Goal: Task Accomplishment & Management: Manage account settings

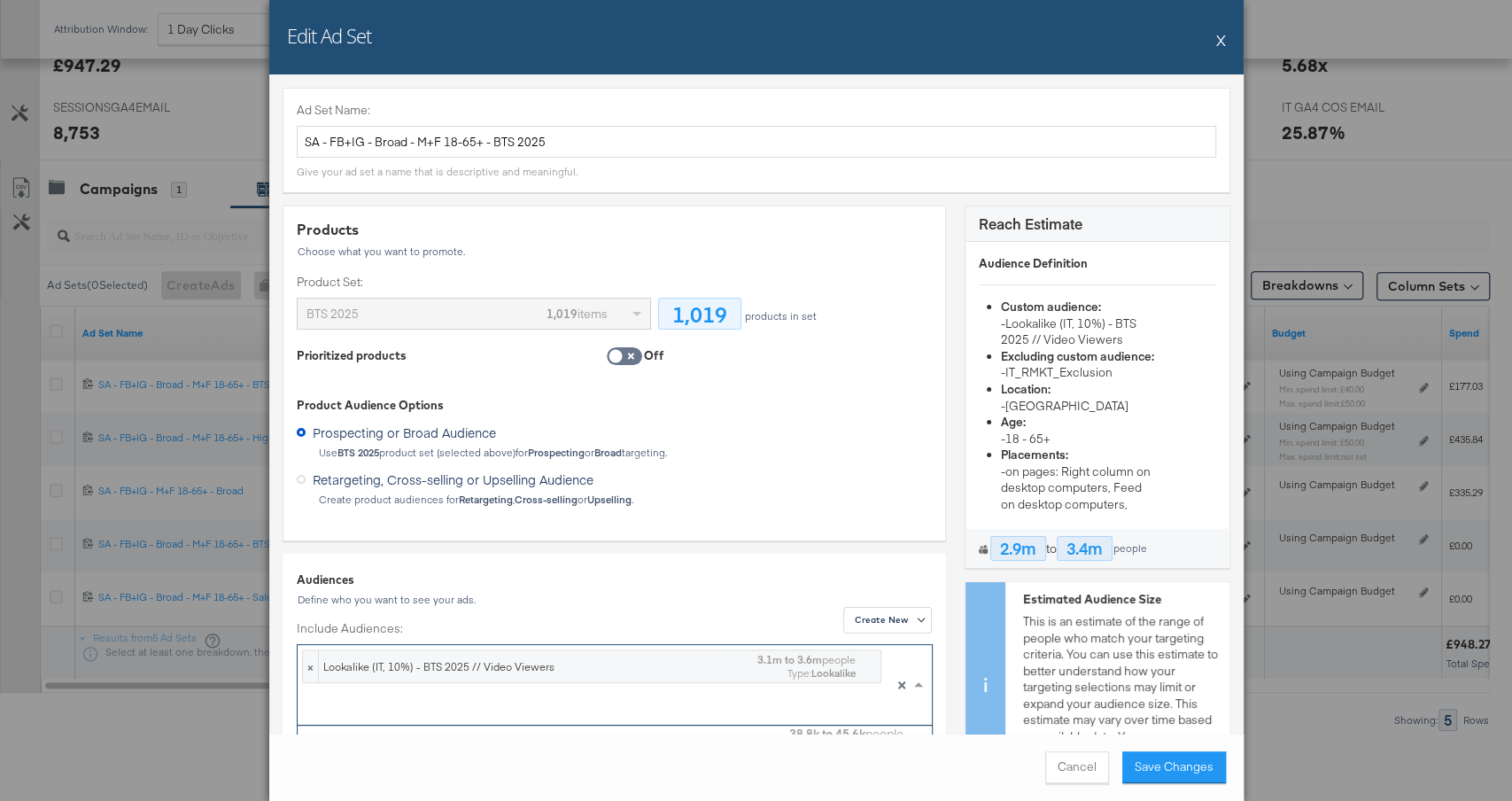
scroll to position [175, 634]
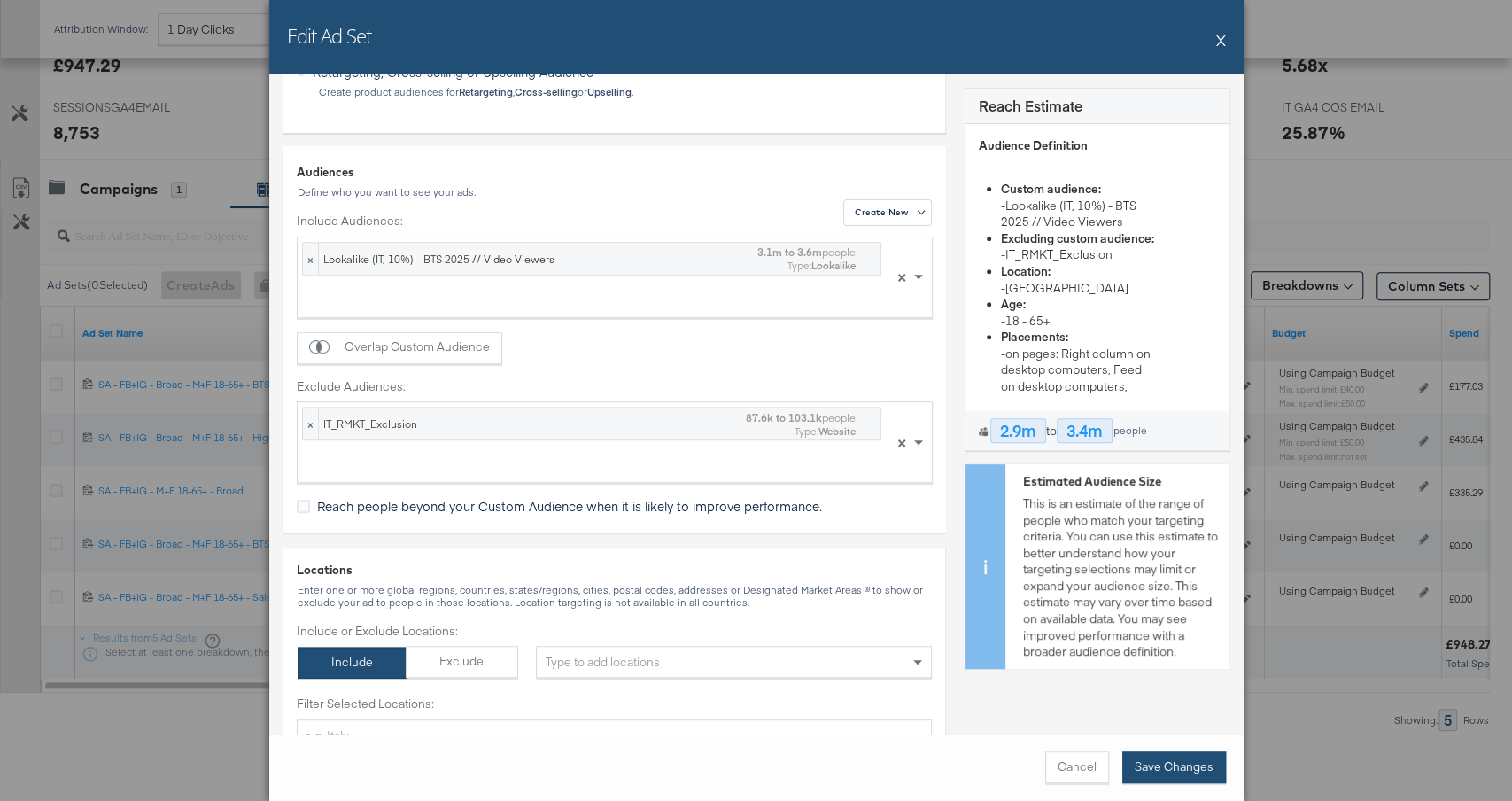
click at [1184, 770] on button "Save Changes" at bounding box center [1175, 767] width 104 height 32
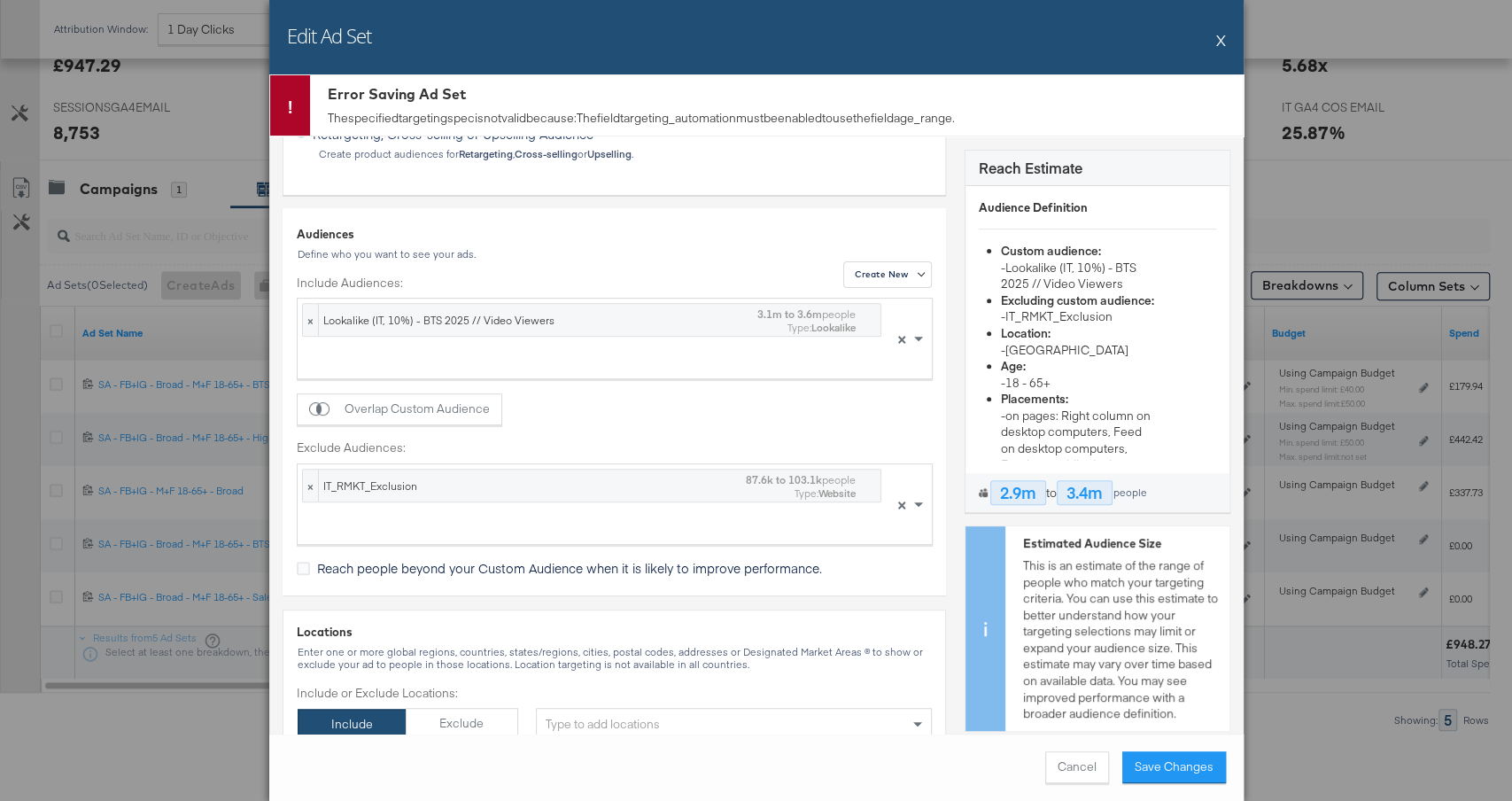
click at [1220, 36] on button "X" at bounding box center [1222, 40] width 10 height 35
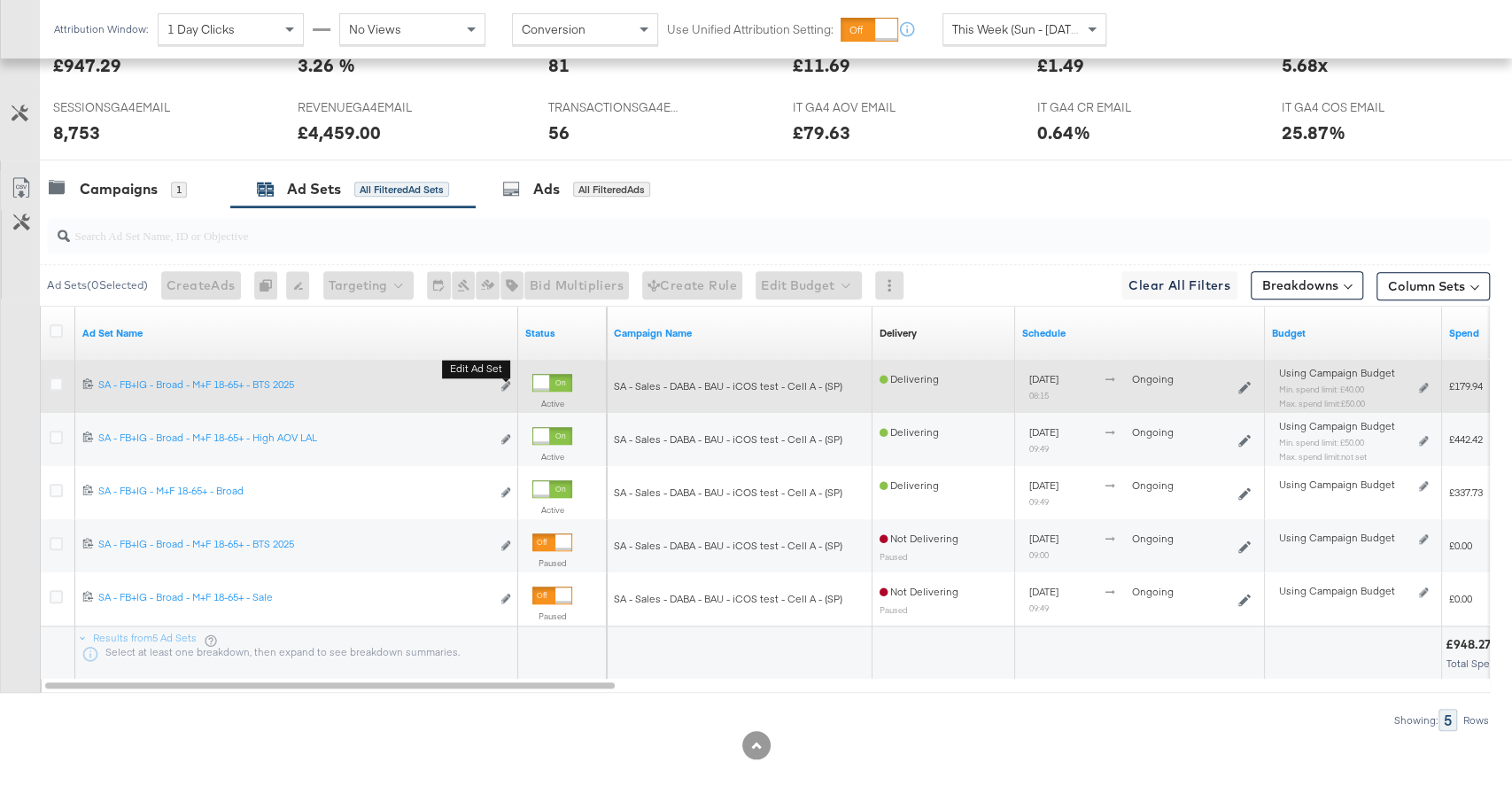
click at [510, 380] on button "Edit ad set" at bounding box center [505, 386] width 11 height 19
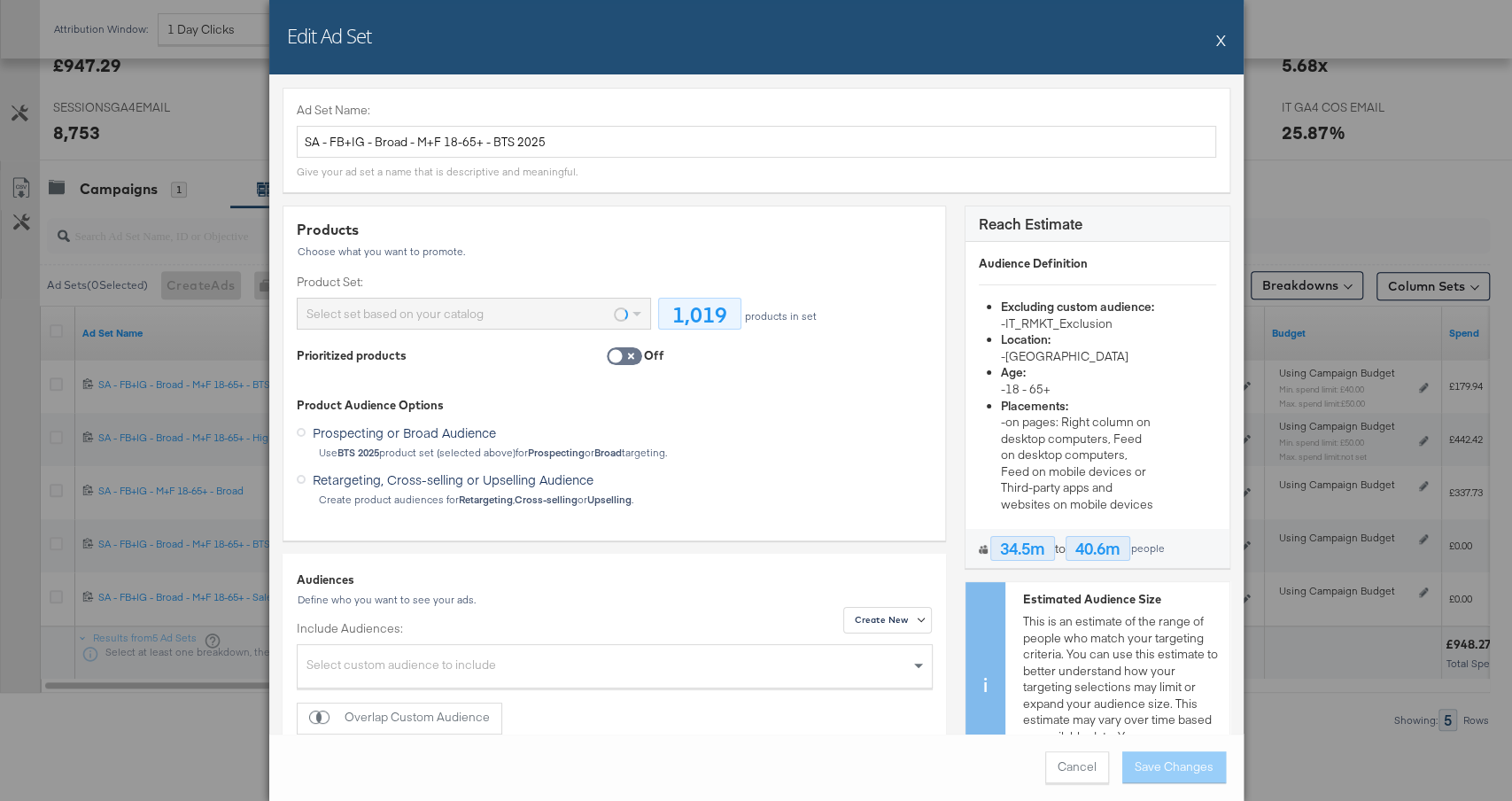
click at [1220, 39] on button "X" at bounding box center [1222, 40] width 10 height 35
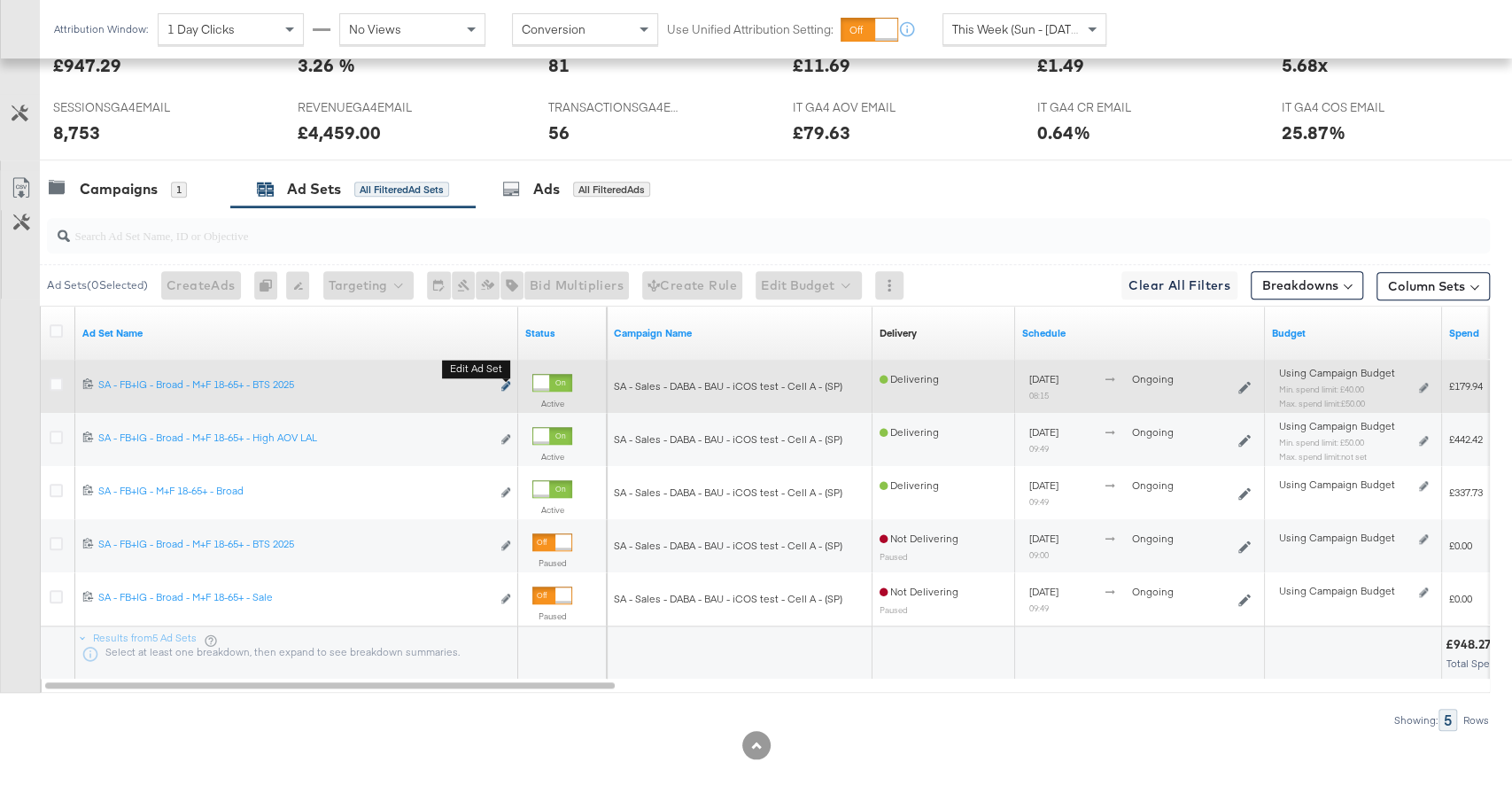
click at [507, 383] on icon "link" at bounding box center [505, 386] width 9 height 10
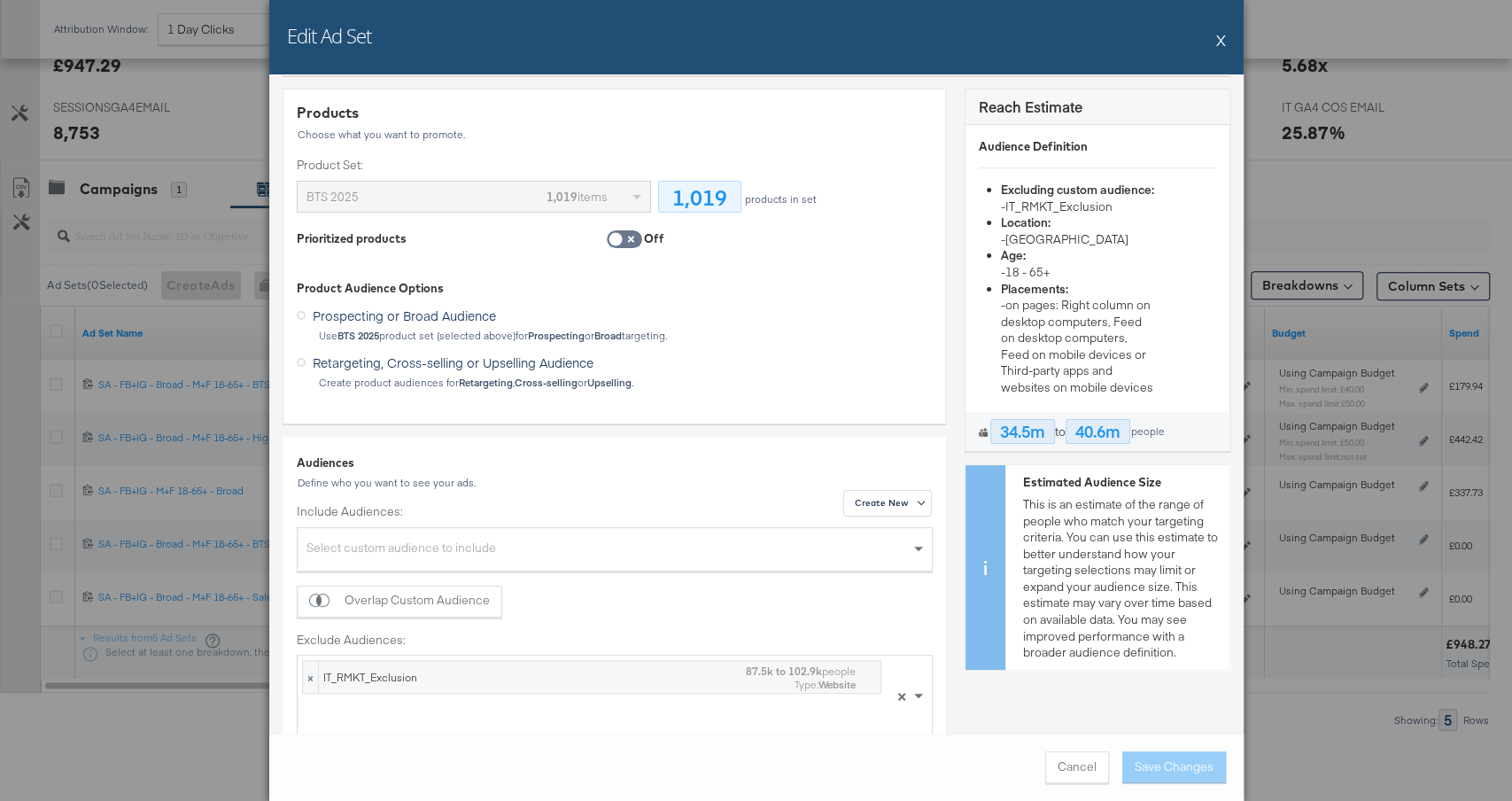
scroll to position [217, 0]
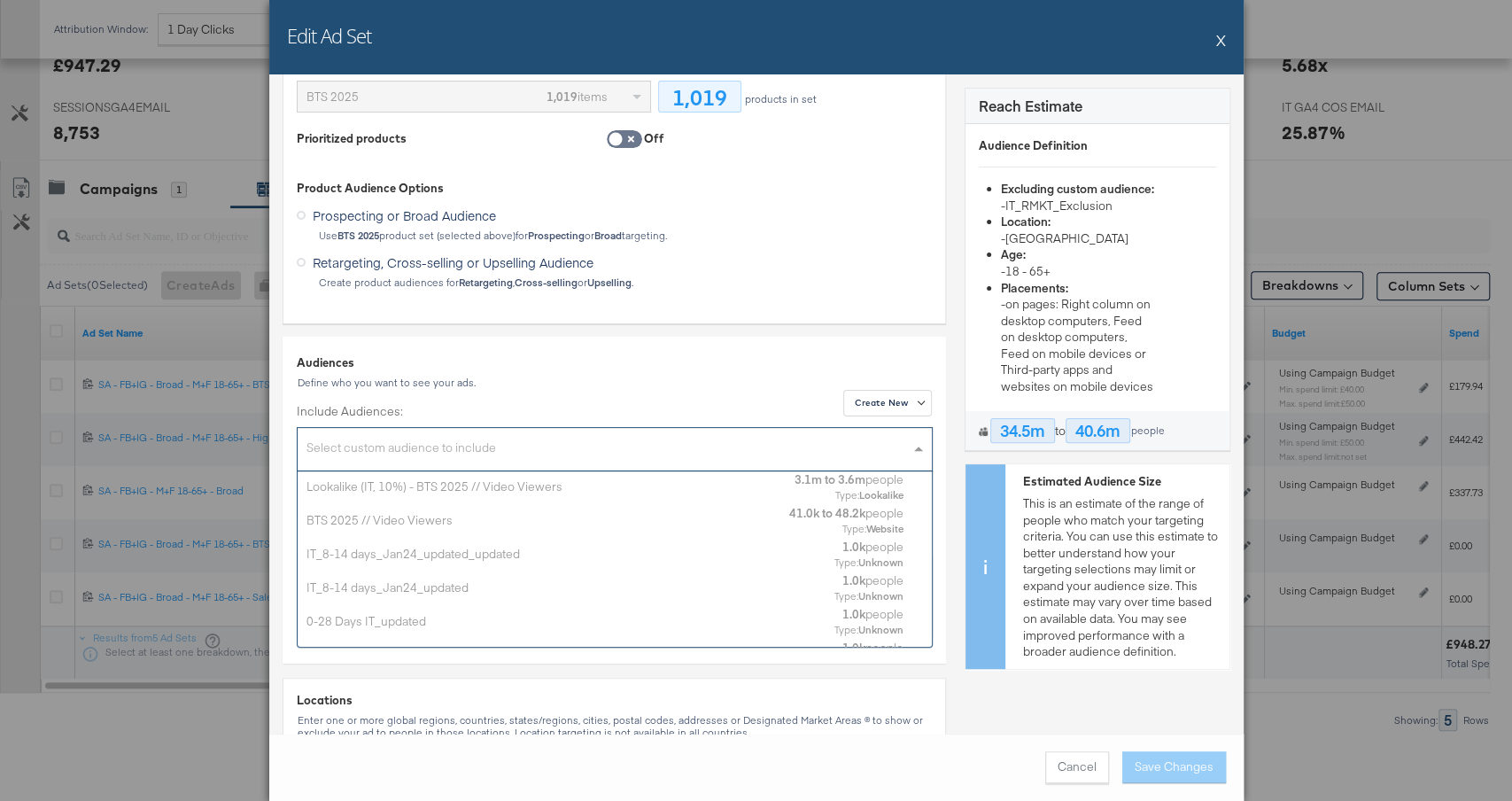
click at [573, 456] on div "Select custom audience to include" at bounding box center [615, 450] width 634 height 38
click at [527, 487] on div "Lookalike (IT, 10%) - BTS 2025 // Video Viewers" at bounding box center [544, 485] width 475 height 17
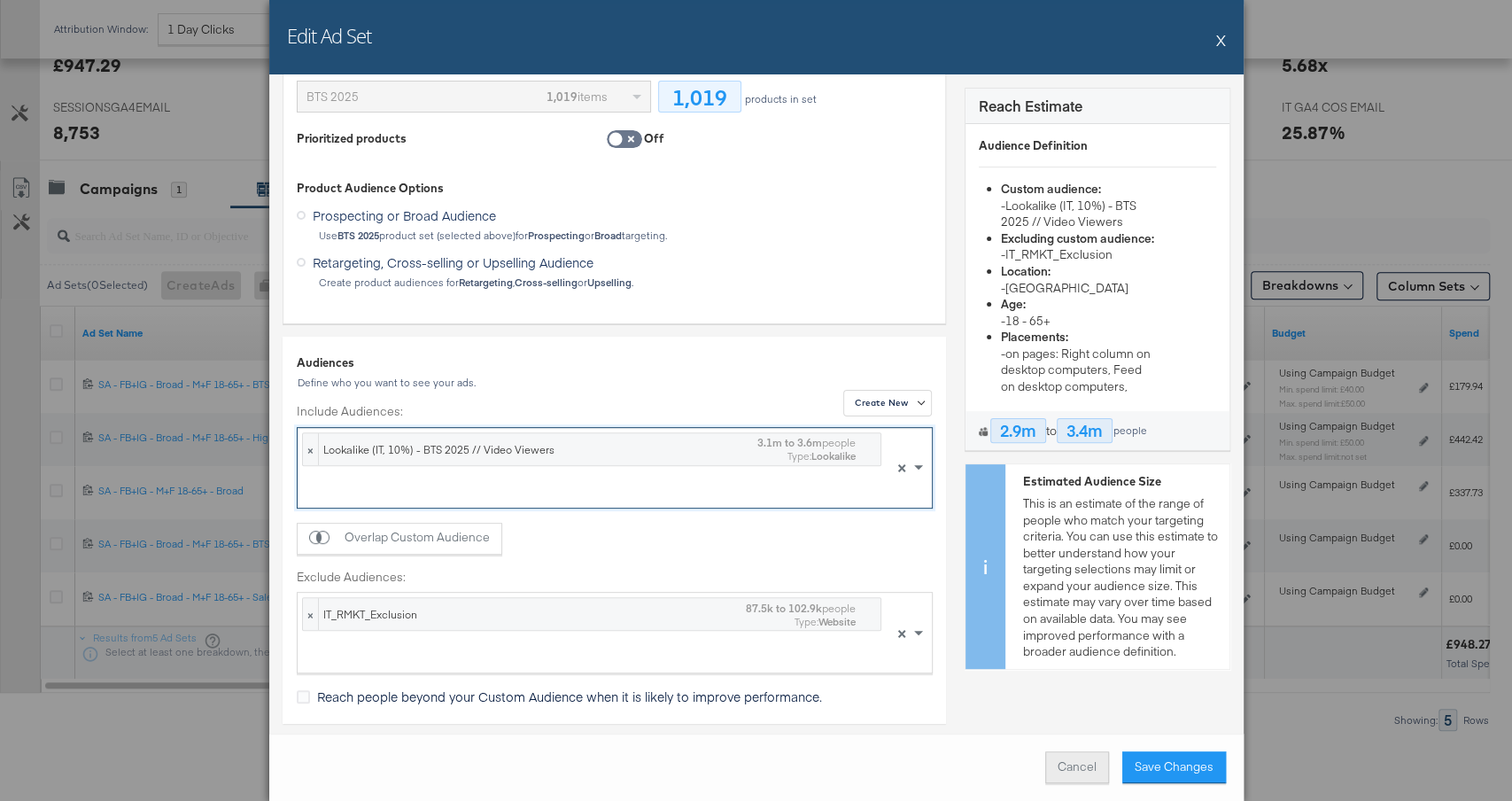
click at [1077, 768] on button "Cancel" at bounding box center [1077, 767] width 64 height 32
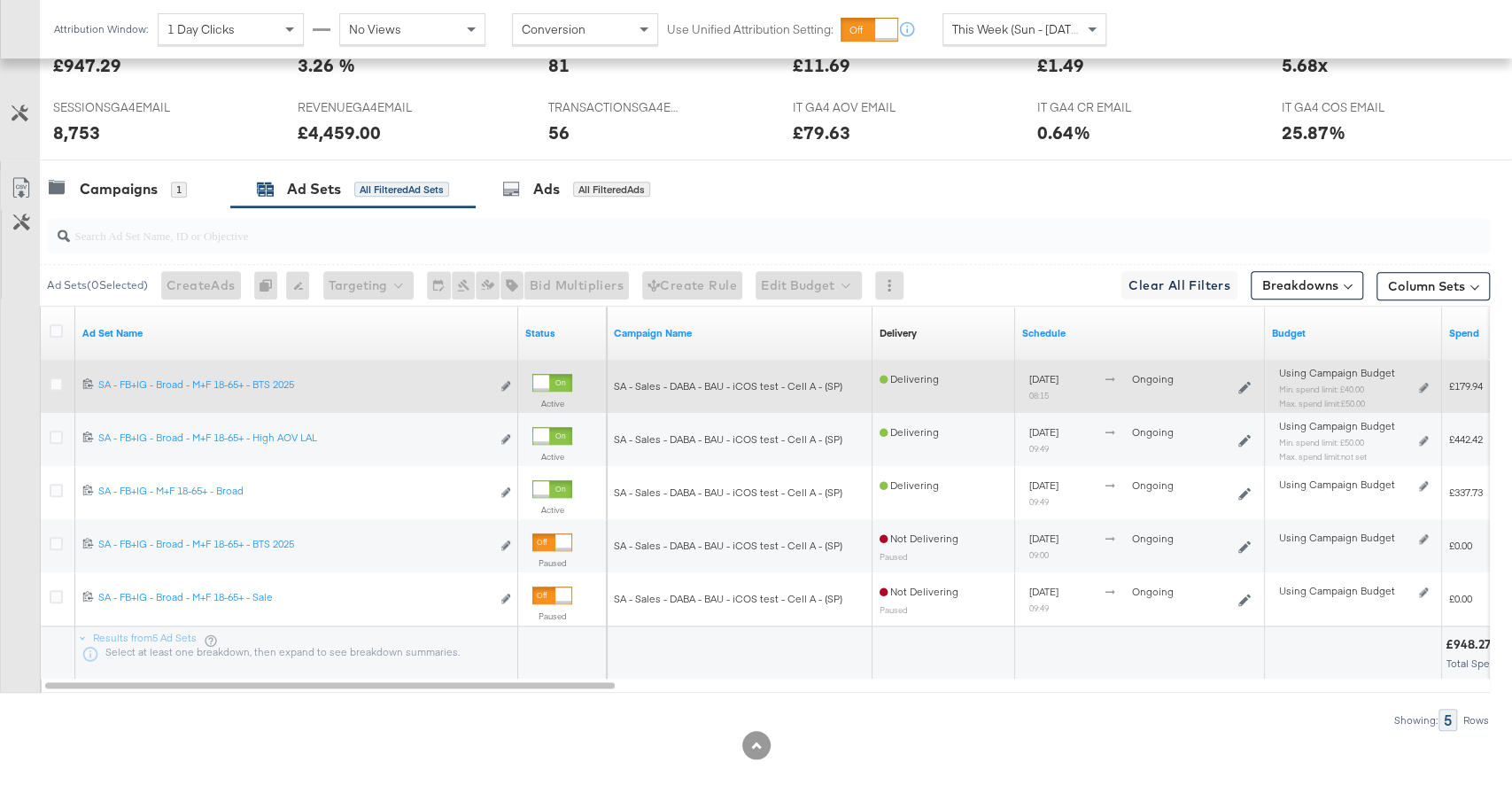
click at [497, 377] on div "Edit ad set" at bounding box center [500, 386] width 21 height 19
click at [508, 377] on button "Edit ad set" at bounding box center [505, 386] width 11 height 19
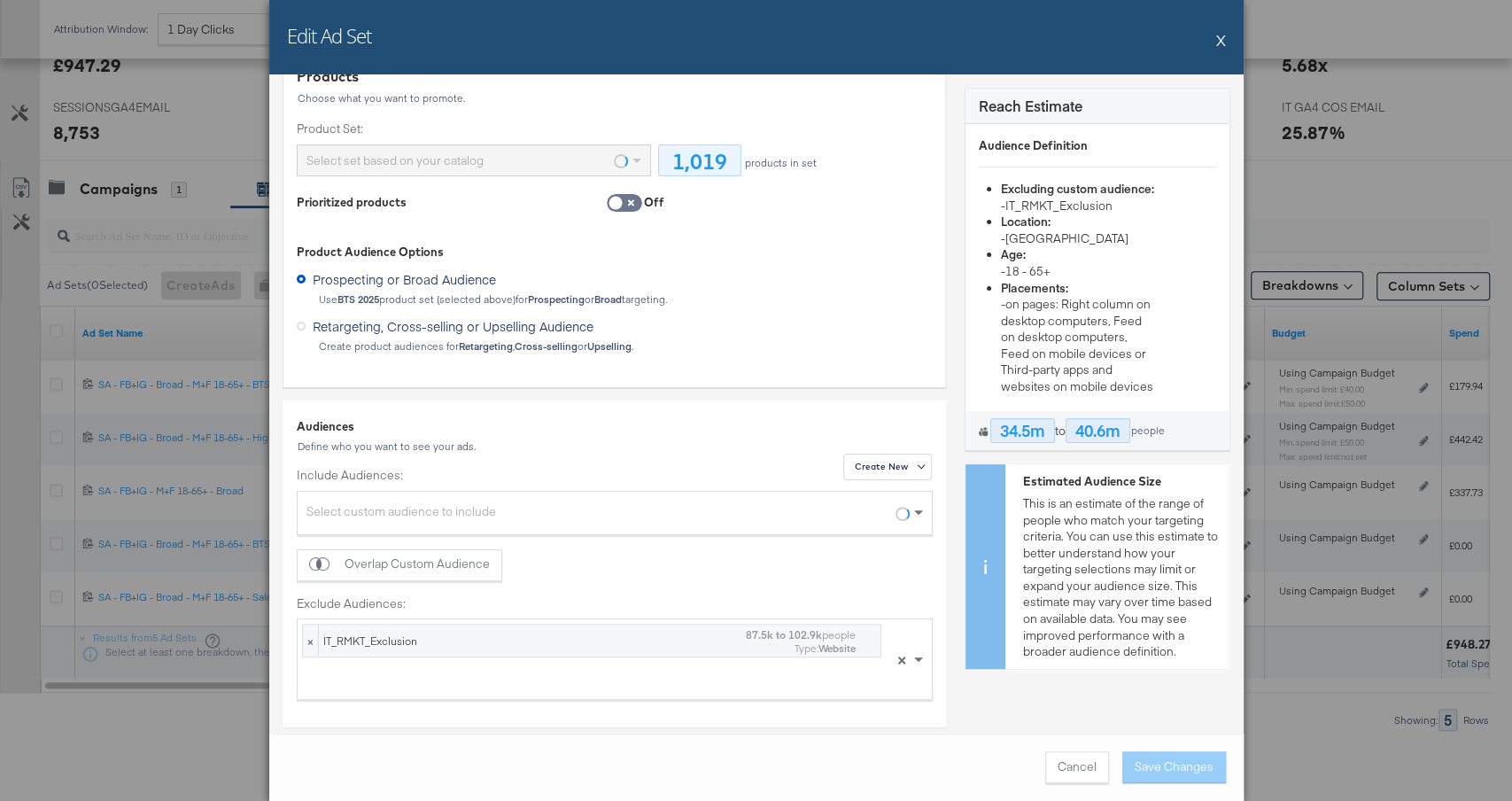
scroll to position [216, 0]
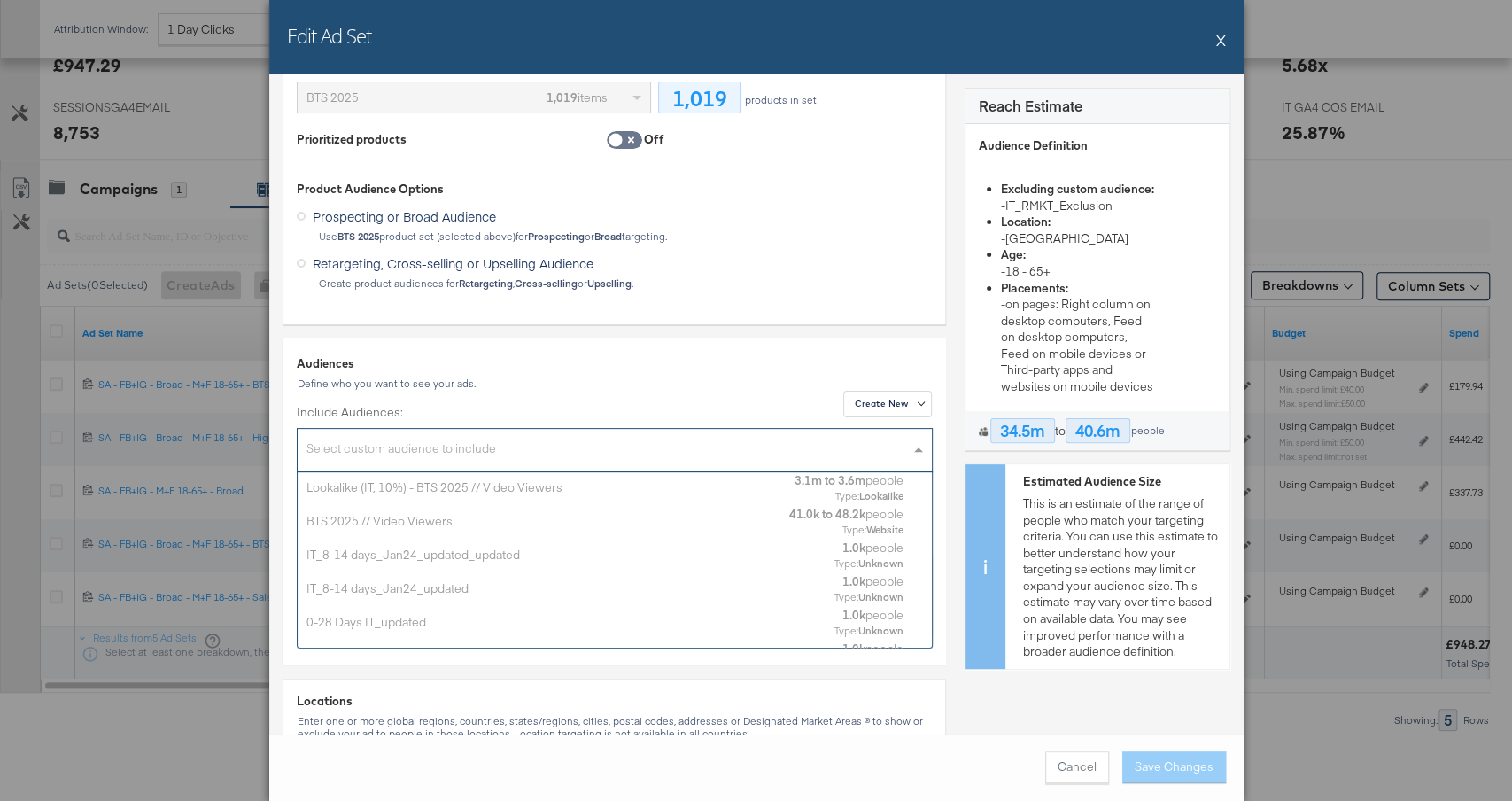
click at [520, 452] on div "Select custom audience to include" at bounding box center [615, 451] width 634 height 38
click at [535, 479] on div "Lookalike (IT, 10%) - BTS 2025 // Video Viewers" at bounding box center [544, 486] width 475 height 17
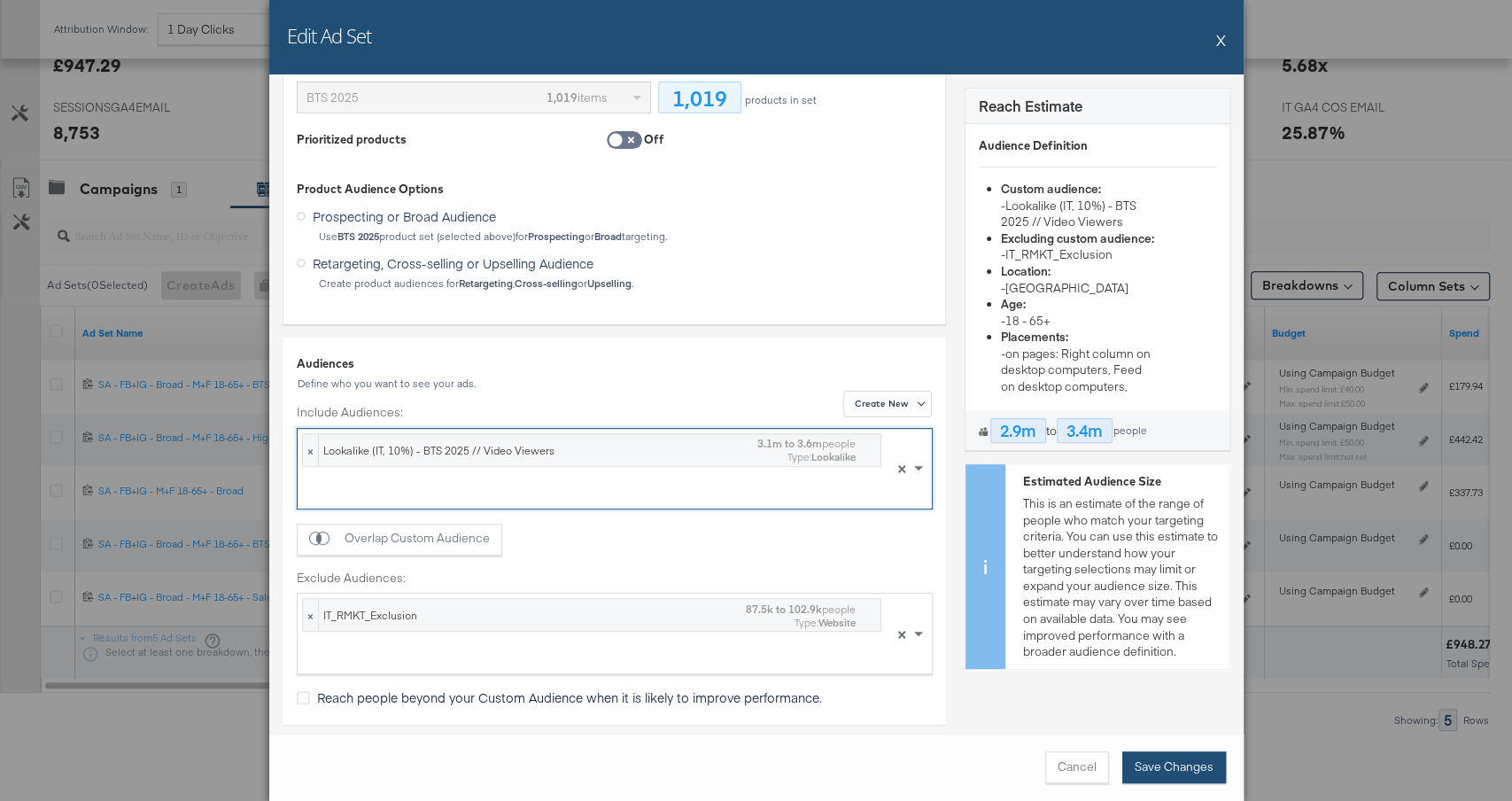
click at [1152, 770] on button "Save Changes" at bounding box center [1175, 767] width 104 height 32
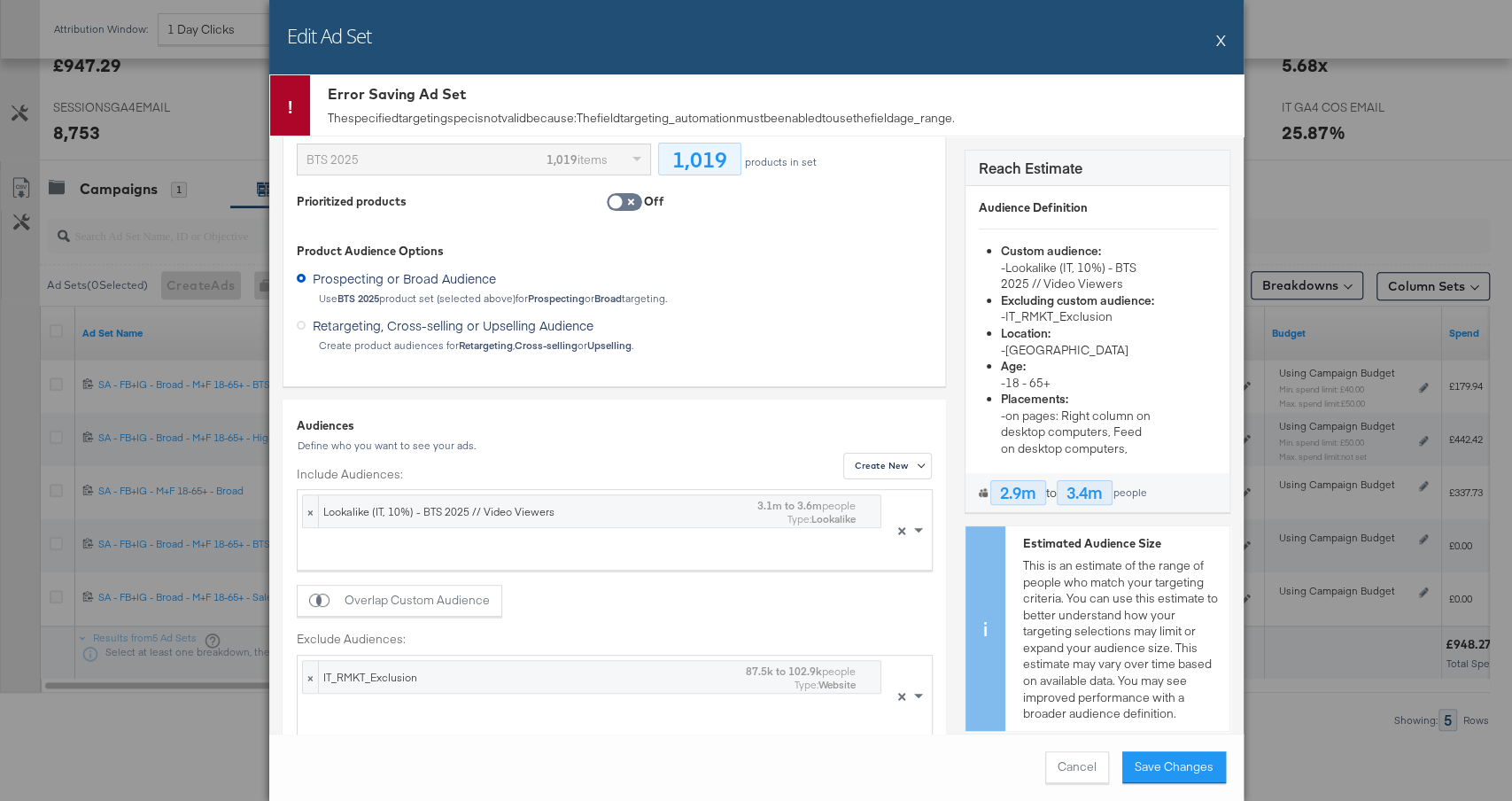
click at [1225, 37] on button "X" at bounding box center [1222, 40] width 10 height 35
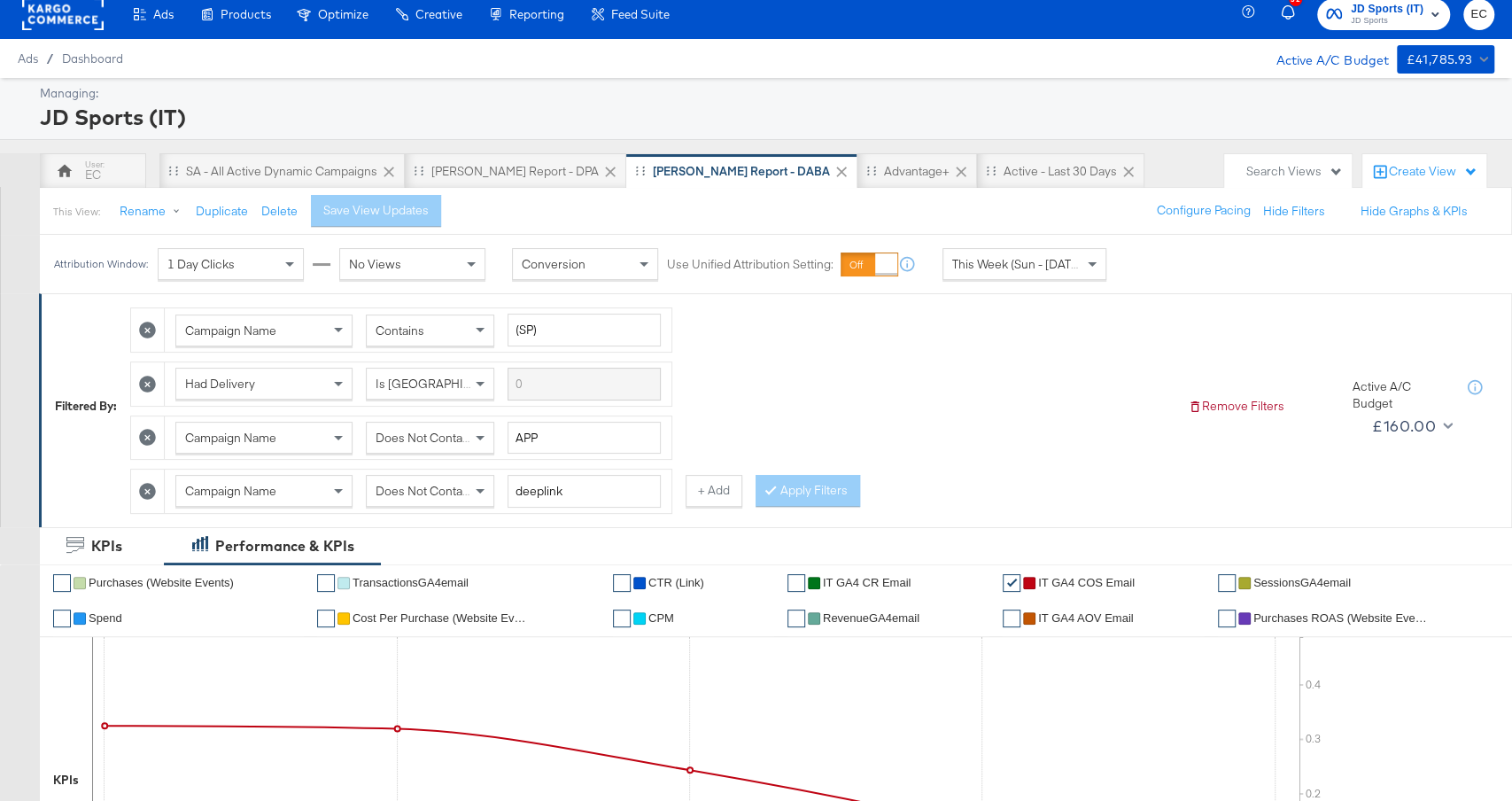
scroll to position [0, 0]
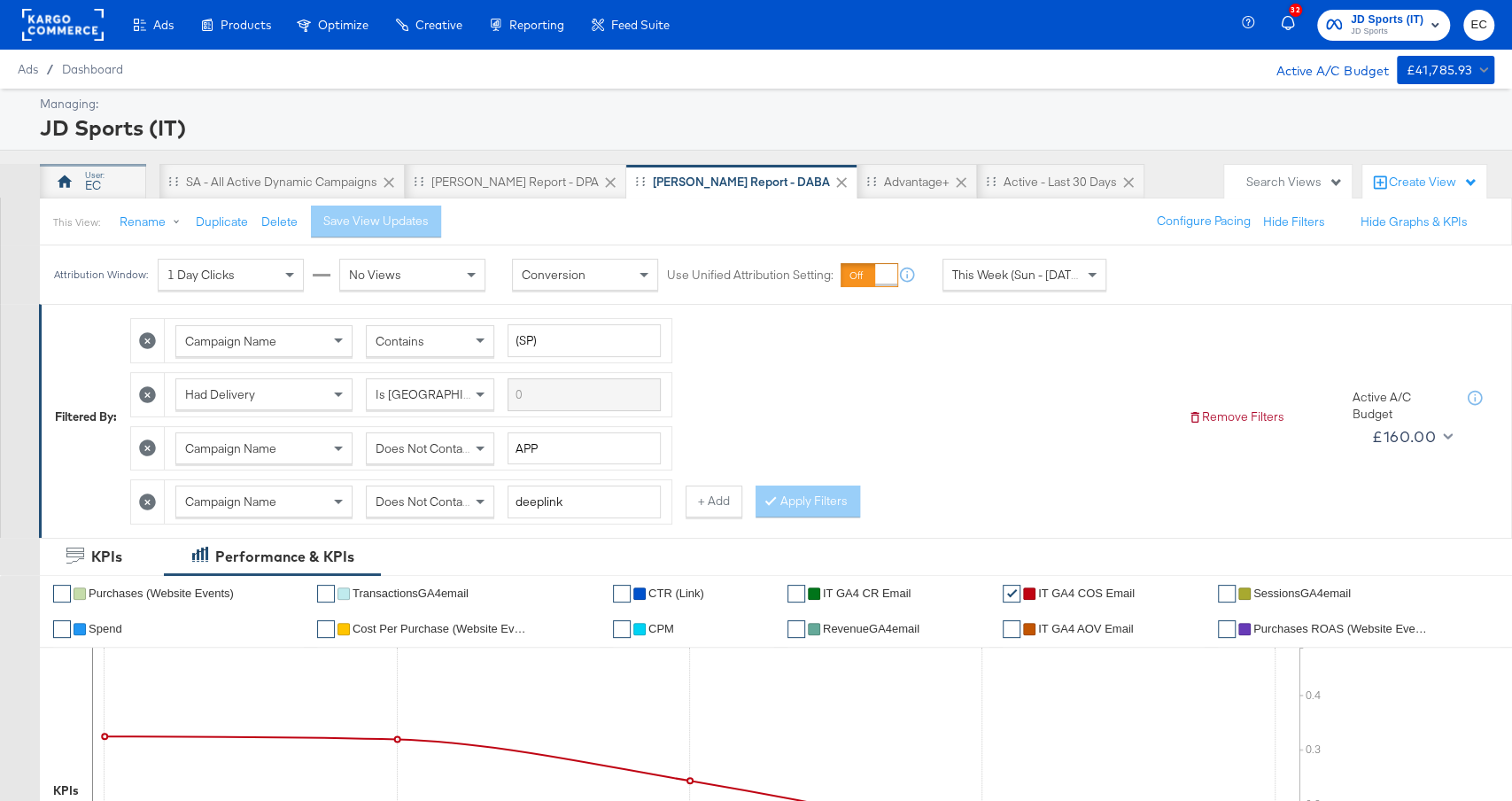
click at [83, 175] on div "EC" at bounding box center [93, 182] width 107 height 35
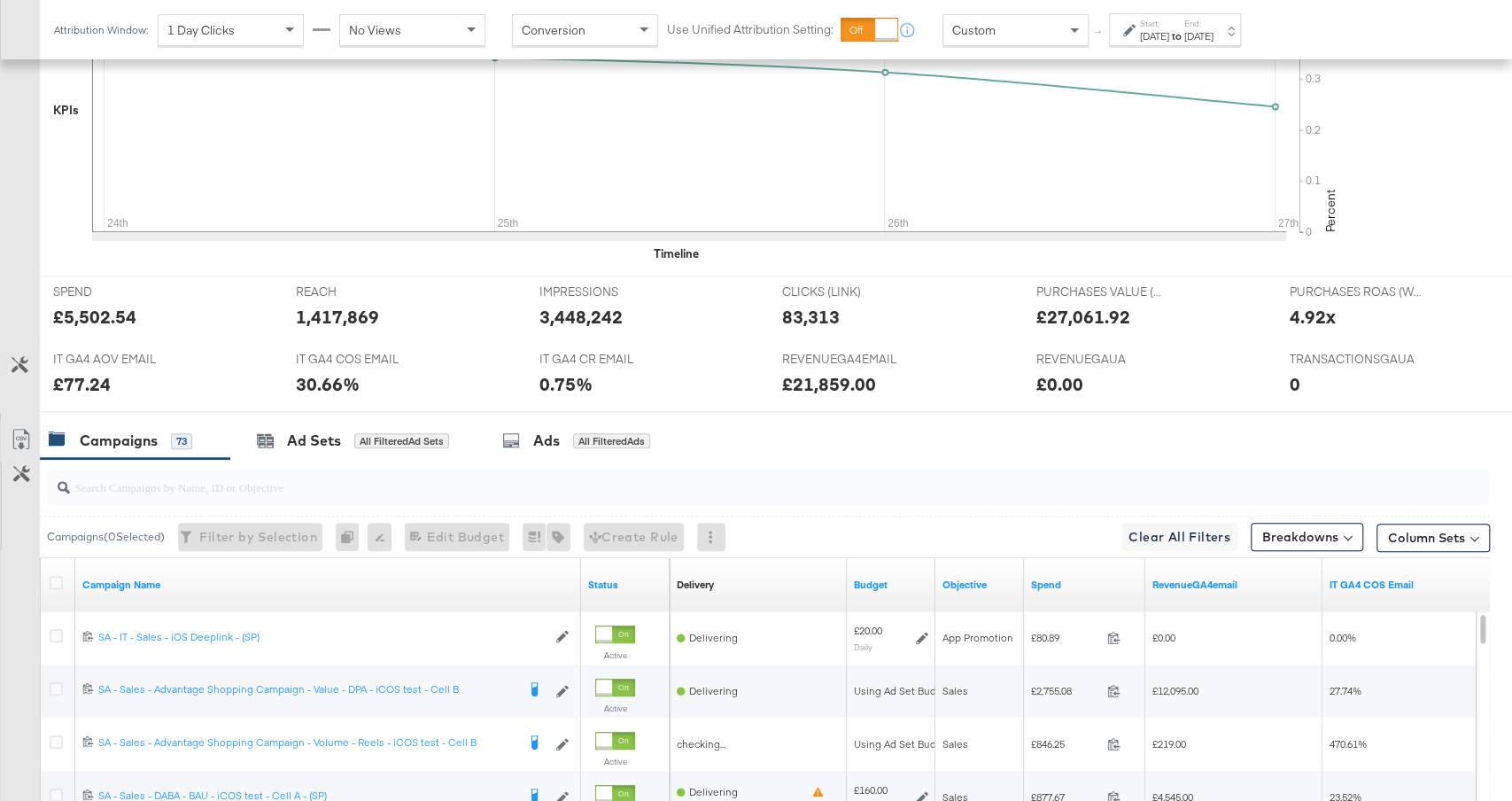
scroll to position [896, 0]
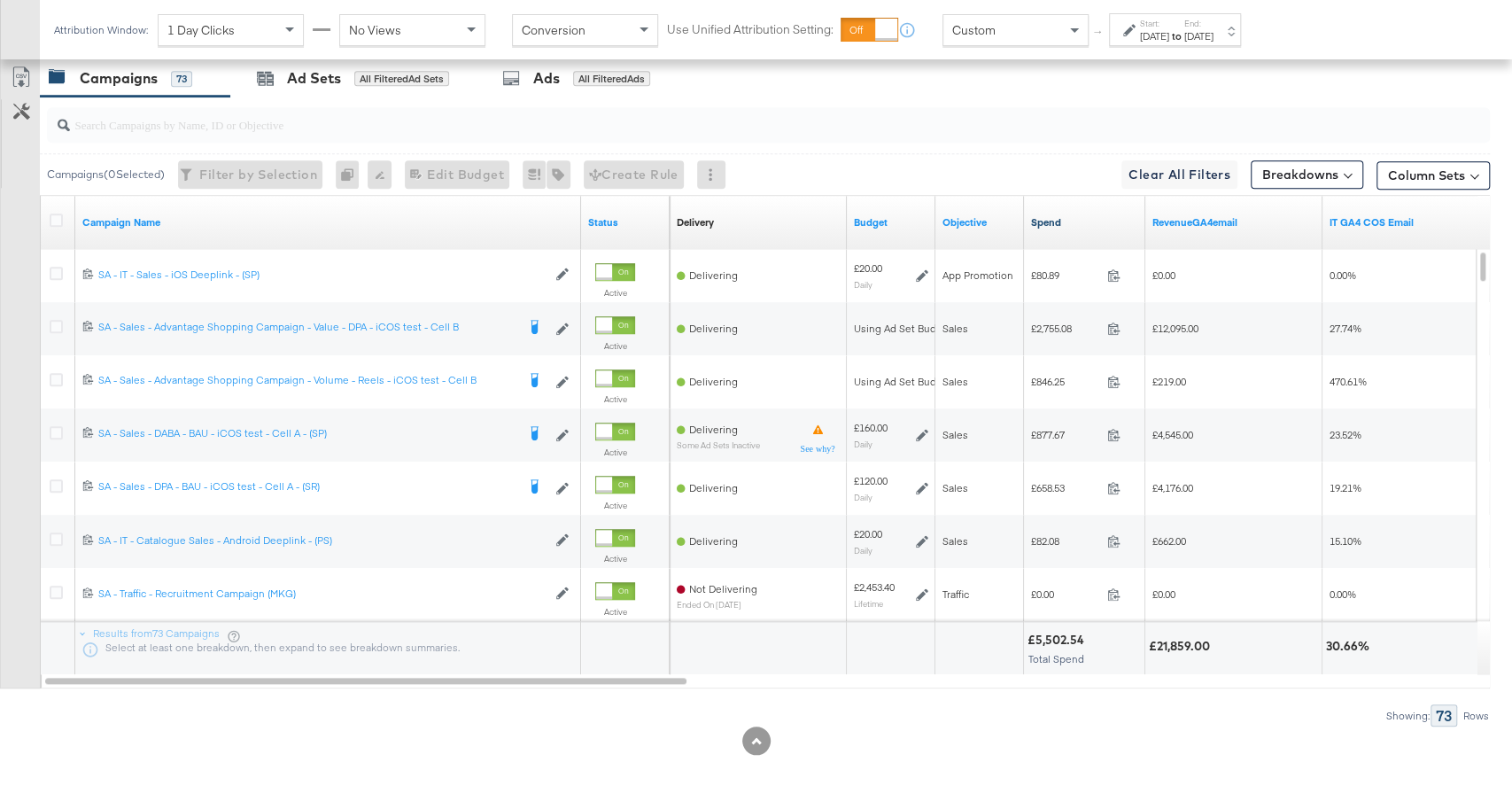
click at [1066, 220] on link "Spend" at bounding box center [1085, 222] width 108 height 15
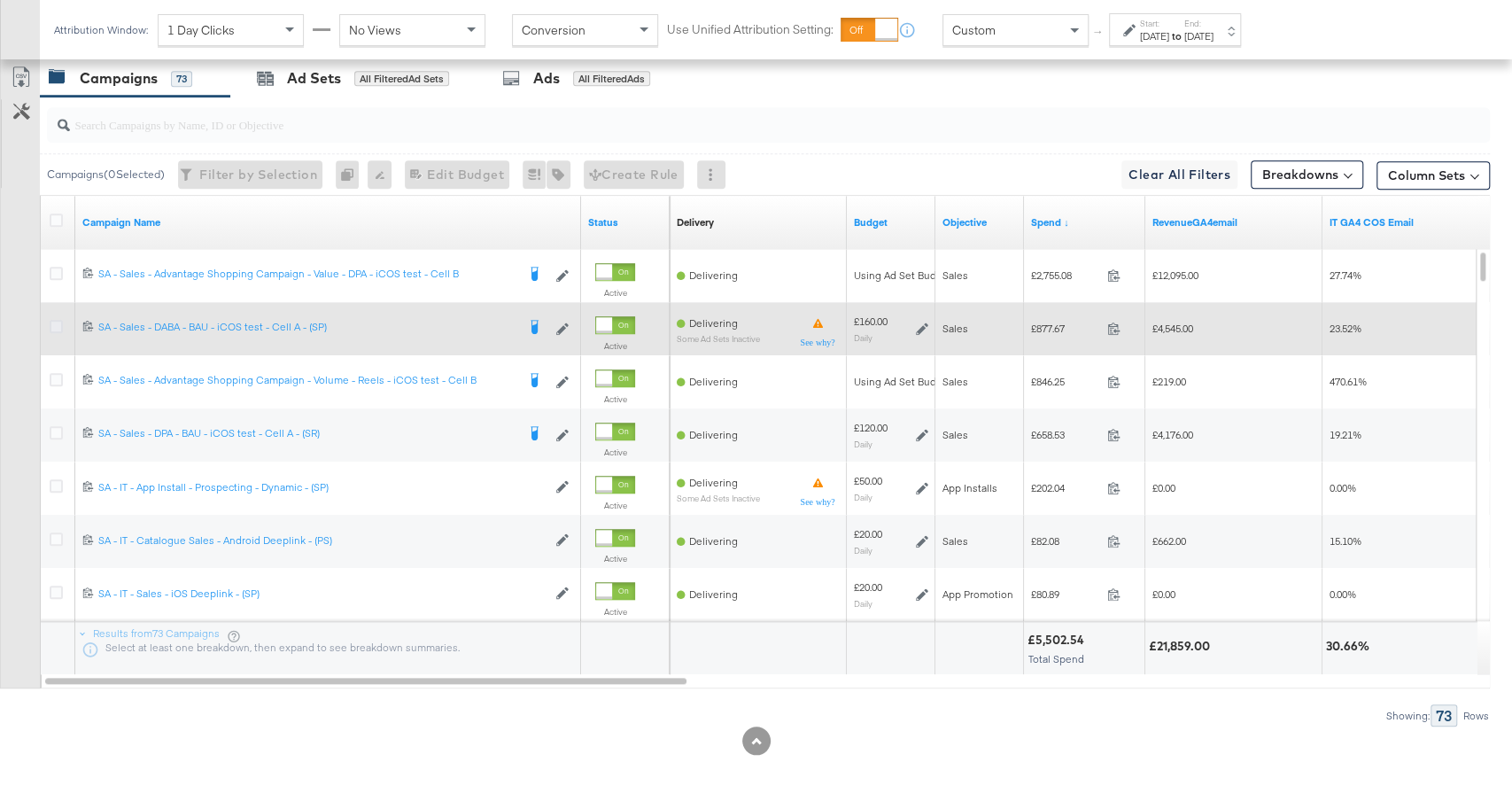
click at [52, 322] on icon at bounding box center [57, 326] width 14 height 14
click at [0, 0] on input "checkbox" at bounding box center [0, 0] width 0 height 0
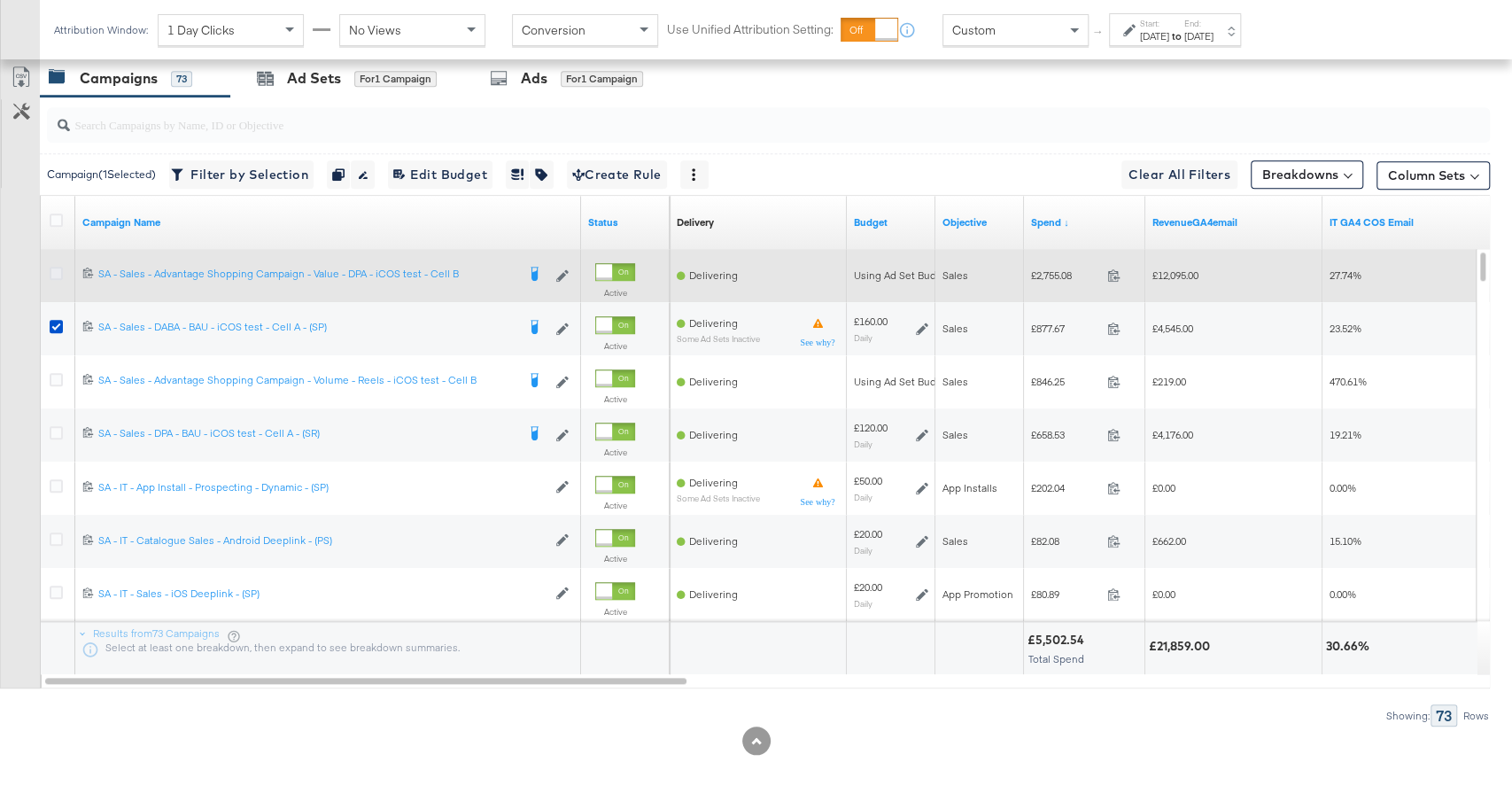
click at [54, 270] on icon at bounding box center [57, 274] width 14 height 14
click at [0, 0] on input "checkbox" at bounding box center [0, 0] width 0 height 0
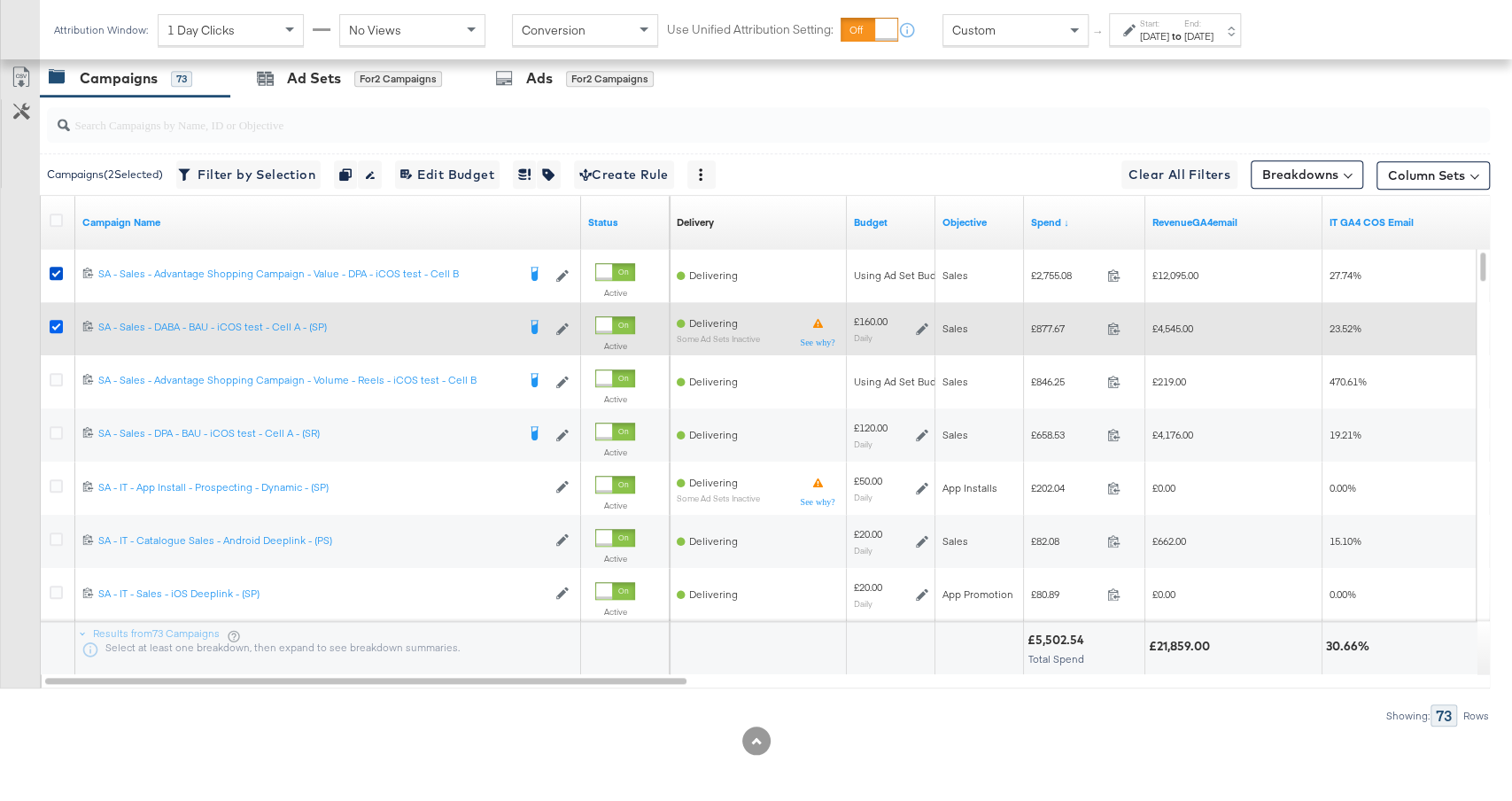
click at [52, 320] on icon at bounding box center [57, 326] width 14 height 14
click at [0, 0] on input "checkbox" at bounding box center [0, 0] width 0 height 0
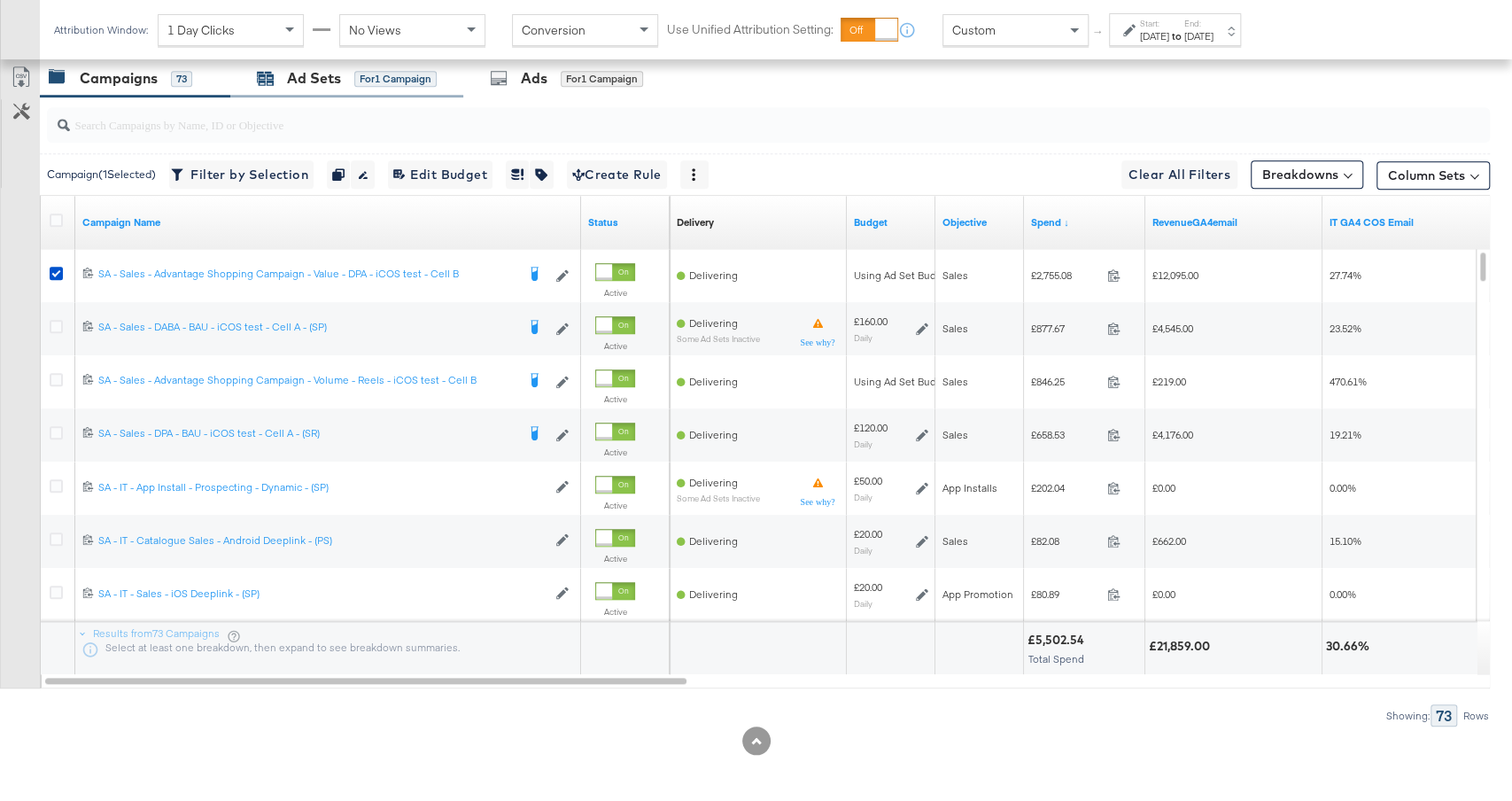
click at [329, 70] on div "Ad Sets" at bounding box center [314, 78] width 54 height 21
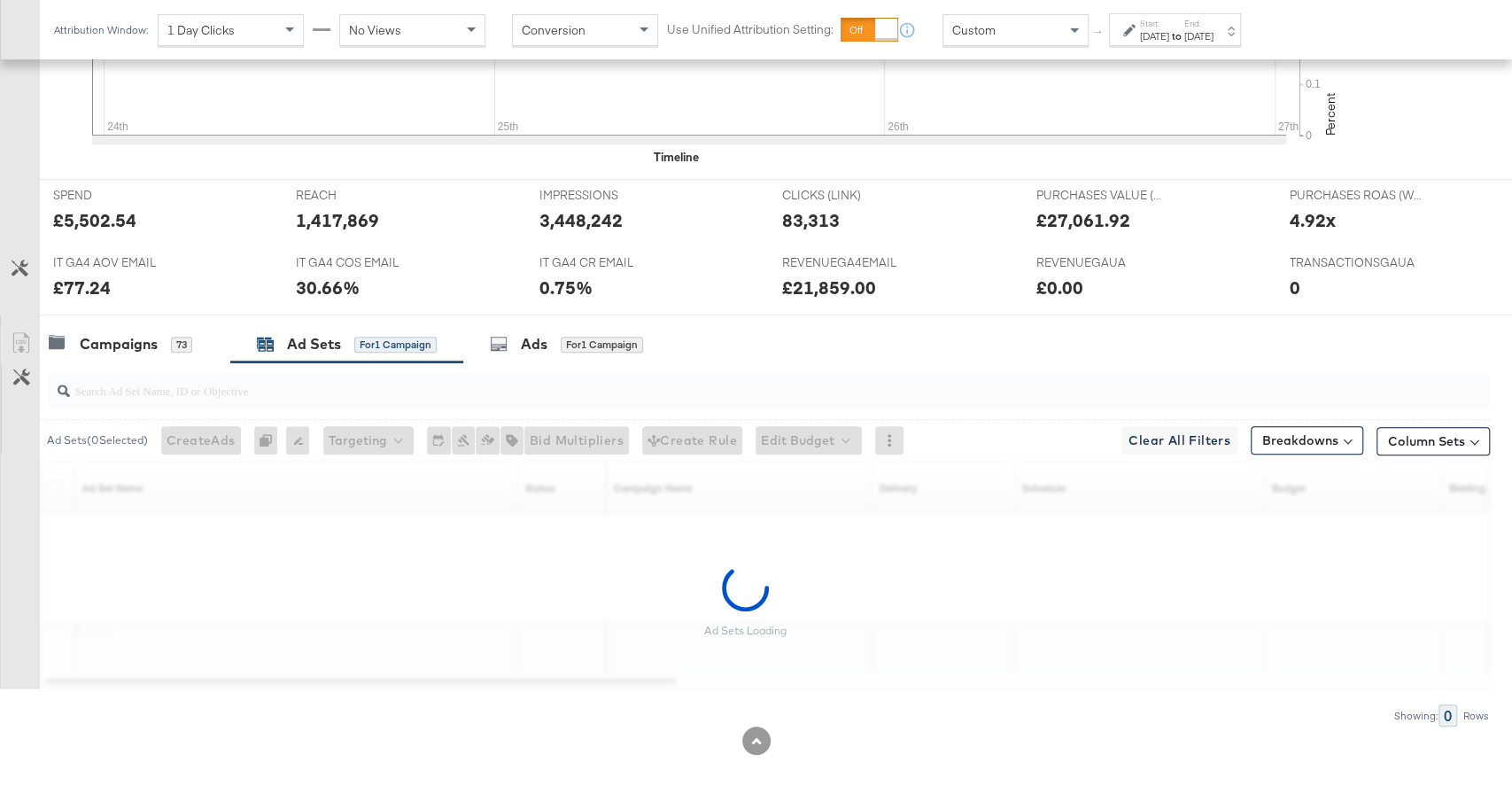
scroll to position [577, 0]
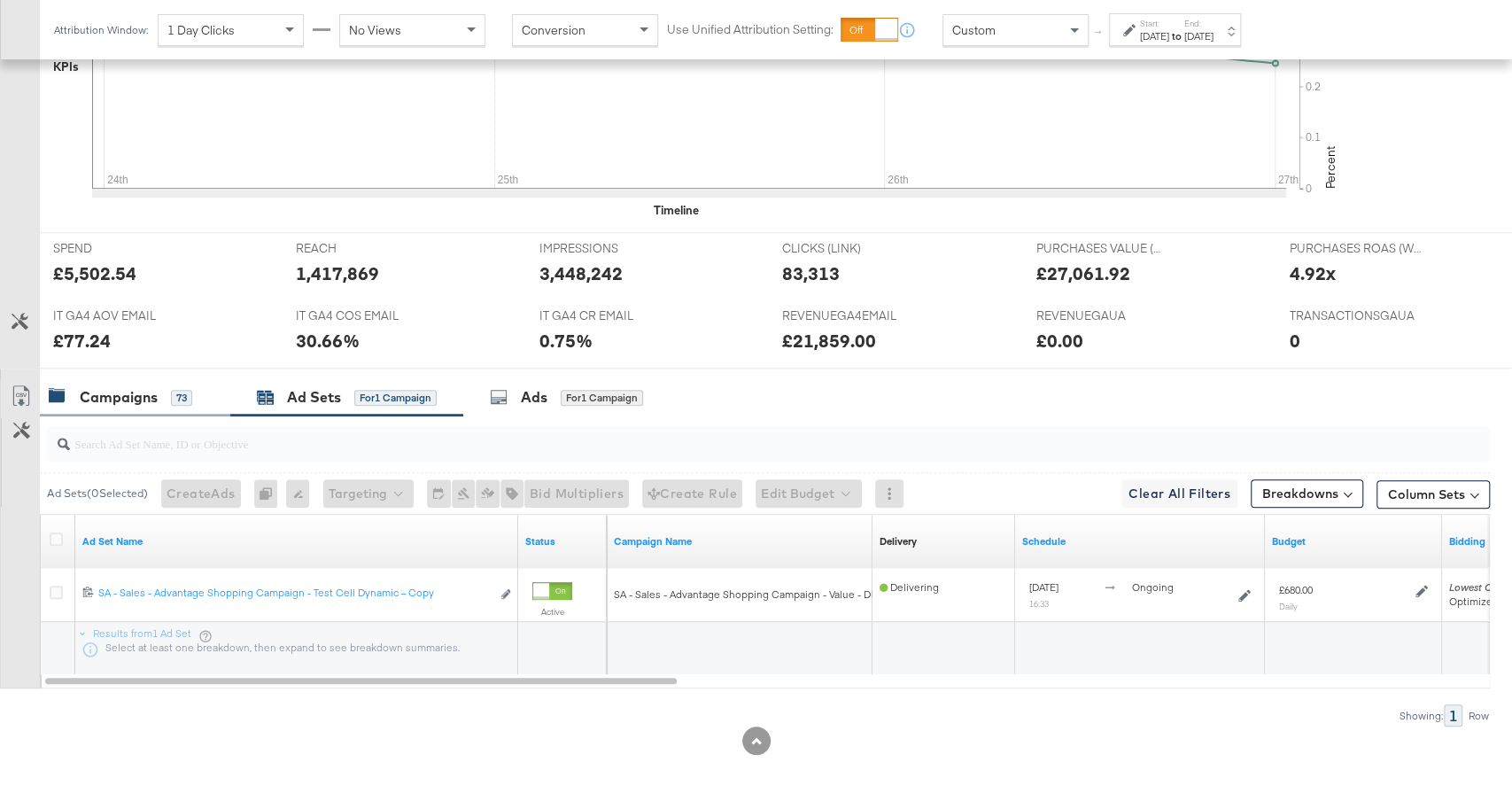
click at [122, 400] on div "Campaigns" at bounding box center [119, 397] width 78 height 21
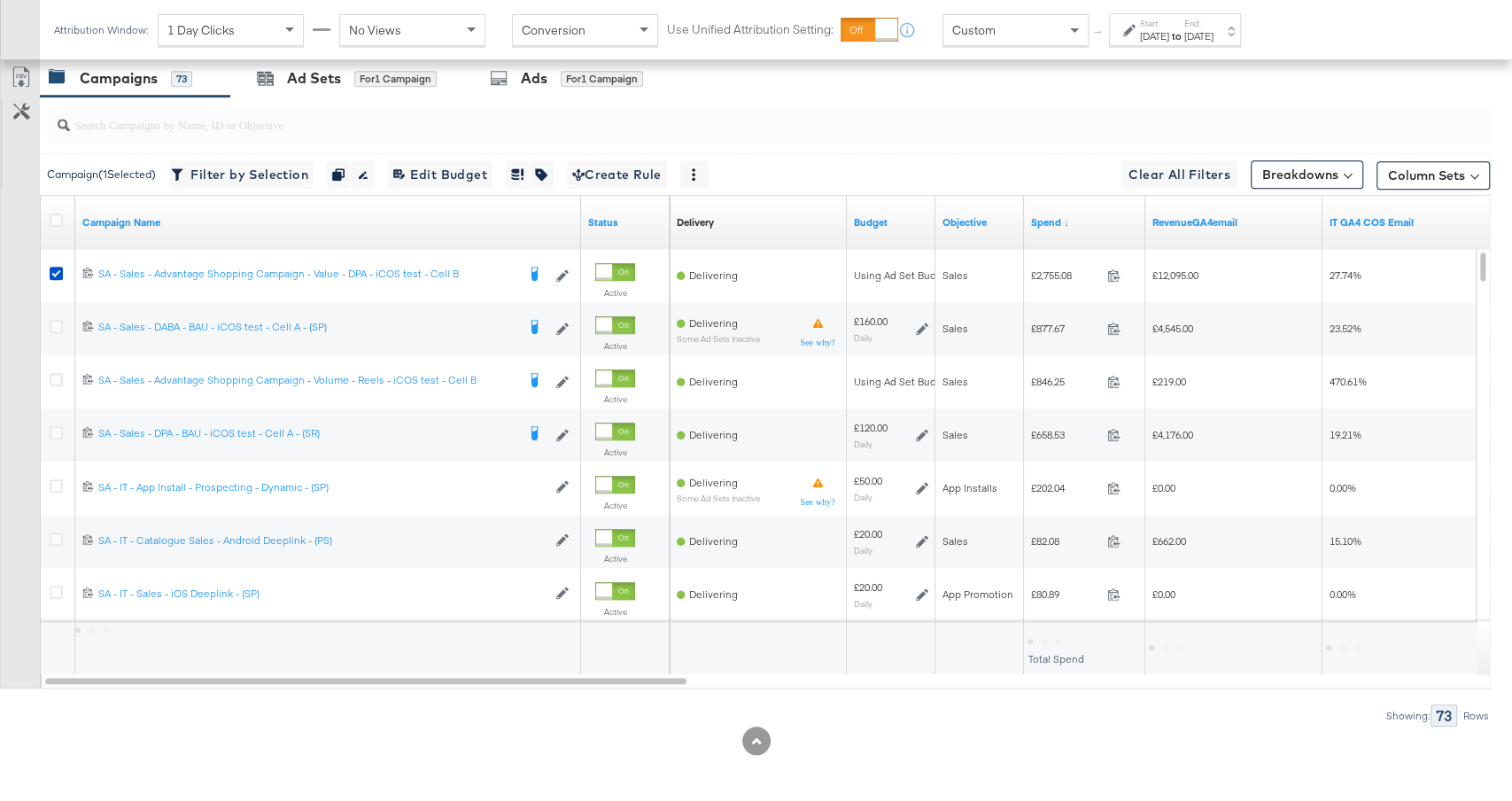
scroll to position [886, 0]
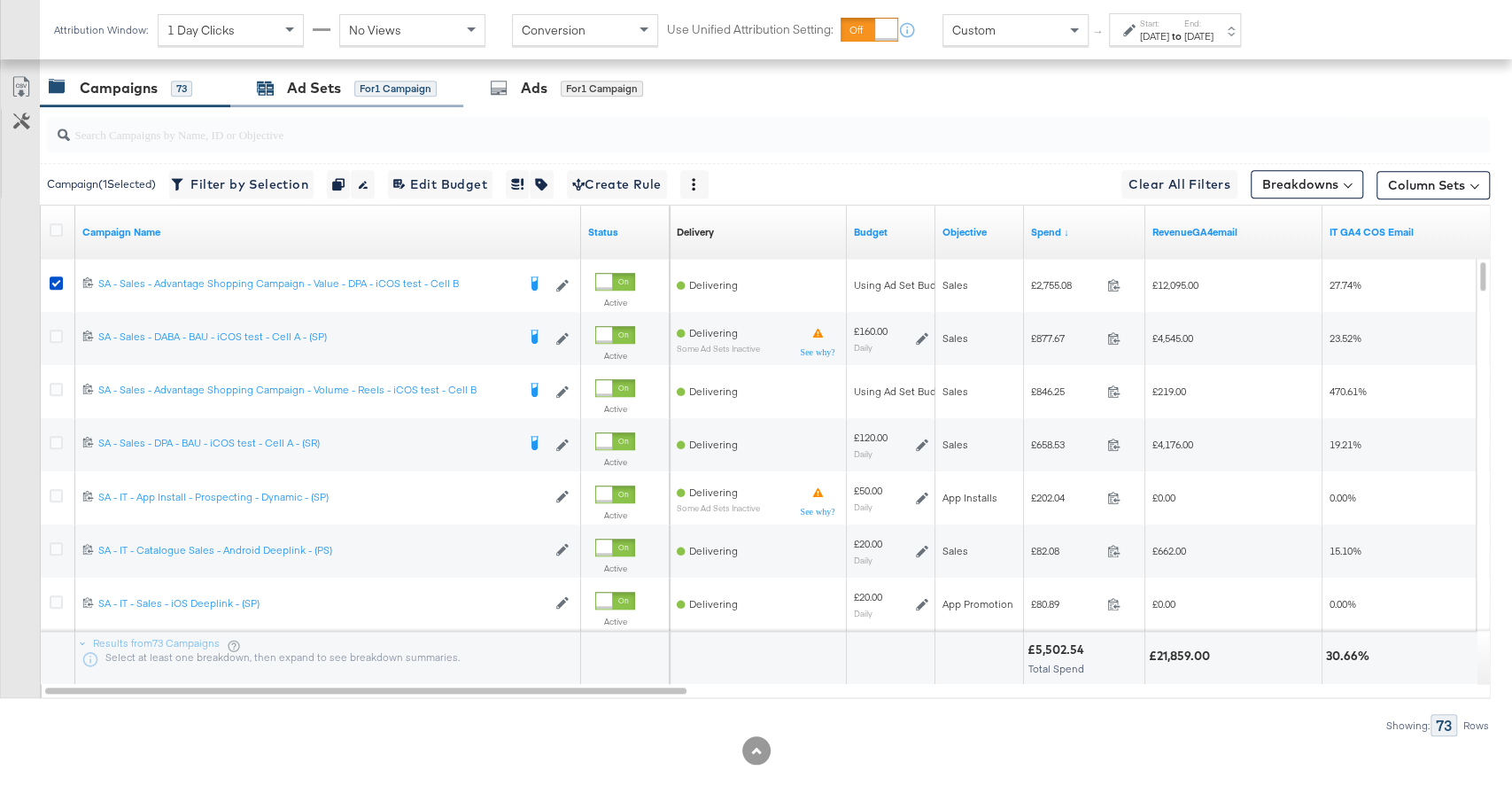
click at [385, 90] on div "for 1 Campaign" at bounding box center [396, 88] width 82 height 16
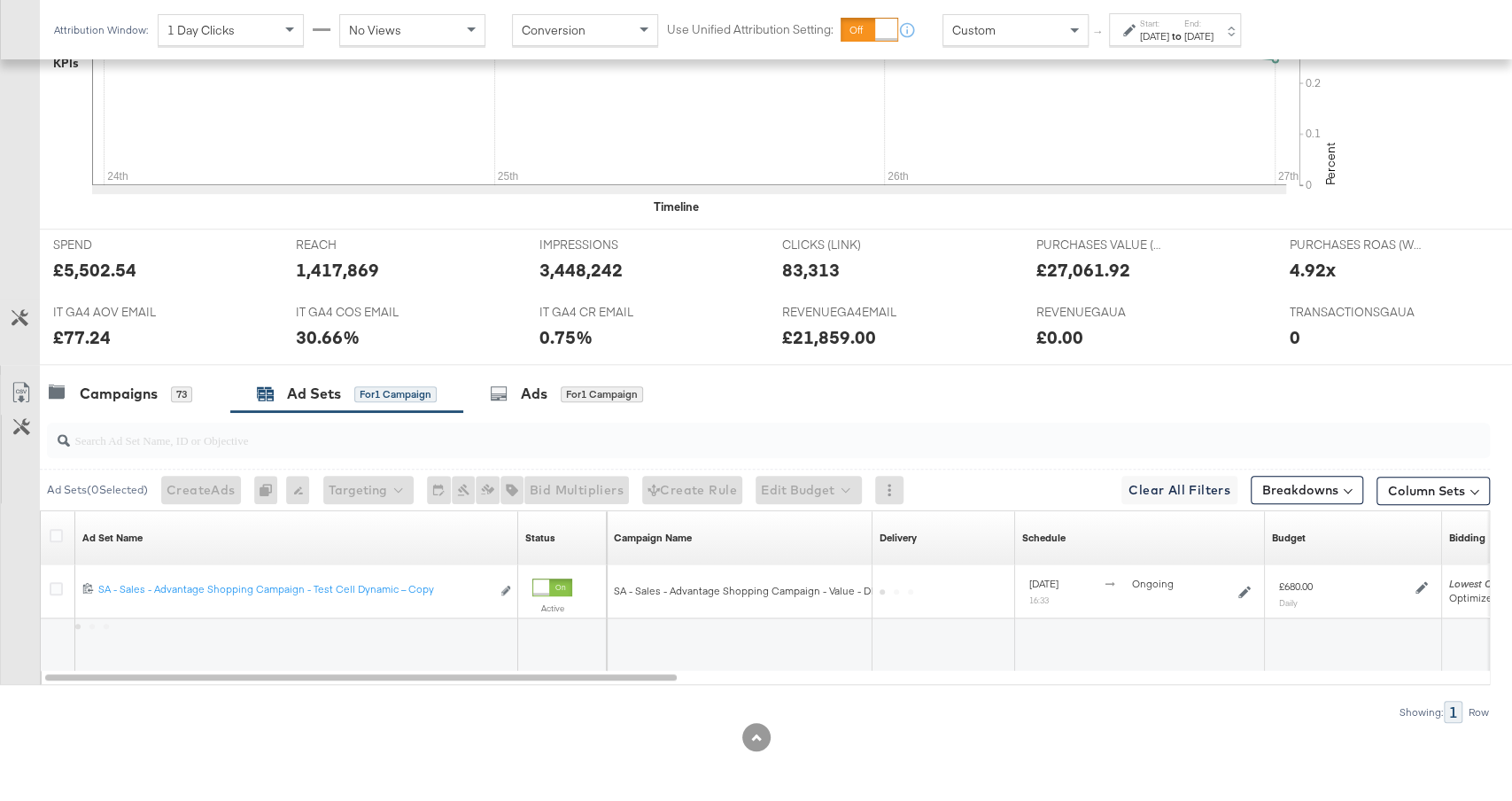
scroll to position [577, 0]
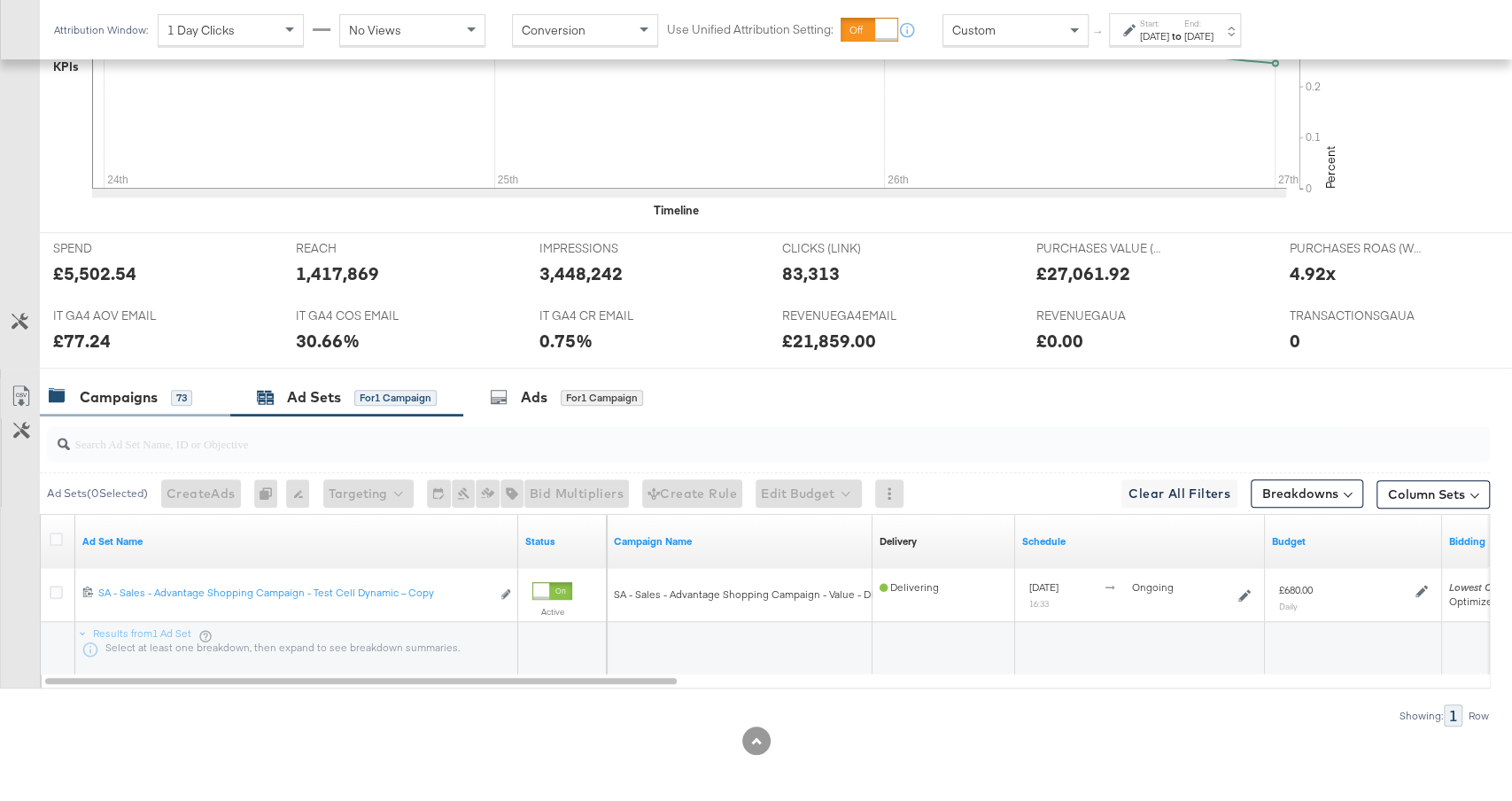
click at [174, 409] on div "Campaigns 73" at bounding box center [135, 397] width 191 height 38
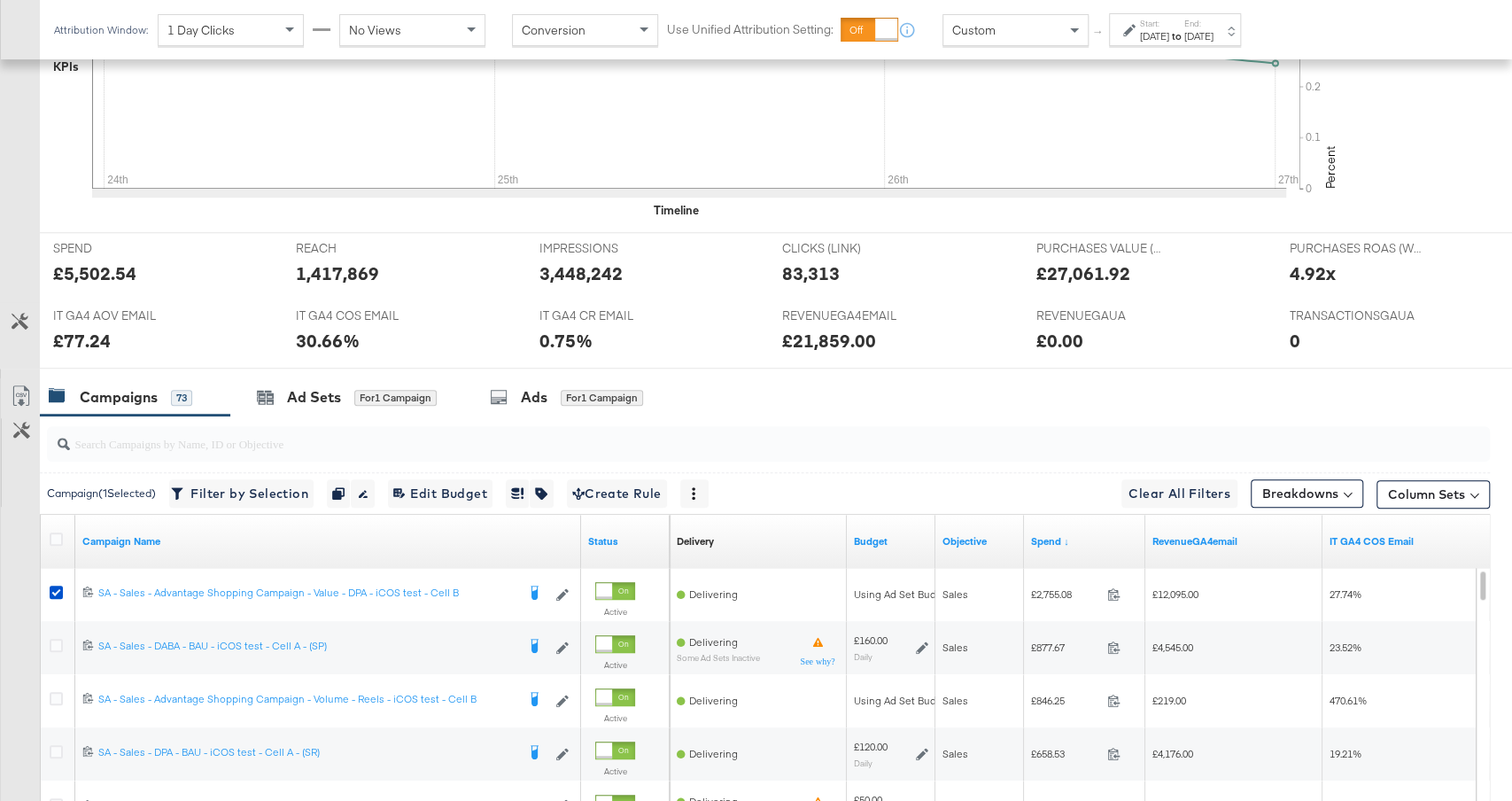
scroll to position [886, 0]
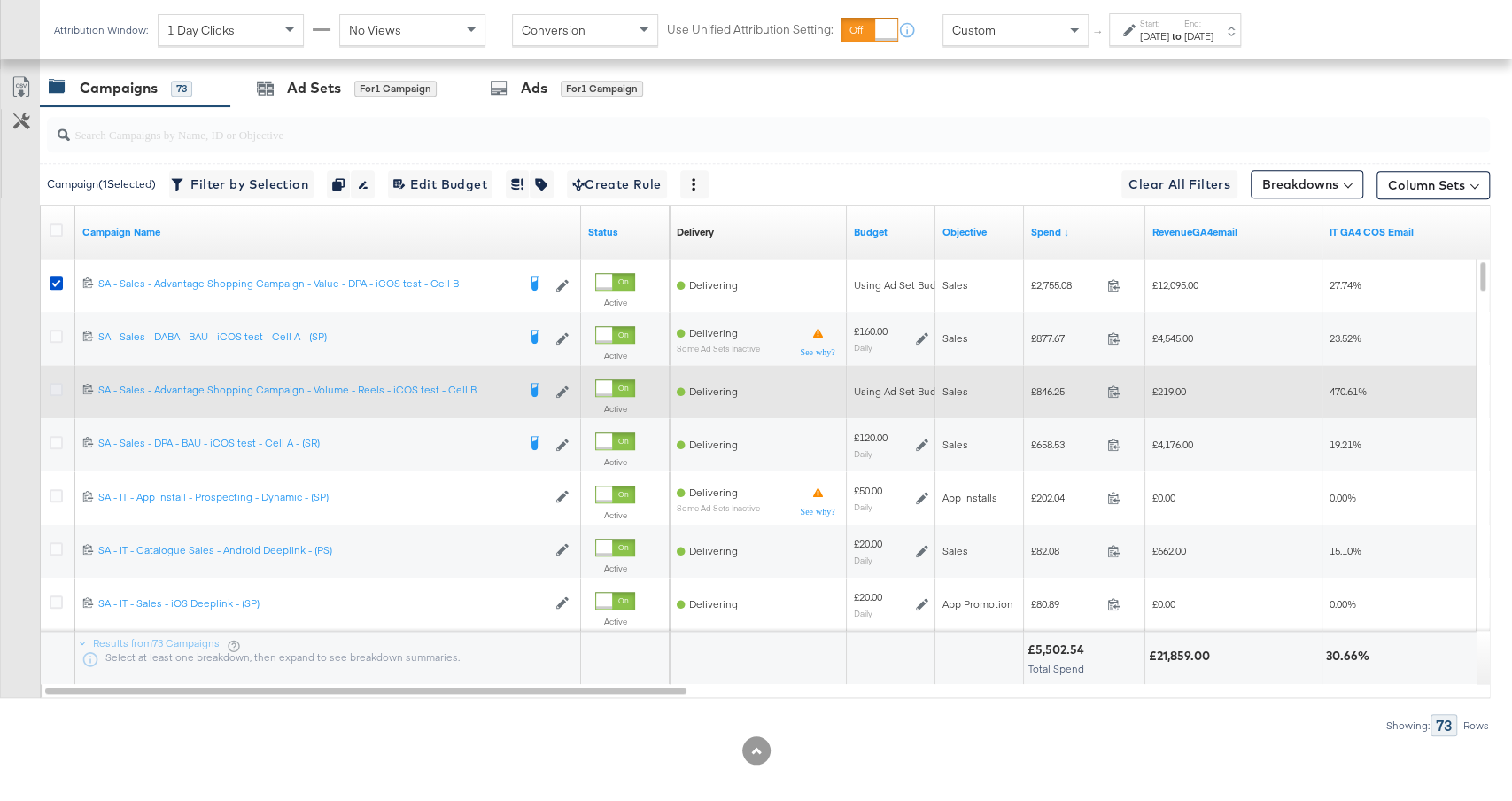
click at [53, 383] on icon at bounding box center [57, 390] width 14 height 14
click at [0, 0] on input "checkbox" at bounding box center [0, 0] width 0 height 0
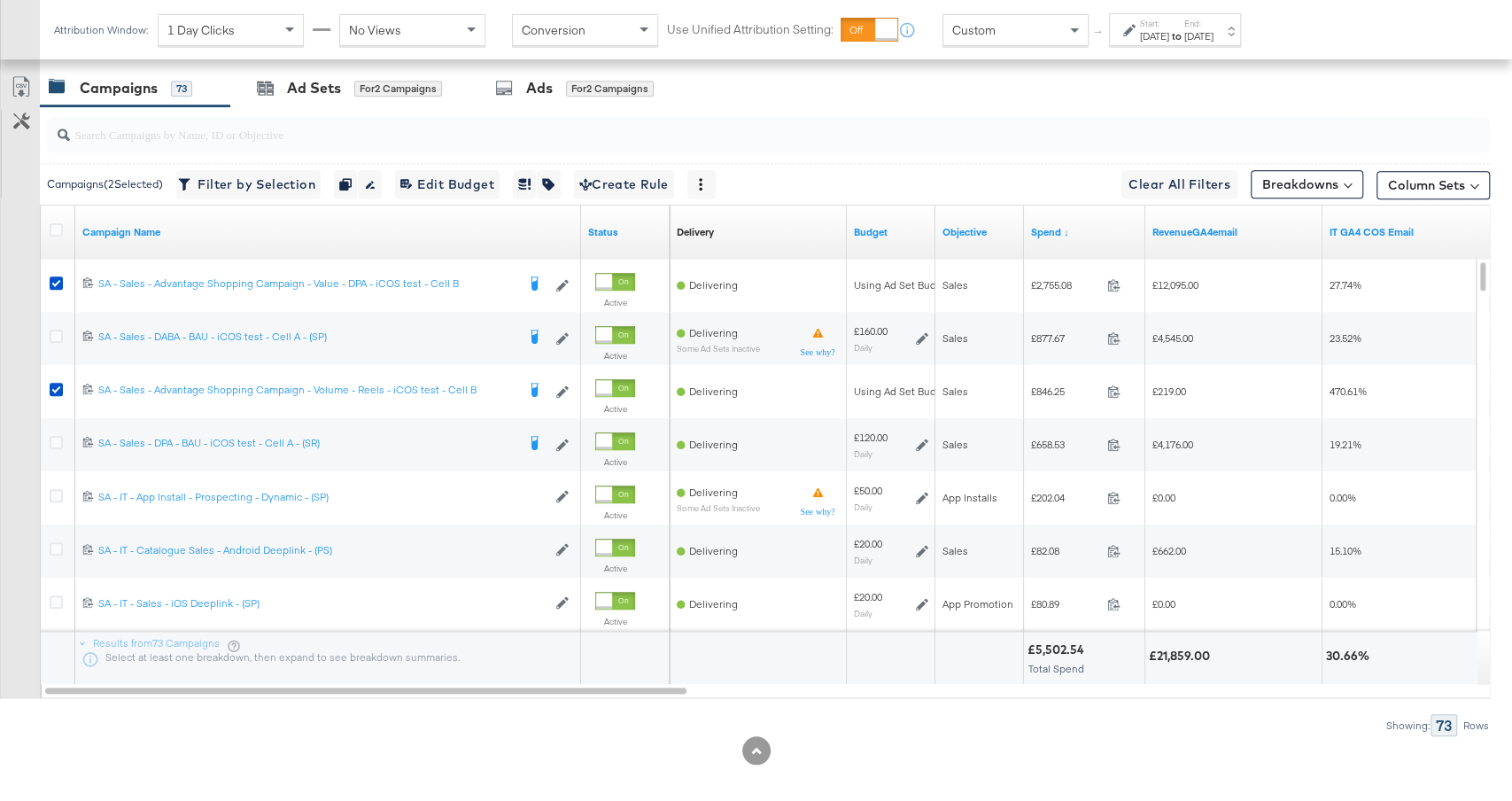
click at [355, 106] on div at bounding box center [765, 135] width 1450 height 57
click at [341, 92] on div "Ad Sets for 2 Campaigns" at bounding box center [349, 88] width 185 height 21
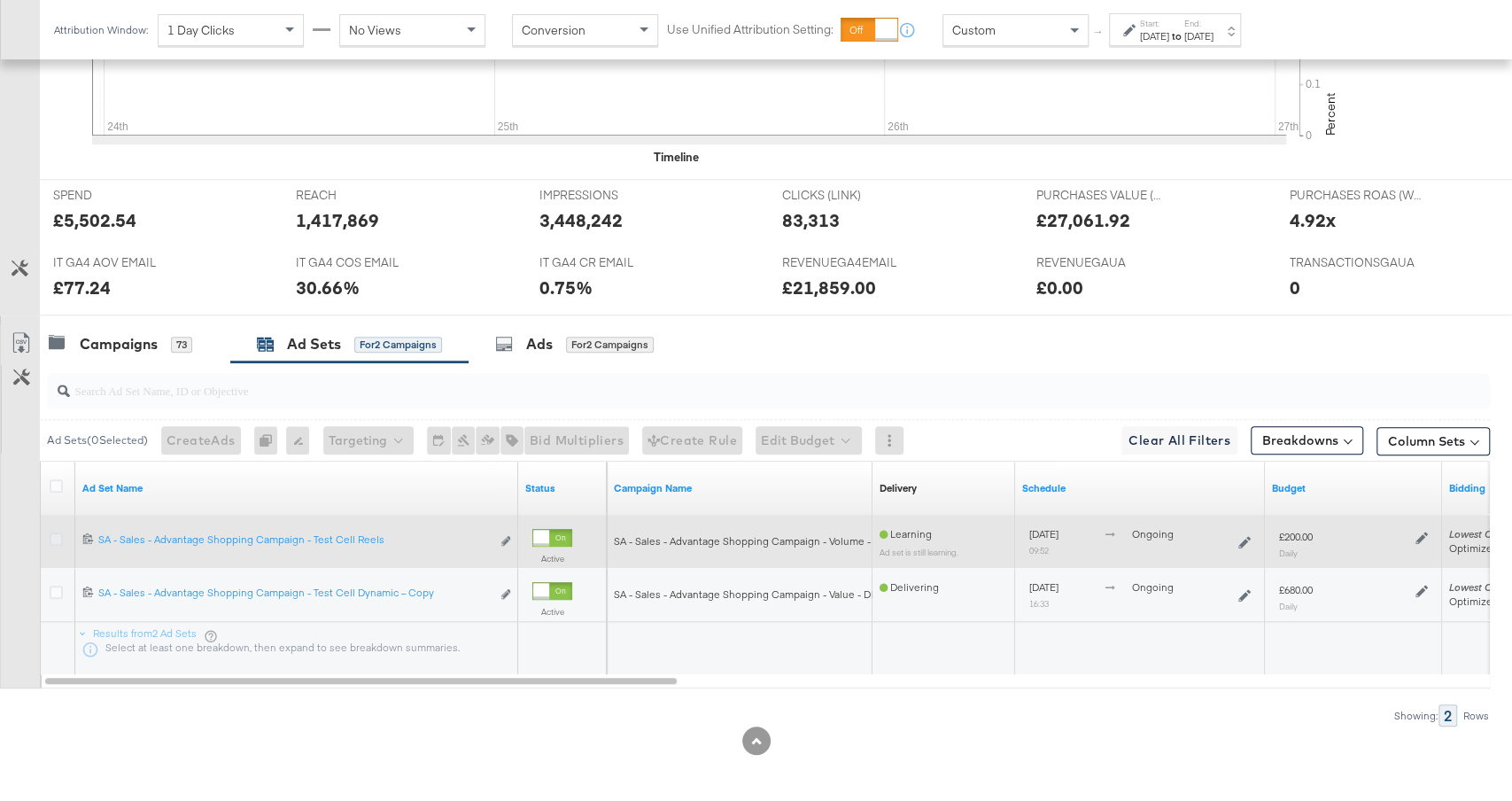
click at [54, 540] on icon at bounding box center [57, 539] width 14 height 14
click at [0, 0] on input "checkbox" at bounding box center [0, 0] width 0 height 0
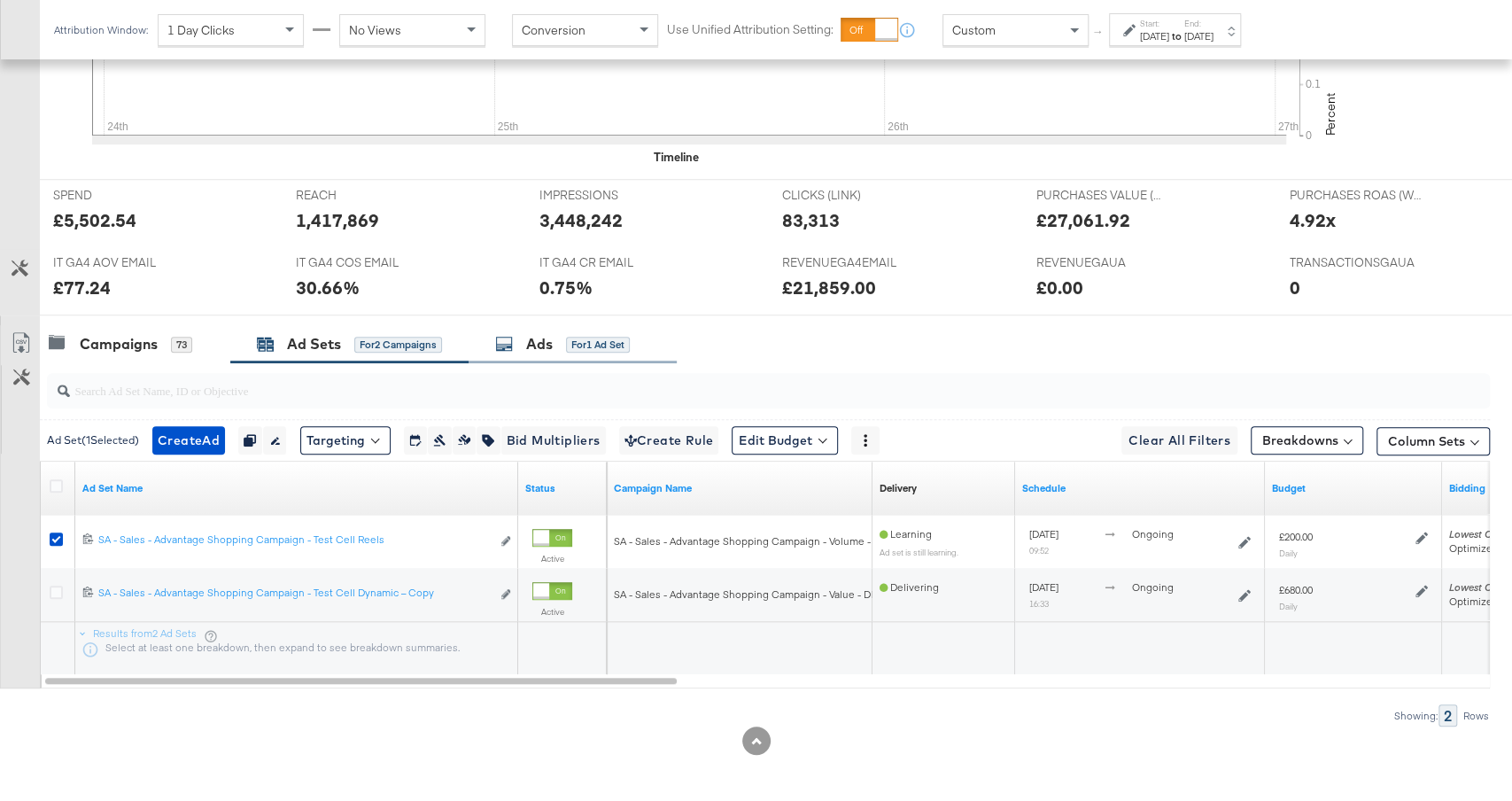
click at [574, 336] on div "for 1 Ad Set" at bounding box center [597, 344] width 64 height 16
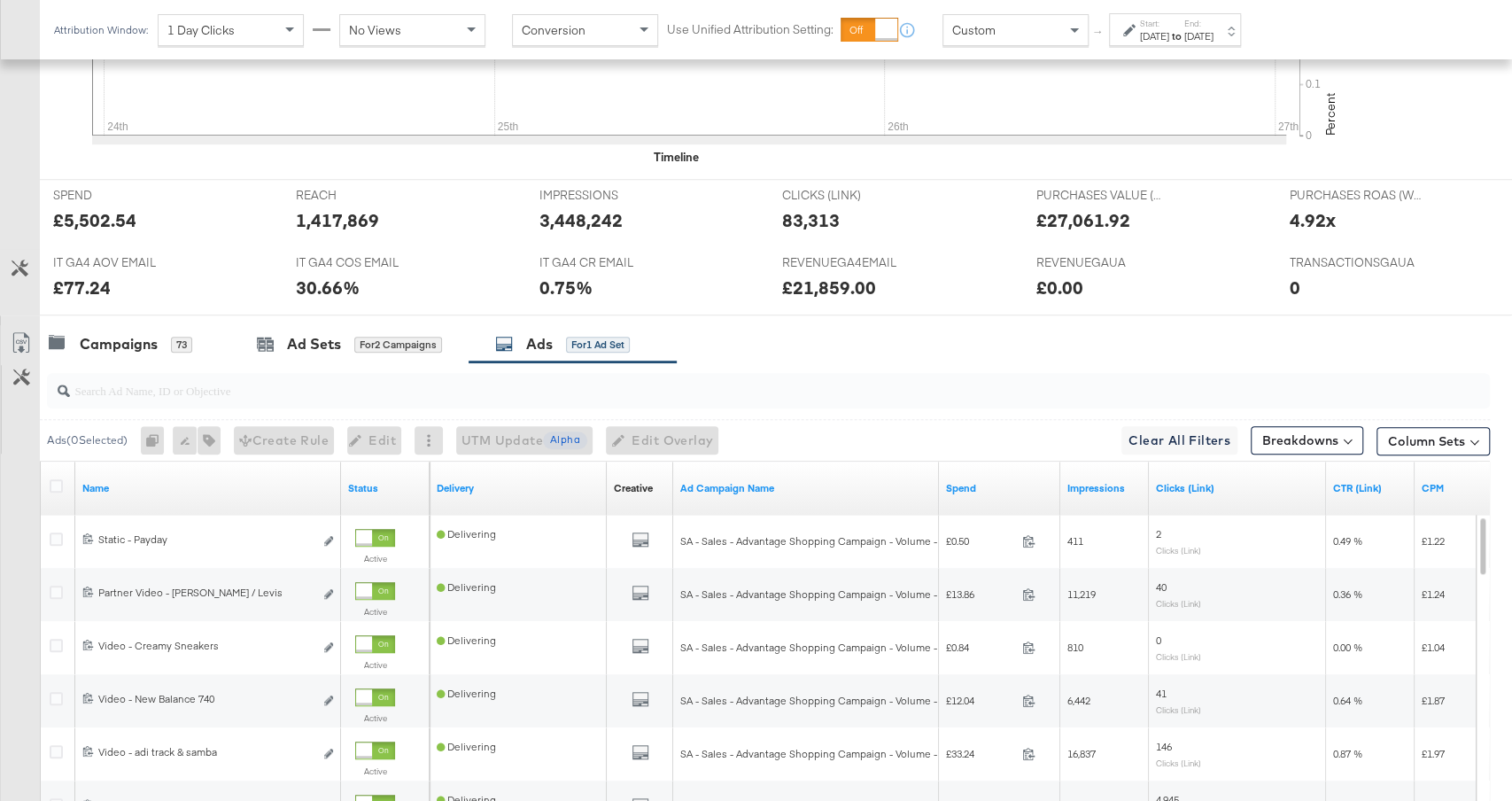
scroll to position [886, 0]
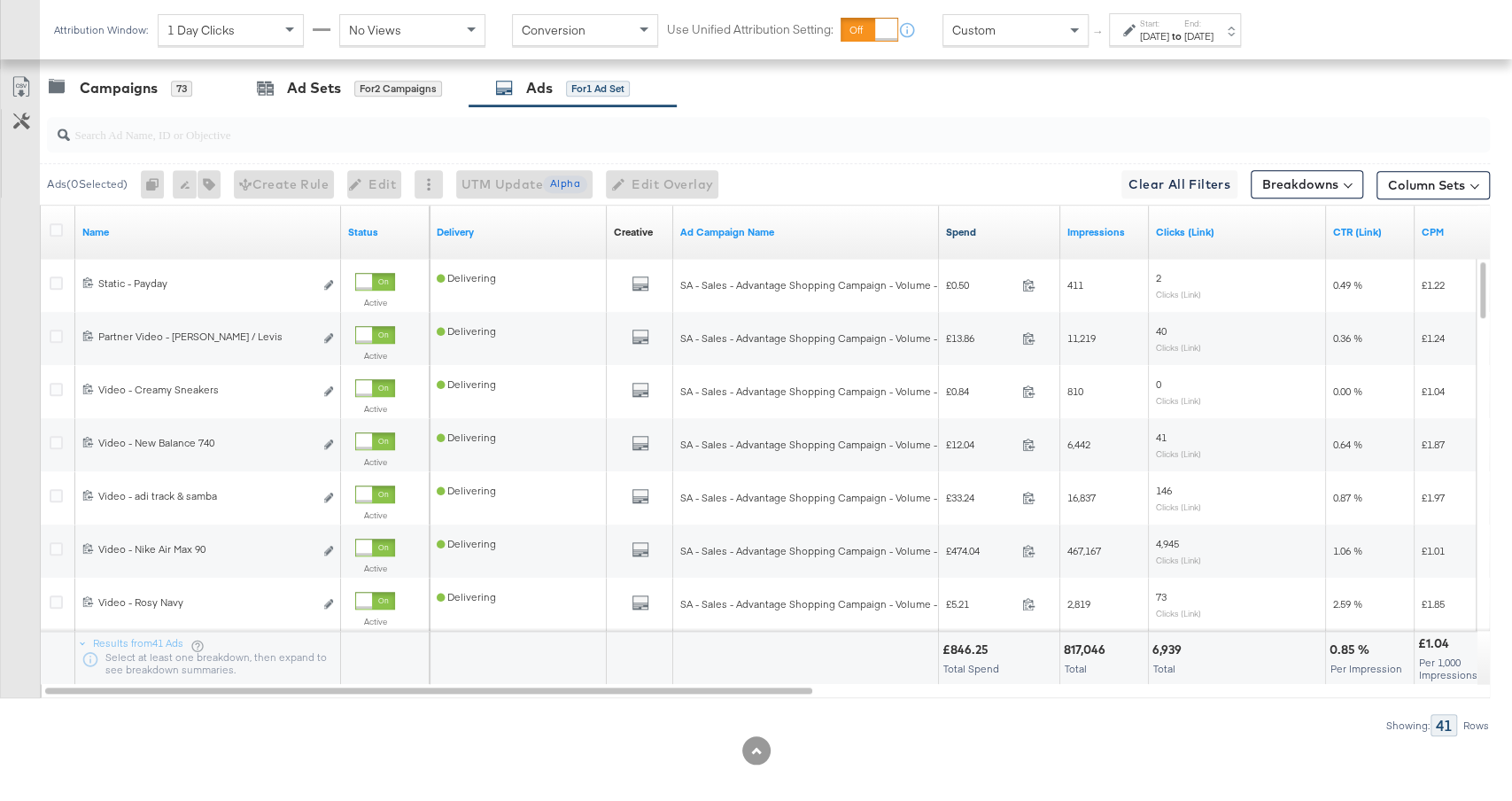
click at [989, 226] on link "Spend" at bounding box center [1000, 232] width 108 height 15
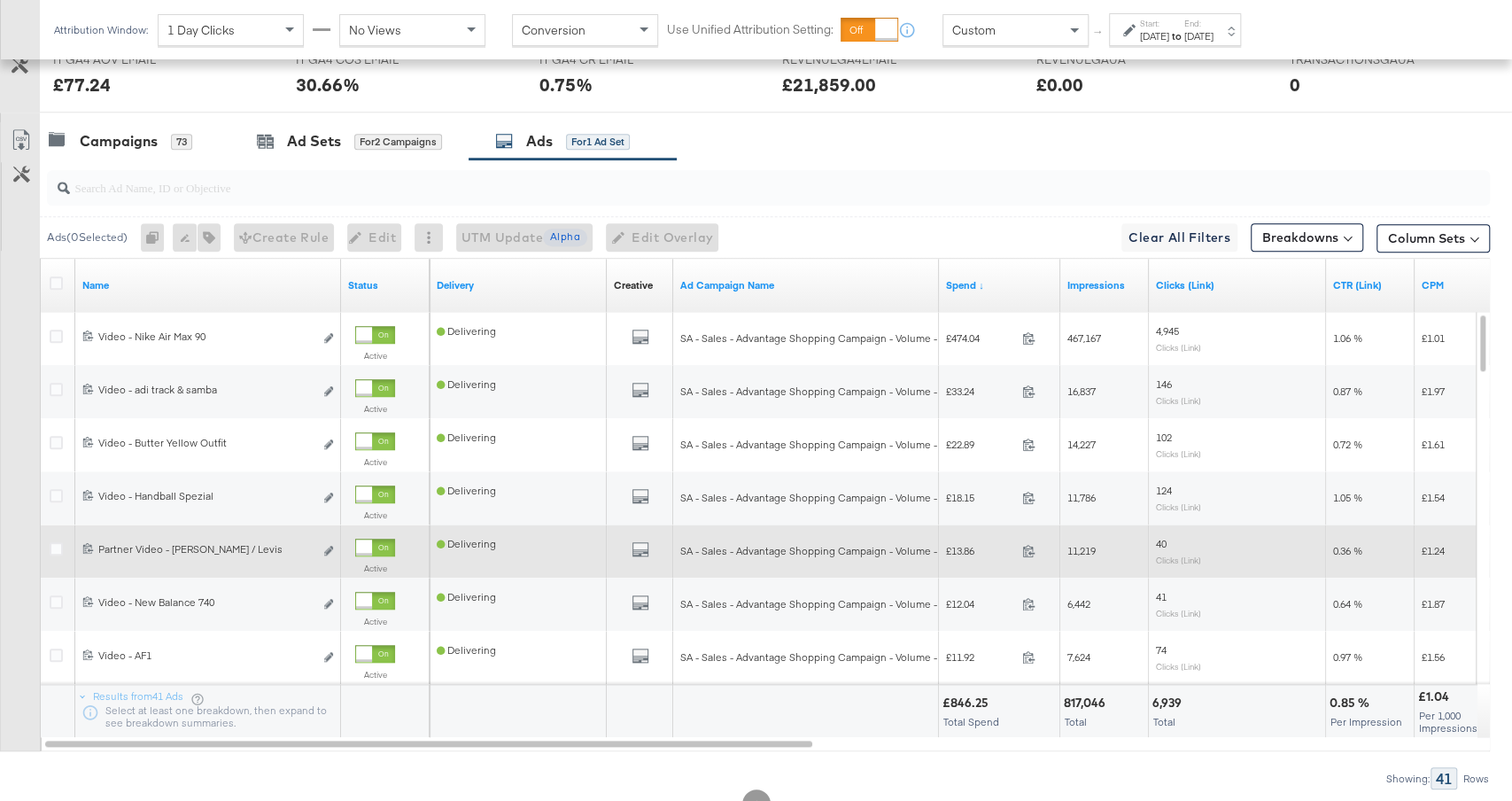
scroll to position [861, 0]
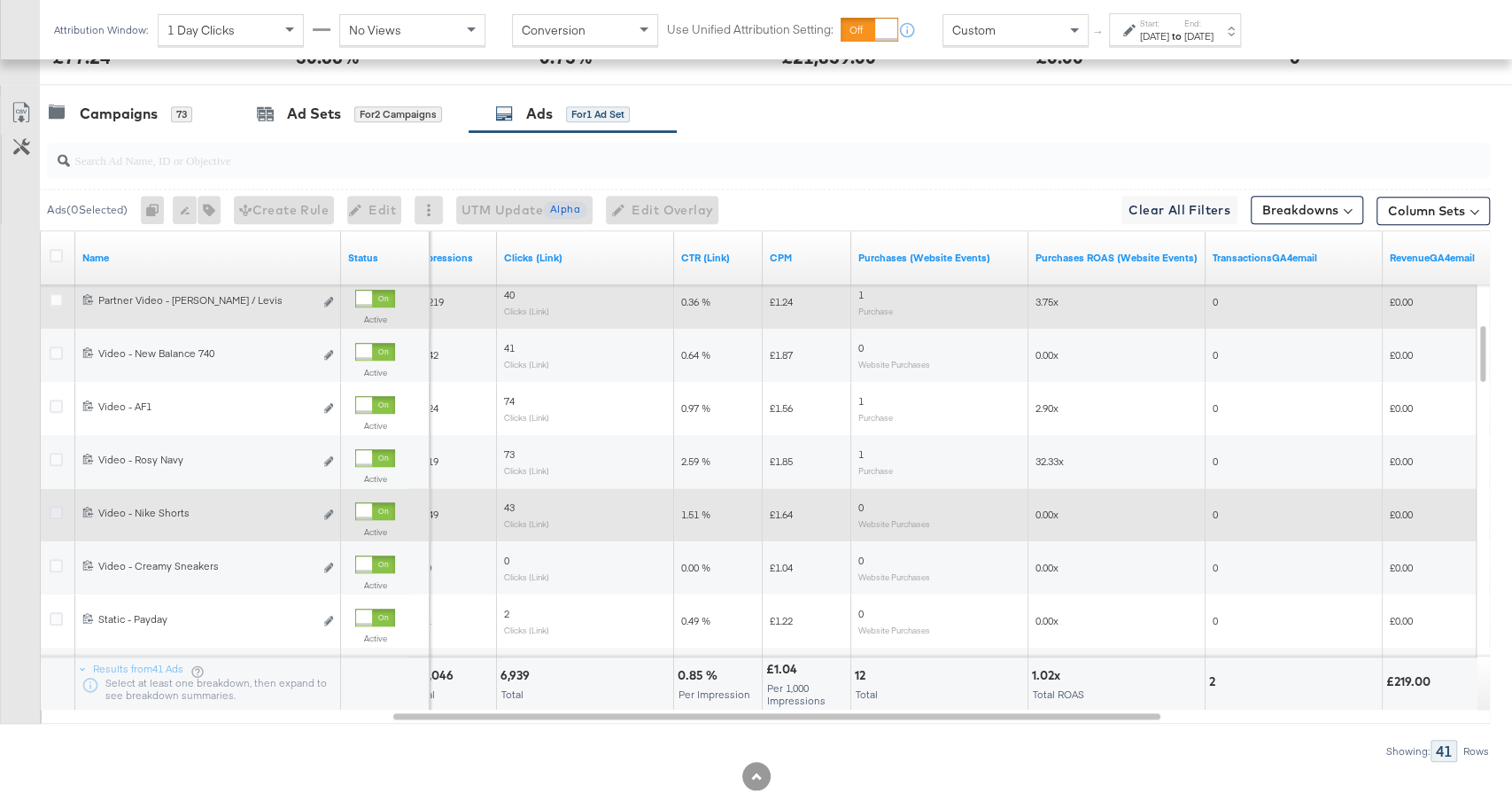
click at [52, 516] on icon at bounding box center [57, 513] width 14 height 14
click at [0, 0] on input "checkbox" at bounding box center [0, 0] width 0 height 0
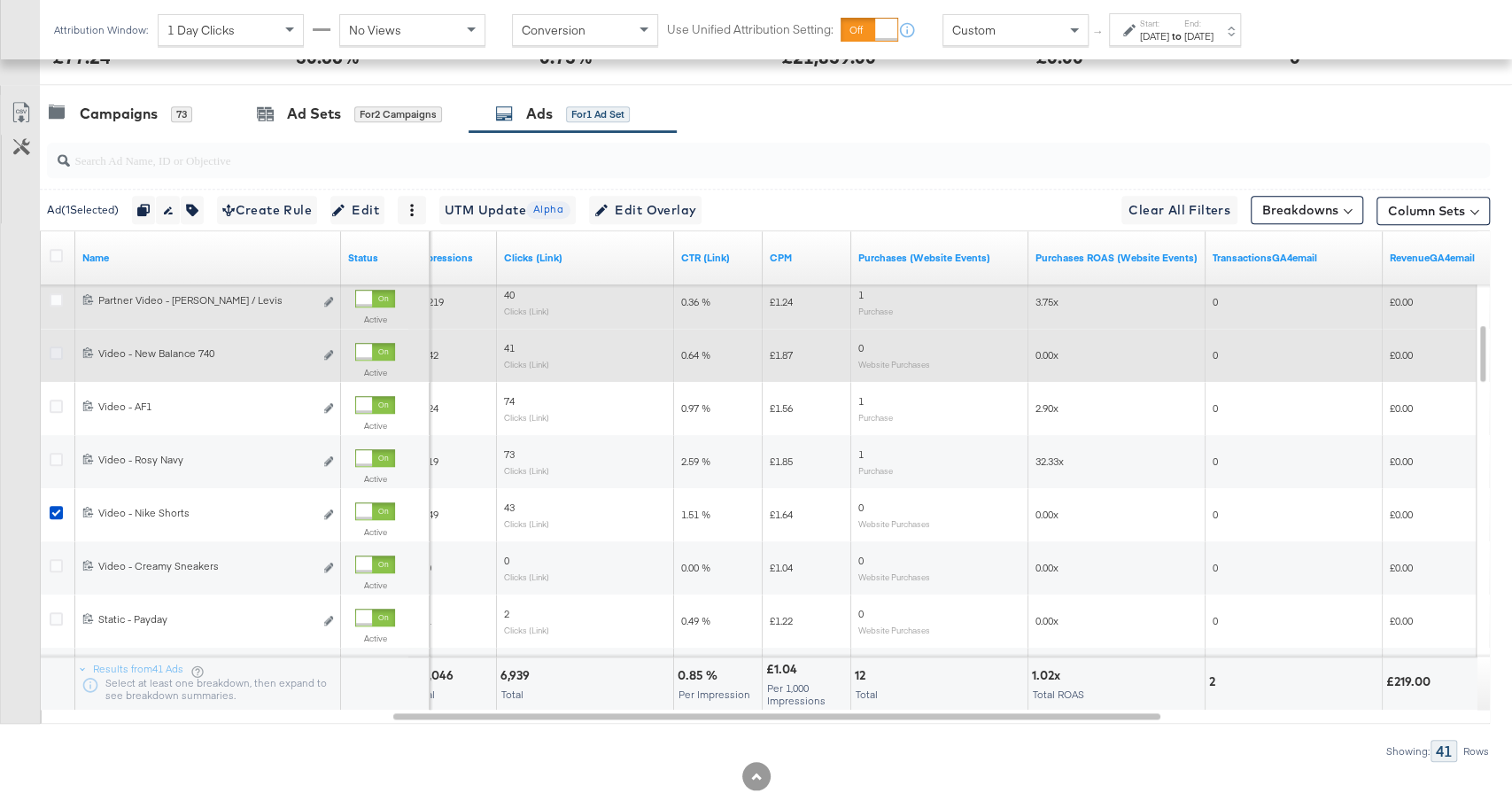
click at [52, 350] on icon at bounding box center [57, 353] width 14 height 14
click at [0, 0] on input "checkbox" at bounding box center [0, 0] width 0 height 0
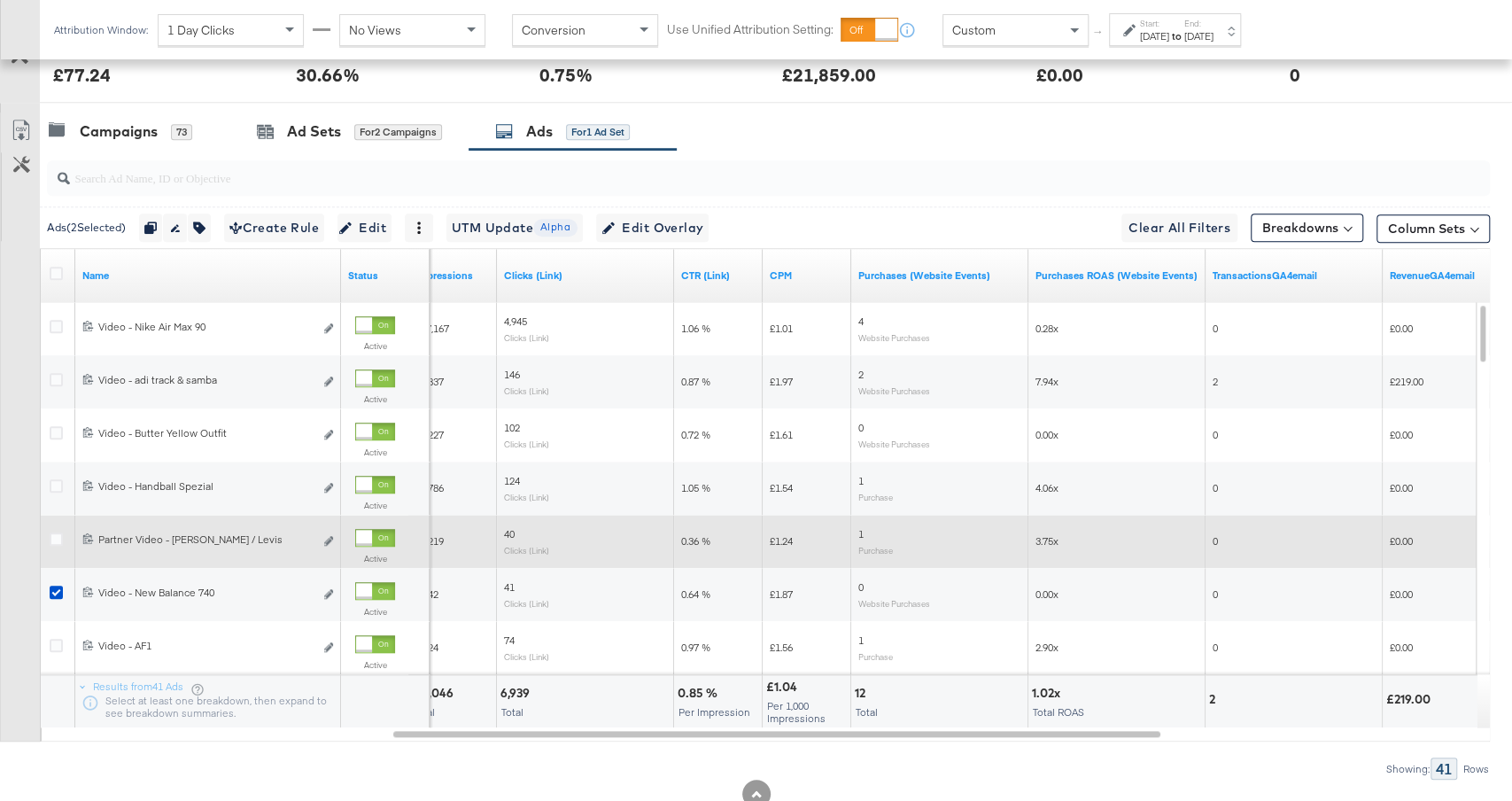
scroll to position [841, 0]
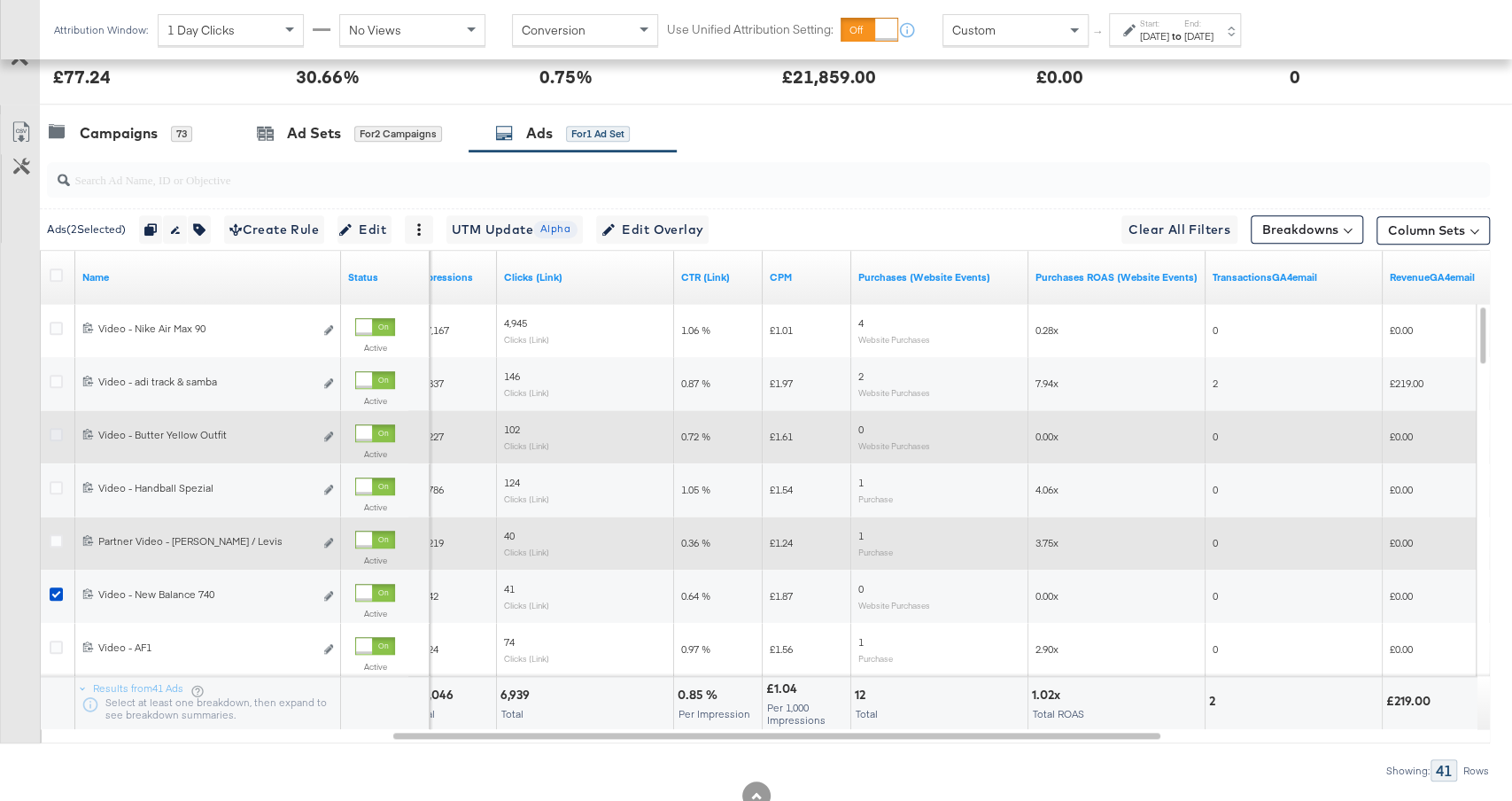
click at [54, 428] on icon at bounding box center [57, 435] width 14 height 14
click at [0, 0] on input "checkbox" at bounding box center [0, 0] width 0 height 0
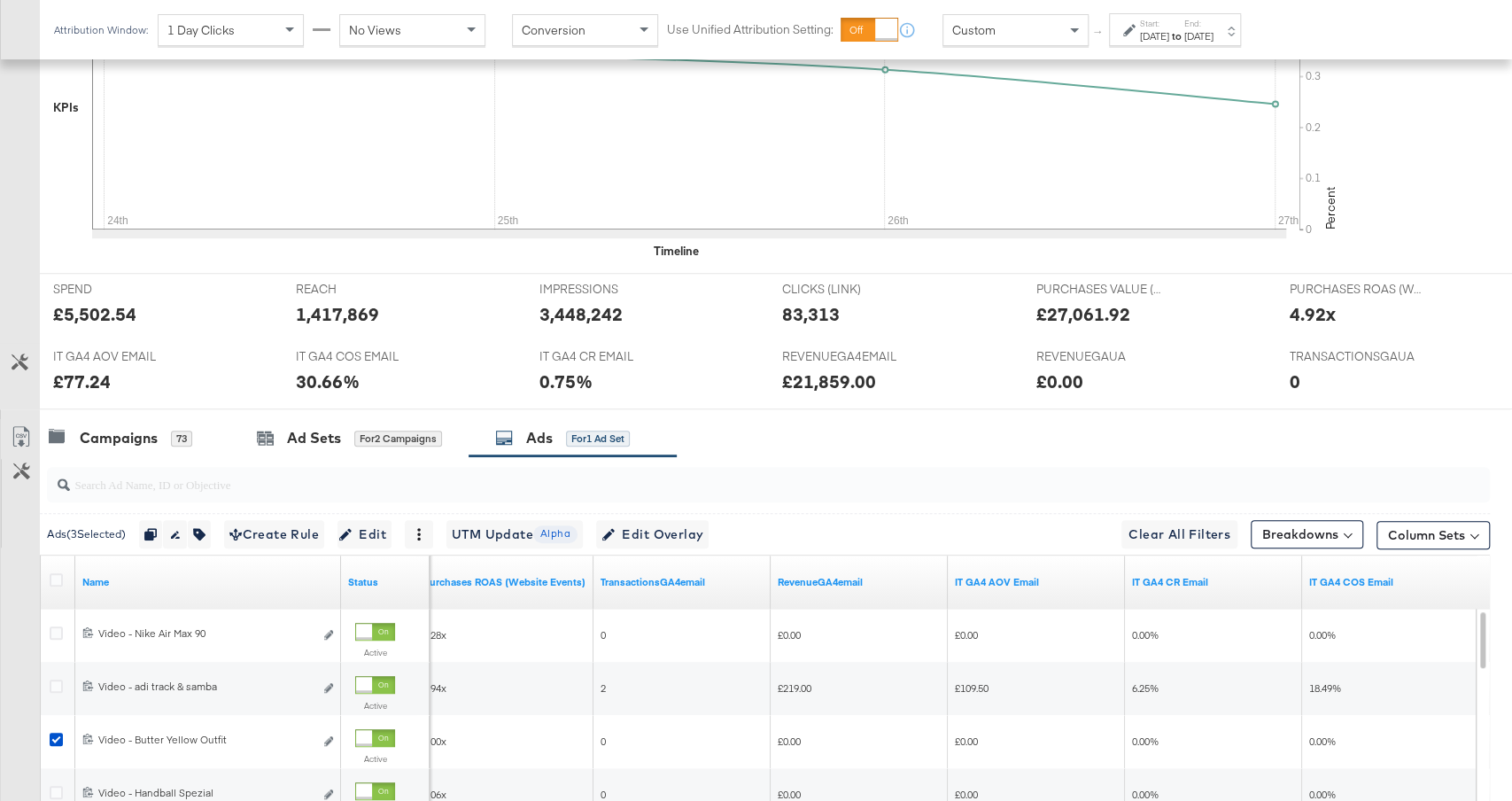
scroll to position [522, 0]
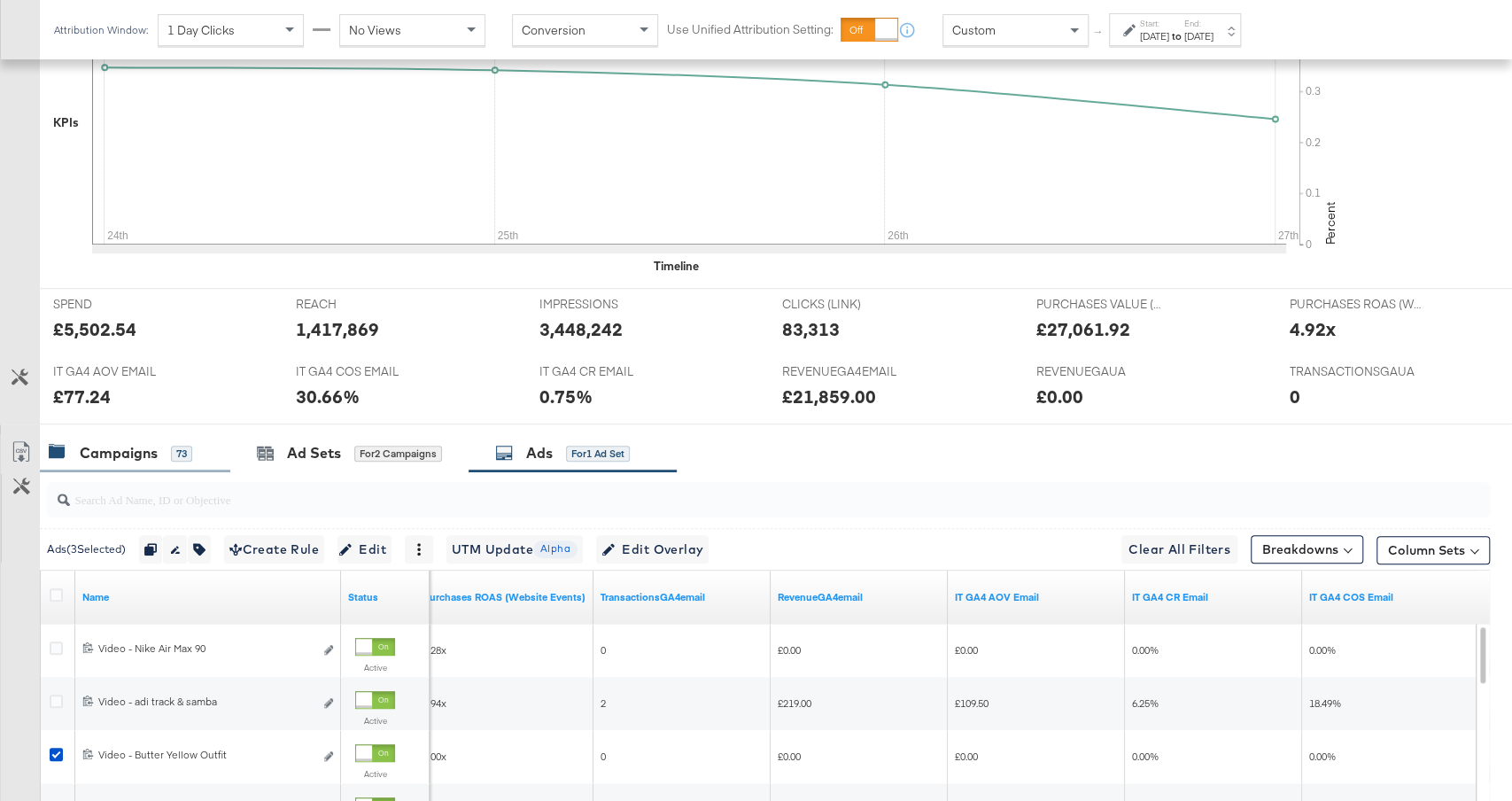
click at [166, 450] on div "Campaigns 73" at bounding box center [120, 452] width 144 height 21
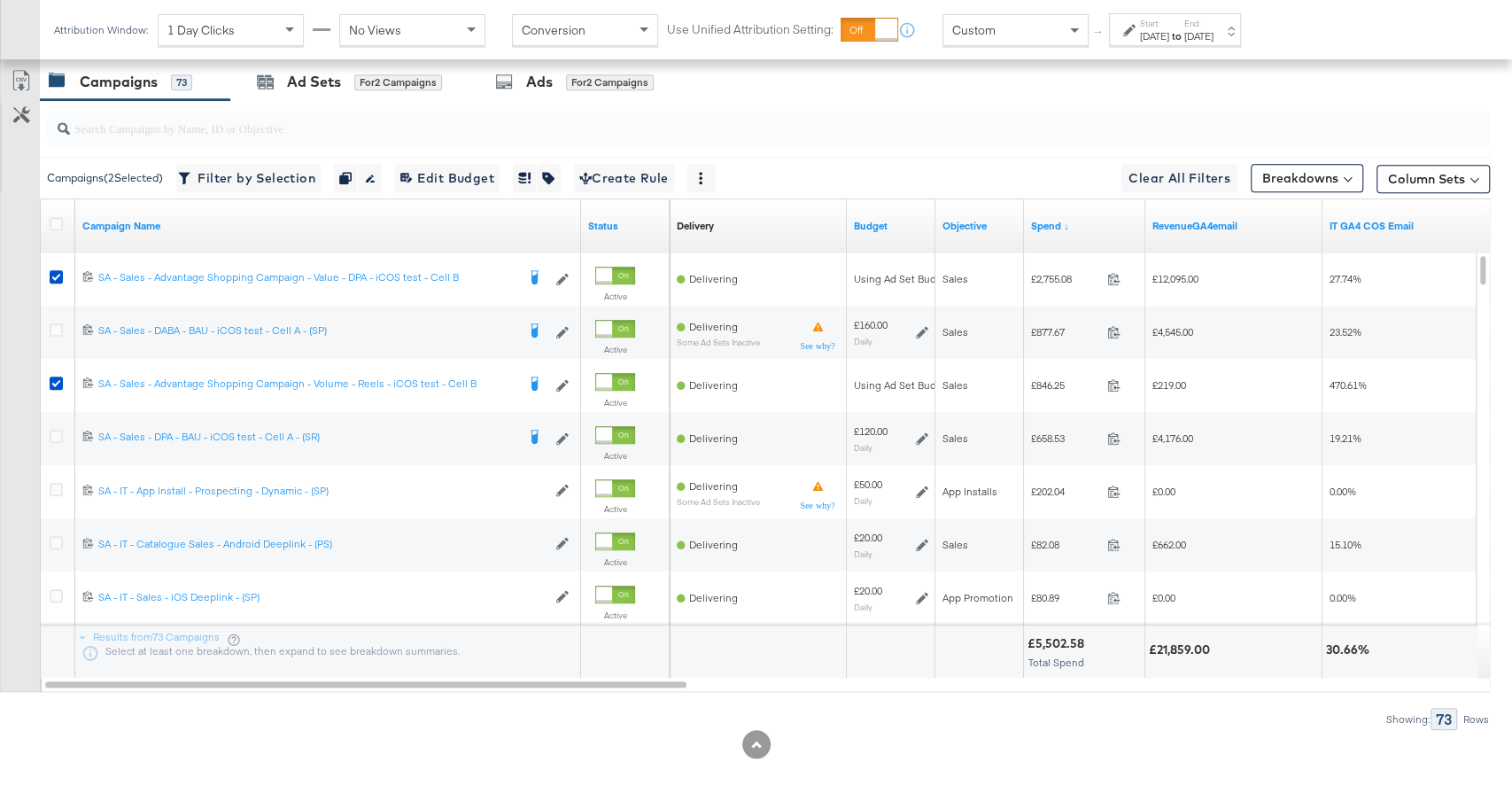
scroll to position [896, 0]
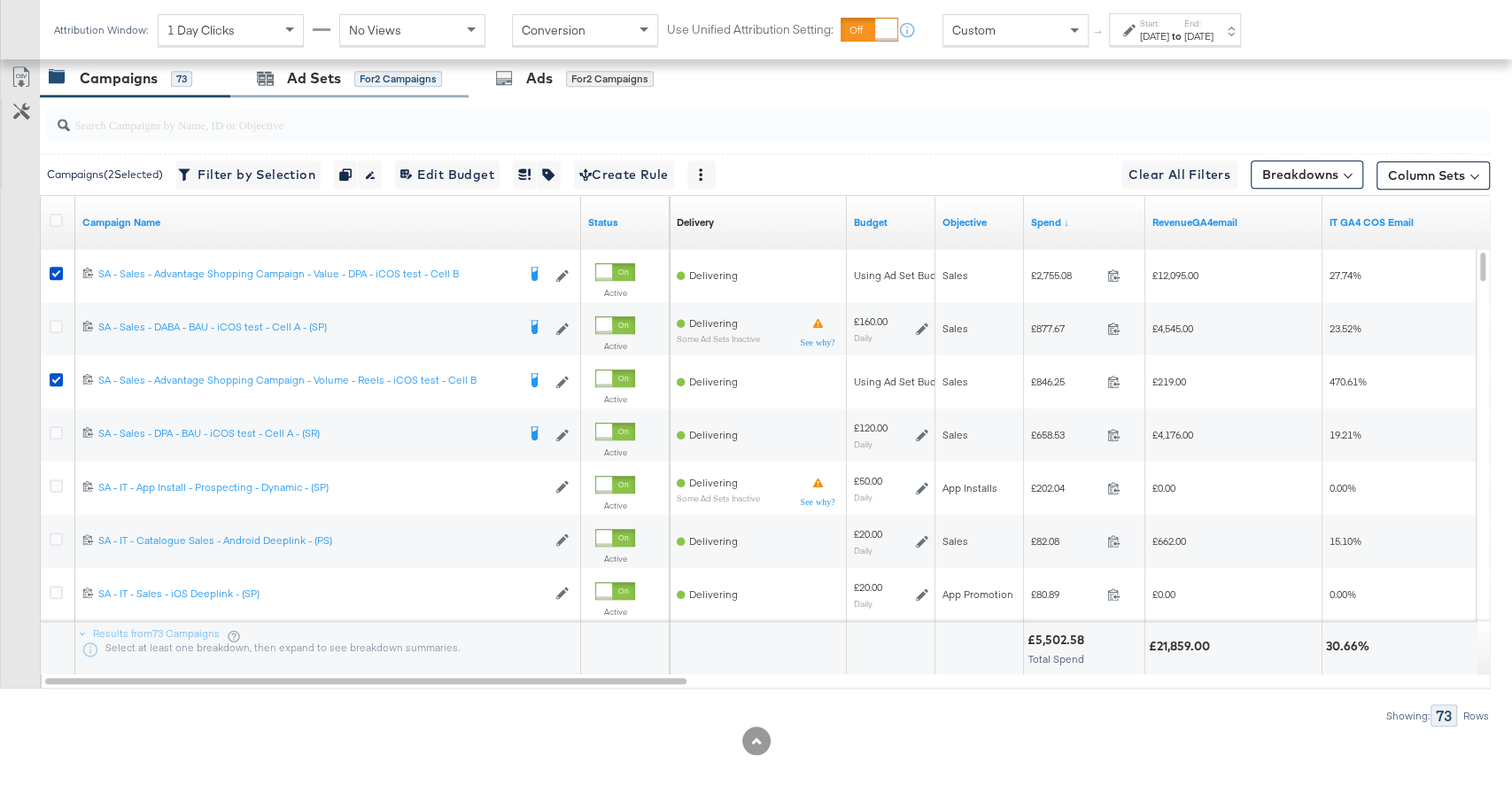
click at [382, 90] on div "Ad Sets for 2 Campaigns" at bounding box center [350, 78] width 238 height 38
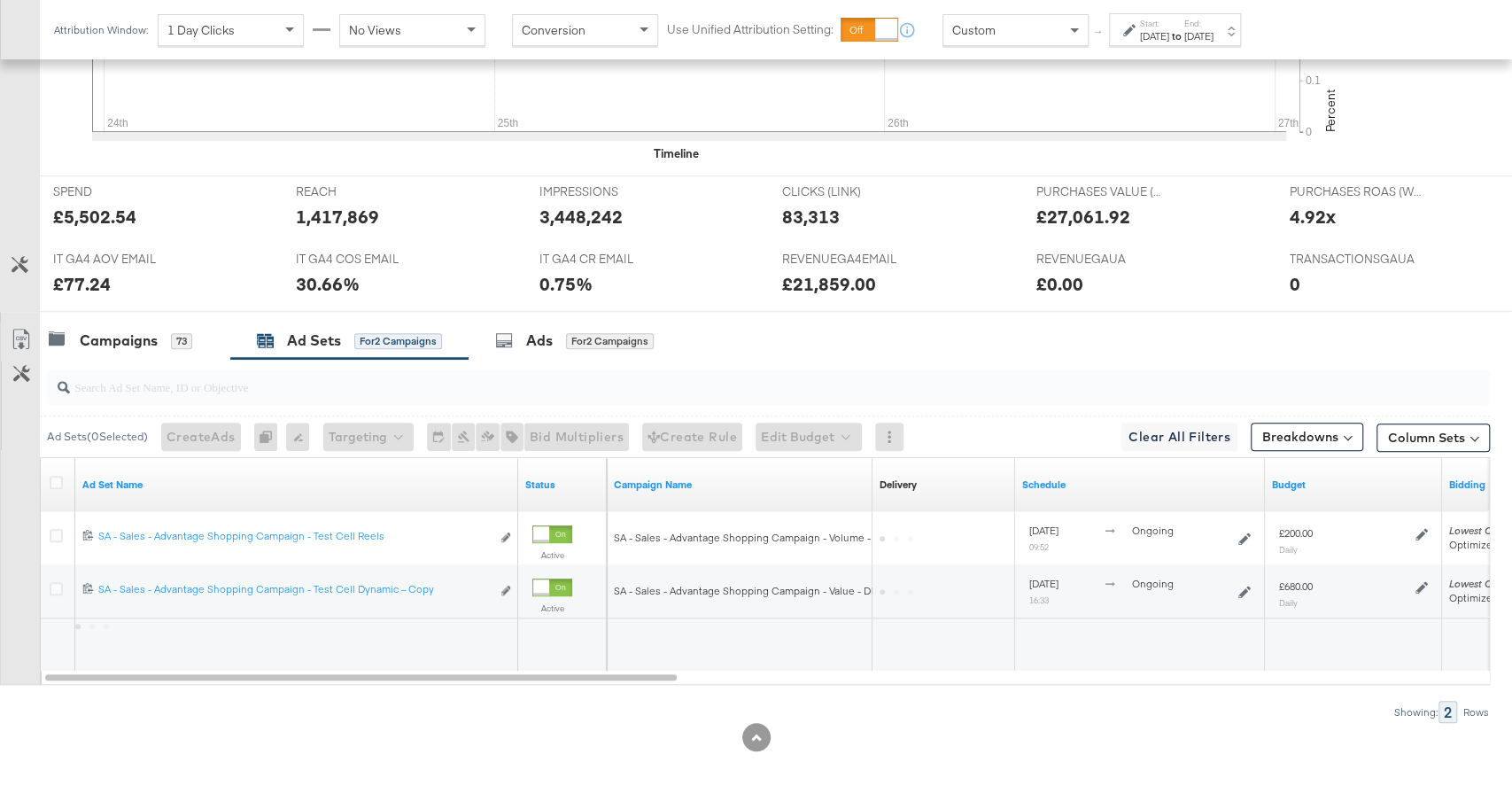
scroll to position [630, 0]
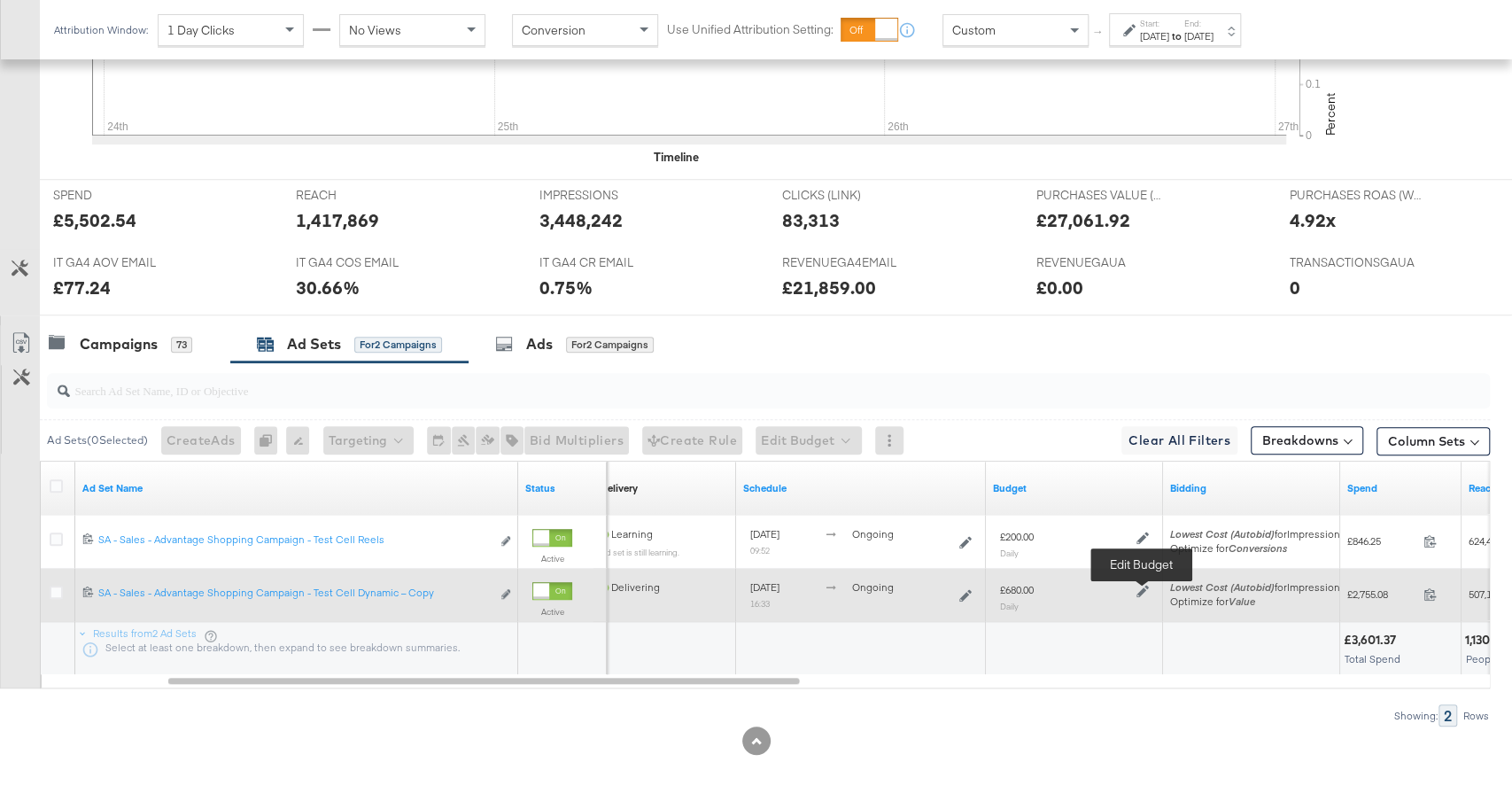
click at [1143, 587] on icon at bounding box center [1143, 590] width 13 height 13
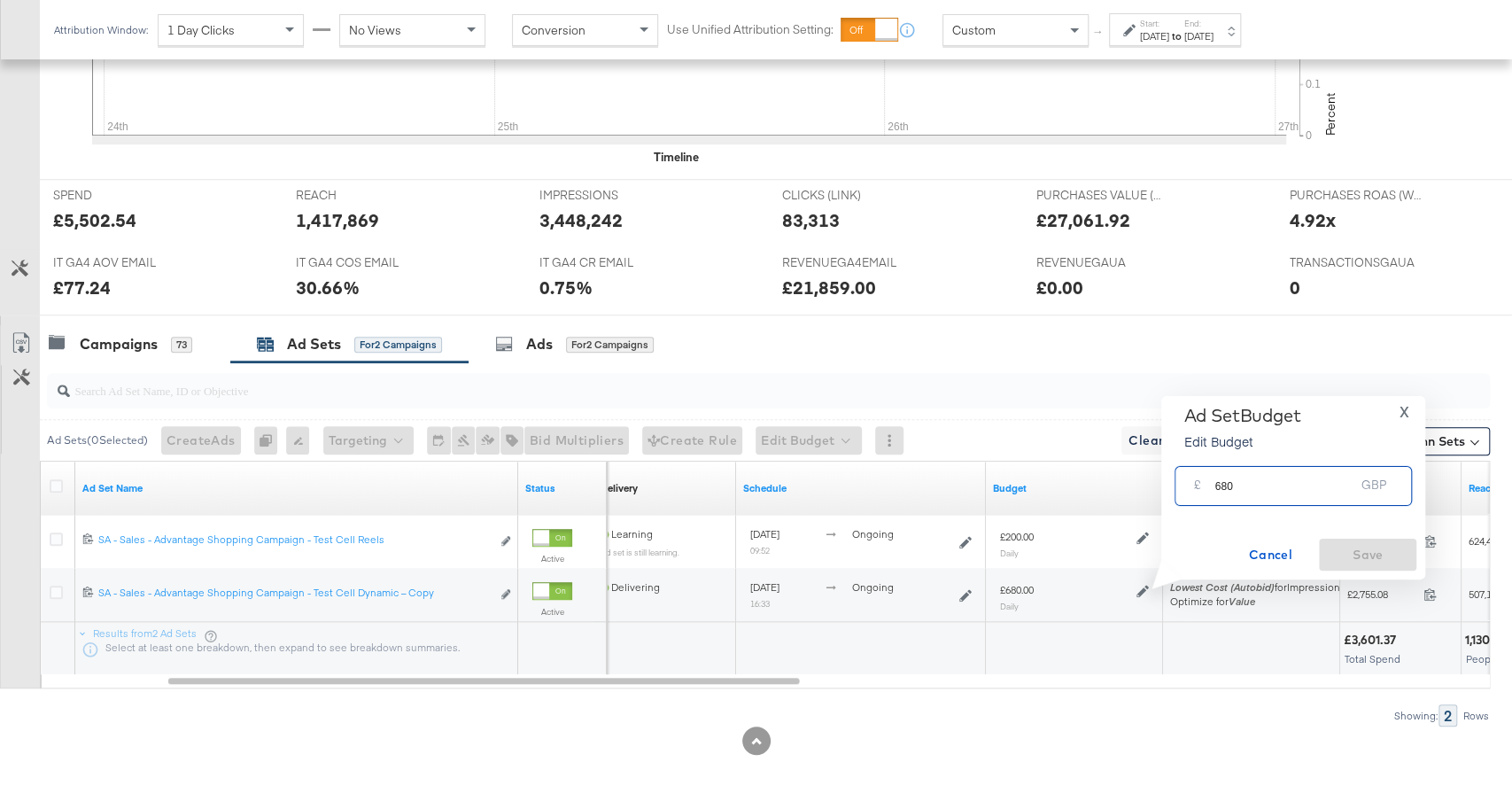
drag, startPoint x: 1221, startPoint y: 485, endPoint x: 1165, endPoint y: 485, distance: 56.0
click at [1167, 485] on div "Ad Set Budget Edit Budget X £ 680 GBP Cancel Save" at bounding box center [1293, 487] width 264 height 184
type input "580"
click at [1365, 560] on span "Save" at bounding box center [1367, 555] width 83 height 22
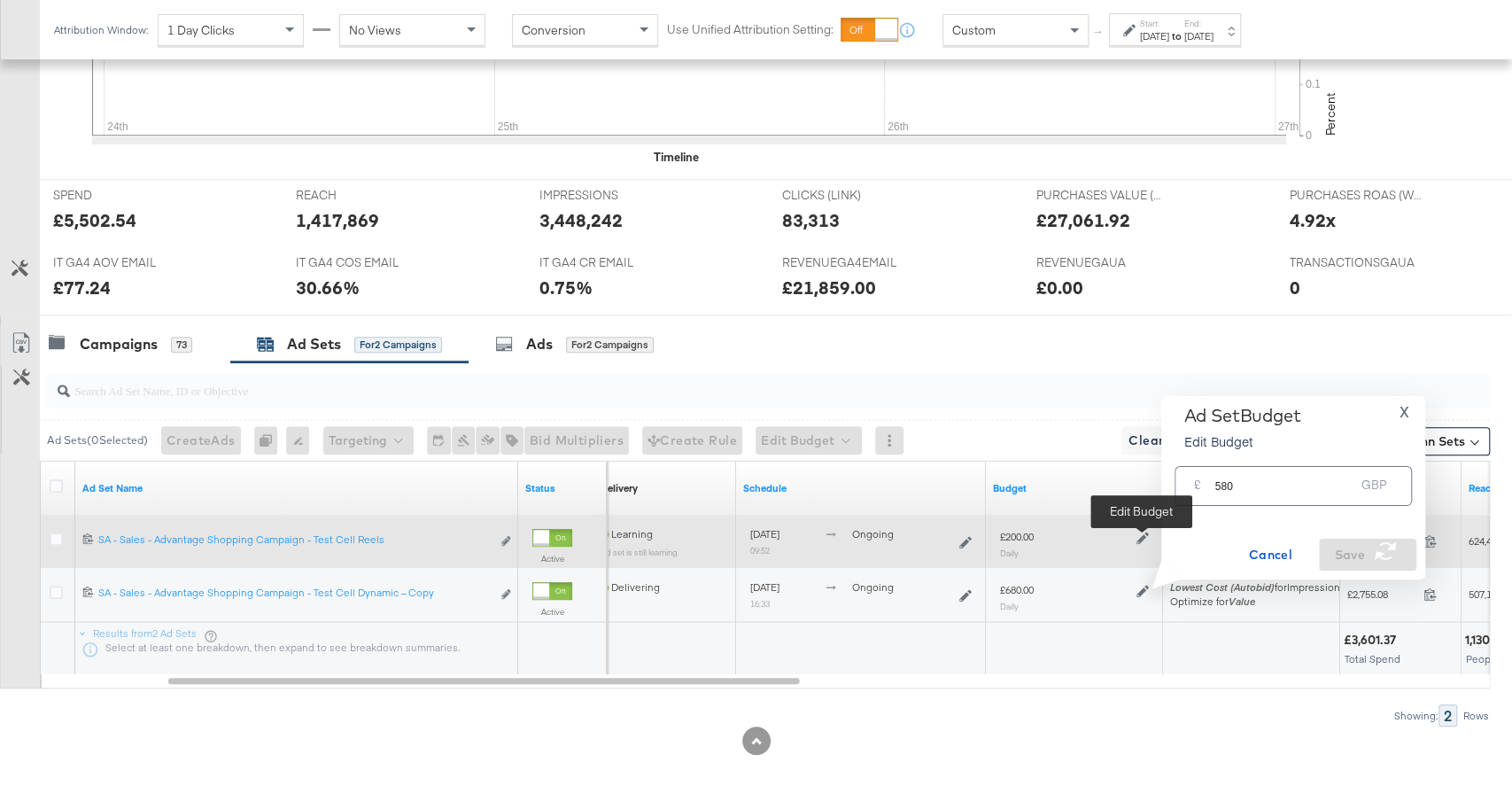
click at [1144, 535] on icon at bounding box center [1143, 537] width 13 height 13
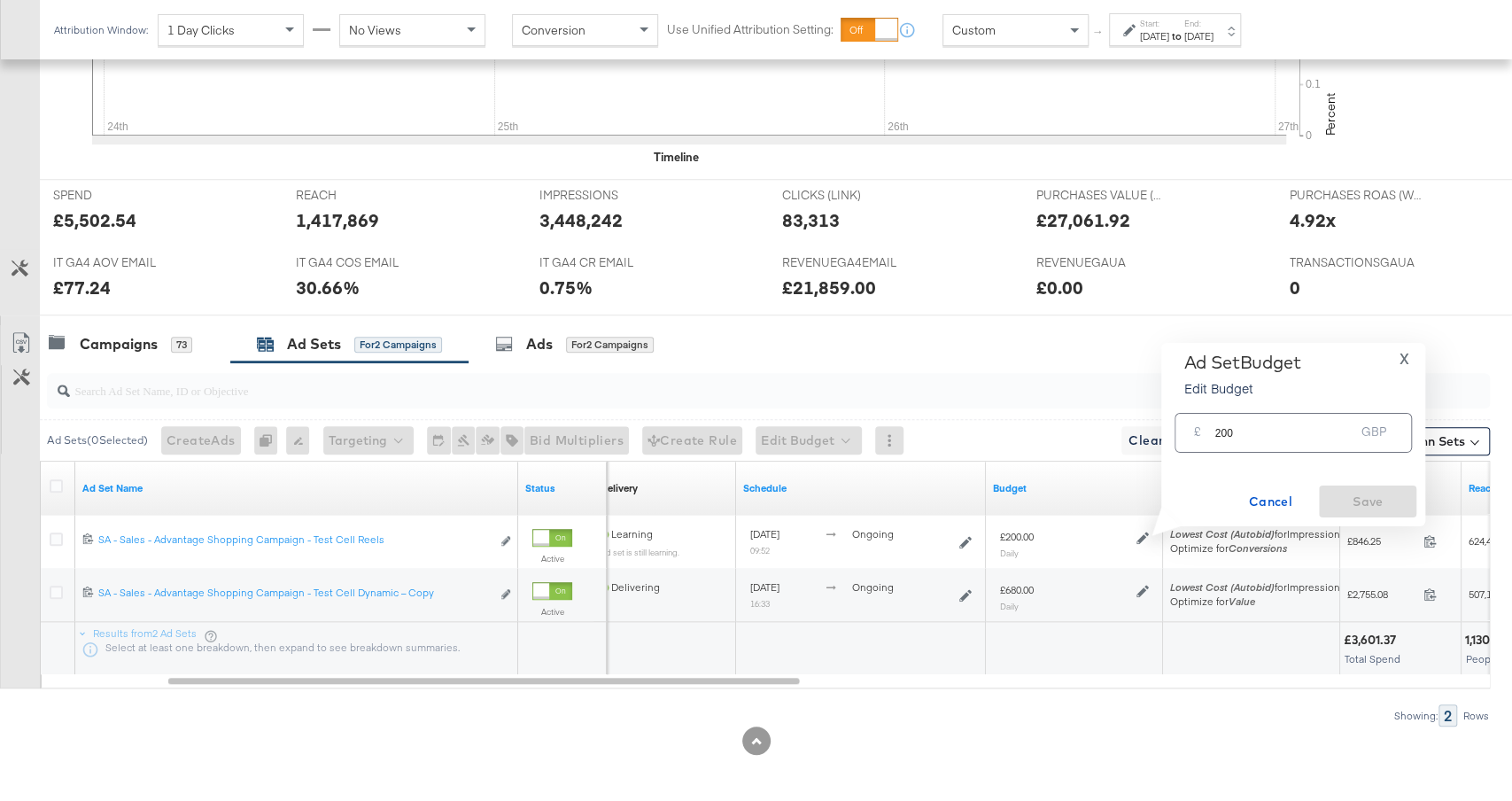
click at [1251, 426] on input "200" at bounding box center [1284, 425] width 140 height 38
type input "1"
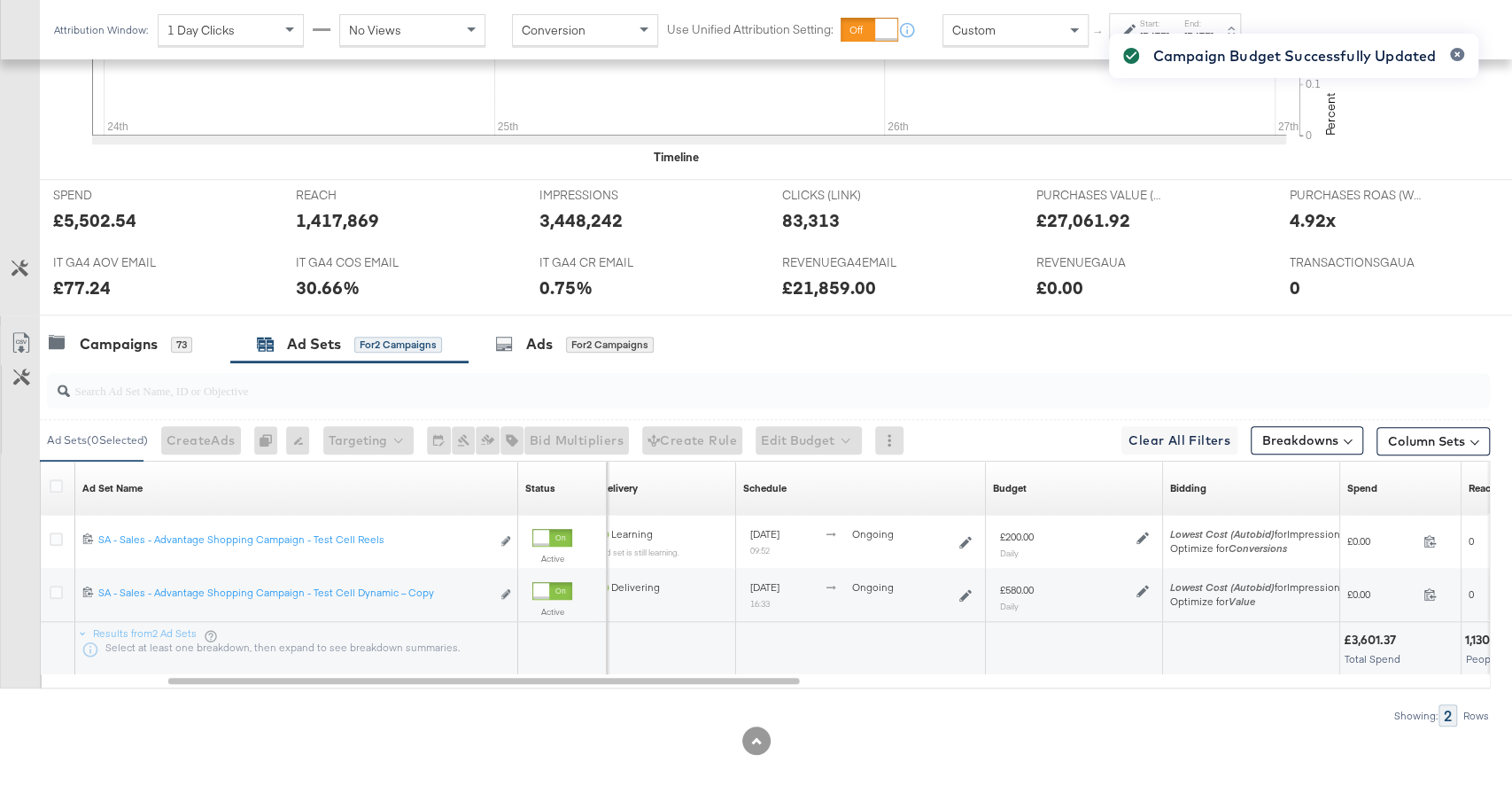
click at [1144, 535] on div "Campaign Budget Successfully Updated" at bounding box center [1294, 368] width 405 height 705
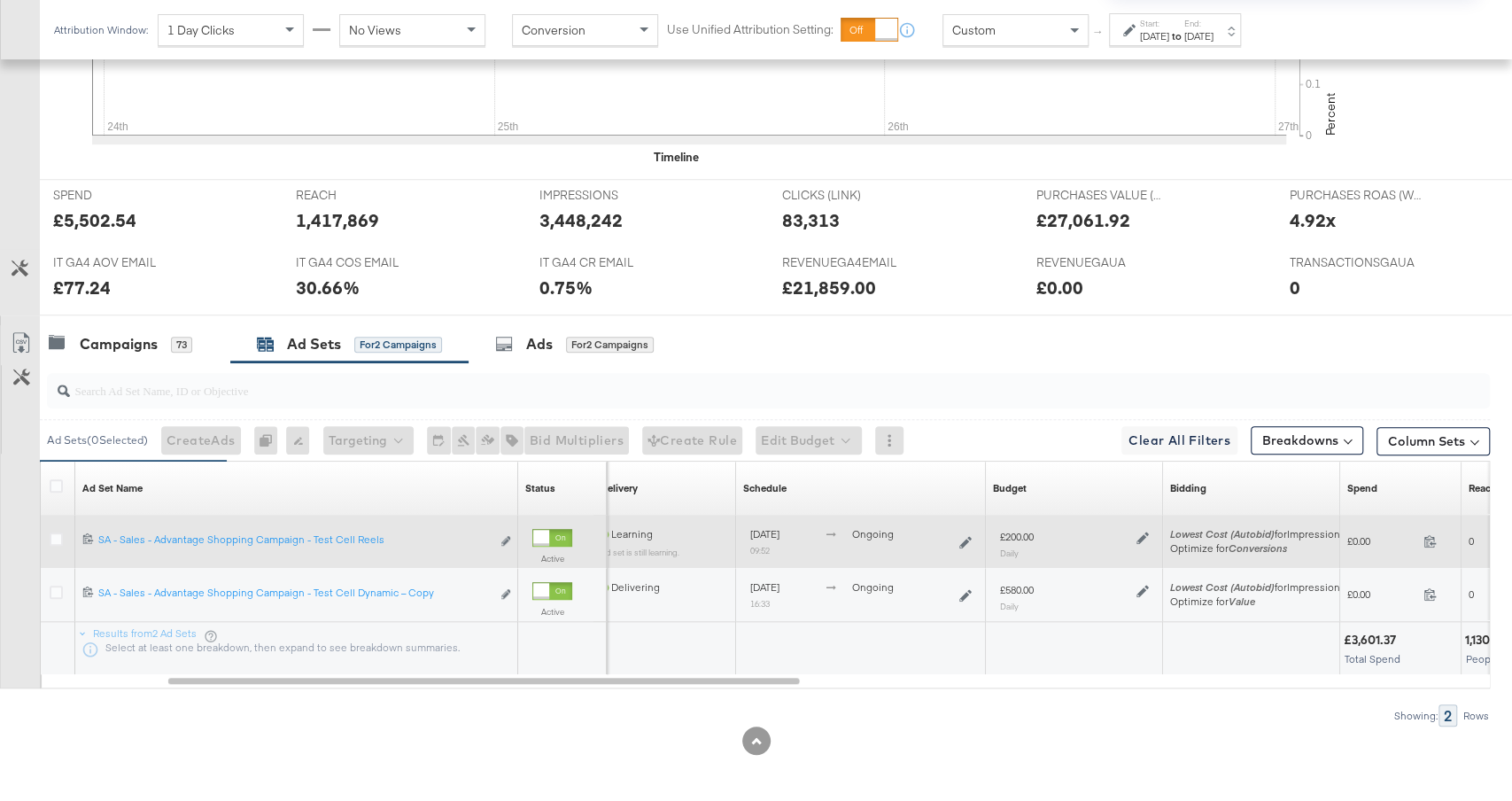
click at [1142, 535] on icon at bounding box center [1143, 537] width 13 height 13
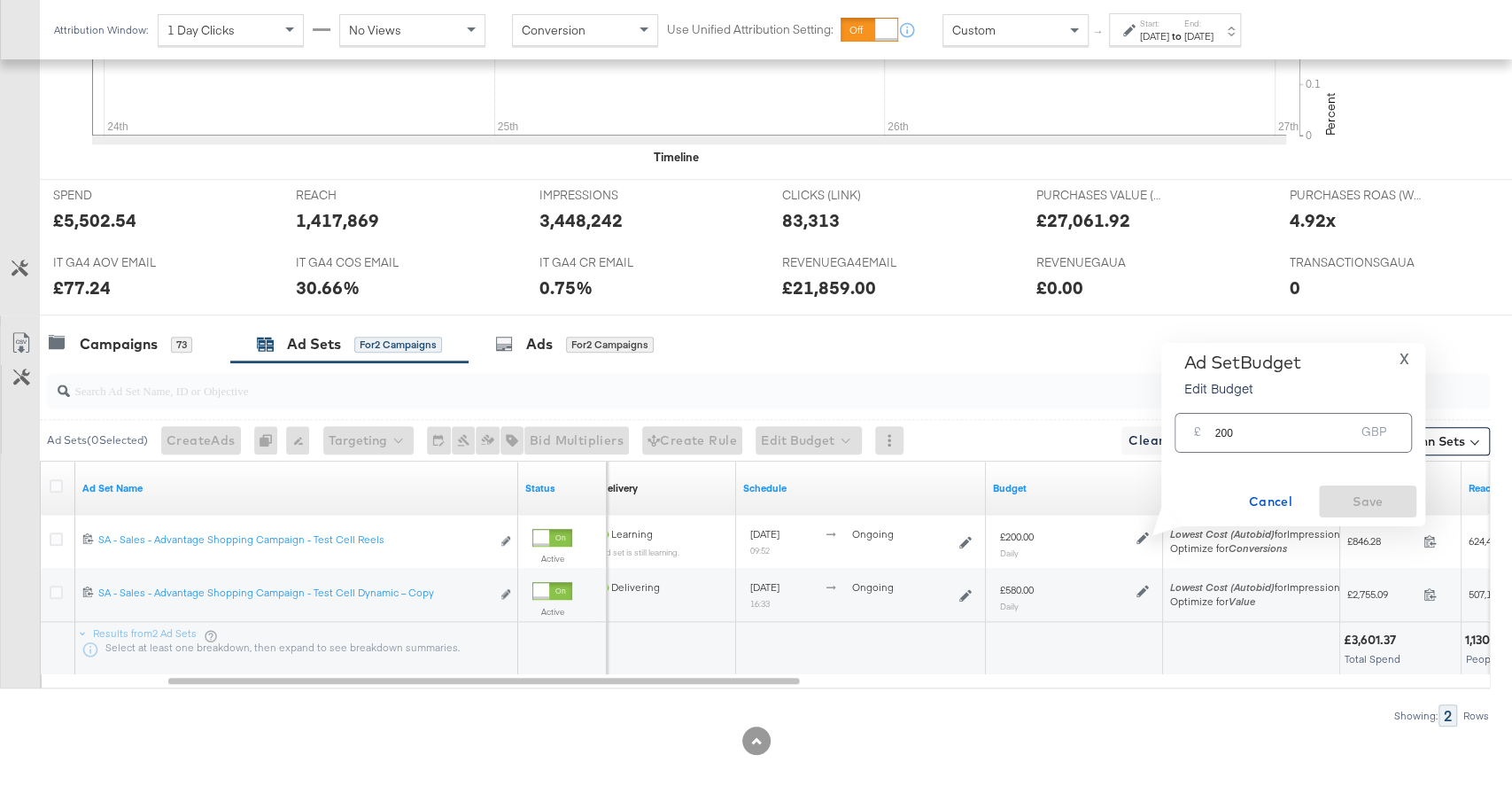
click at [1262, 426] on input "200" at bounding box center [1284, 425] width 140 height 38
type input "150"
click at [1351, 500] on span "Save" at bounding box center [1367, 501] width 83 height 22
click at [143, 342] on div "Campaigns" at bounding box center [119, 344] width 78 height 21
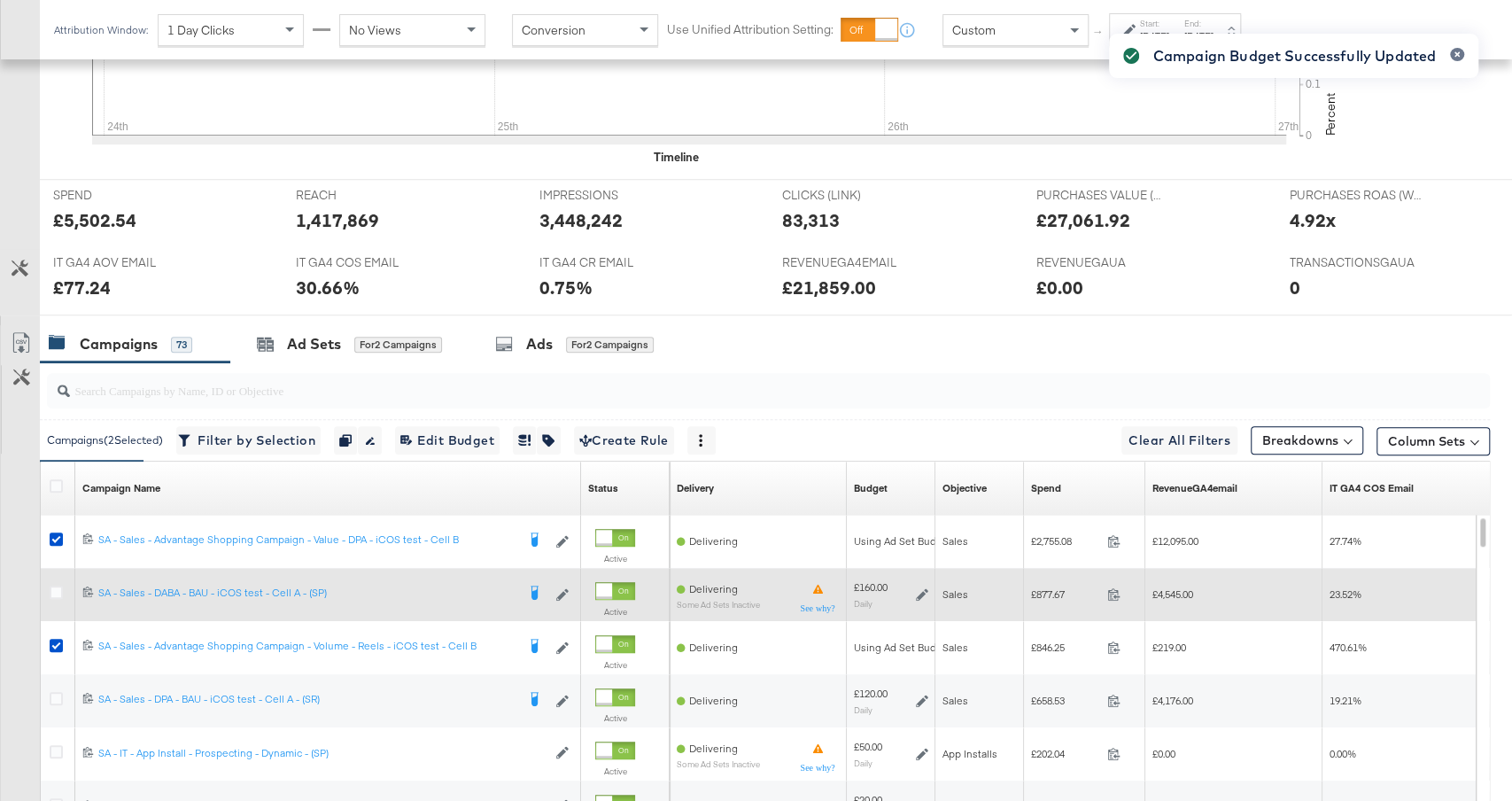
click at [927, 592] on icon at bounding box center [922, 594] width 13 height 13
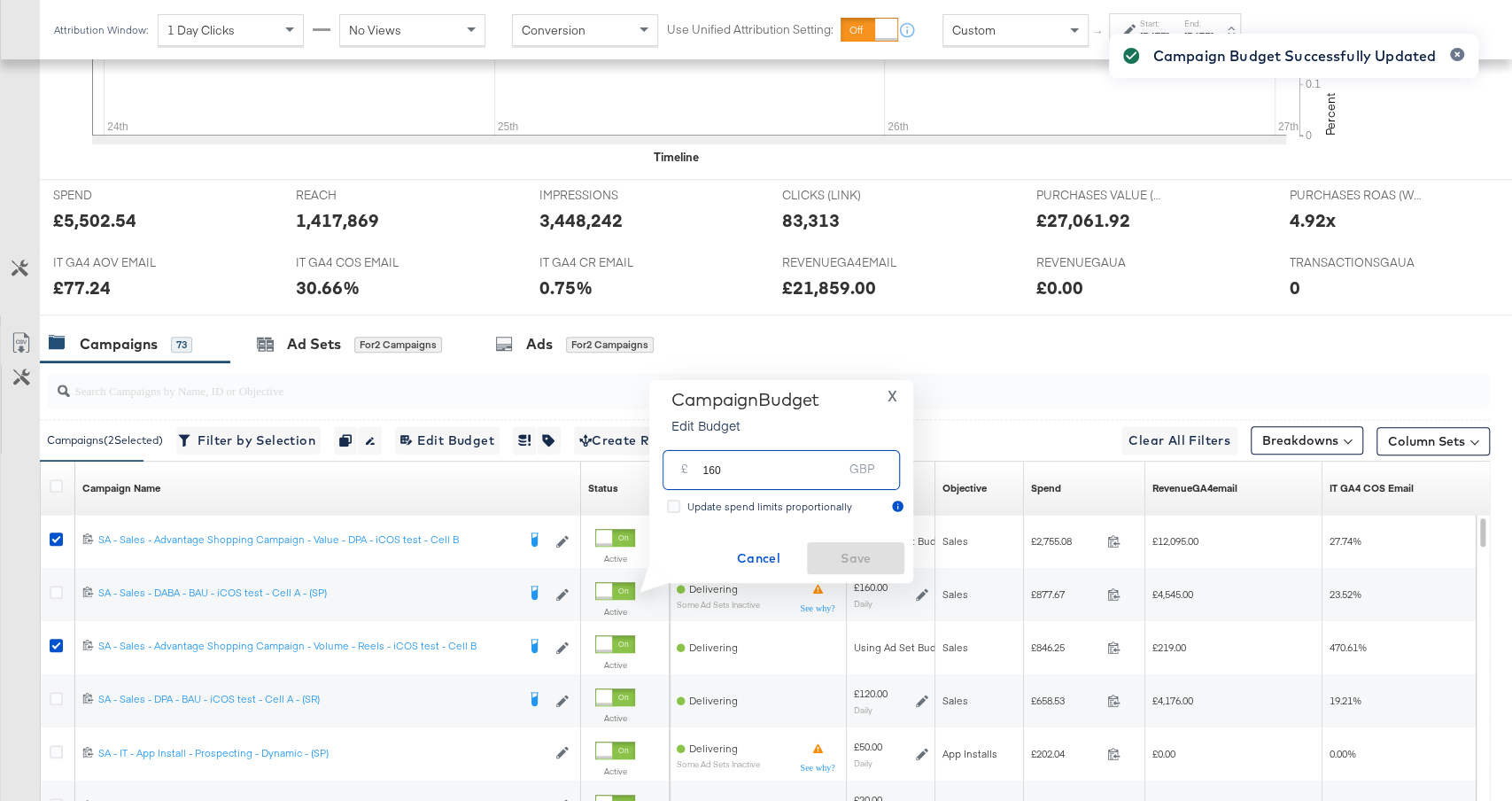
click at [824, 479] on input "160" at bounding box center [772, 462] width 140 height 38
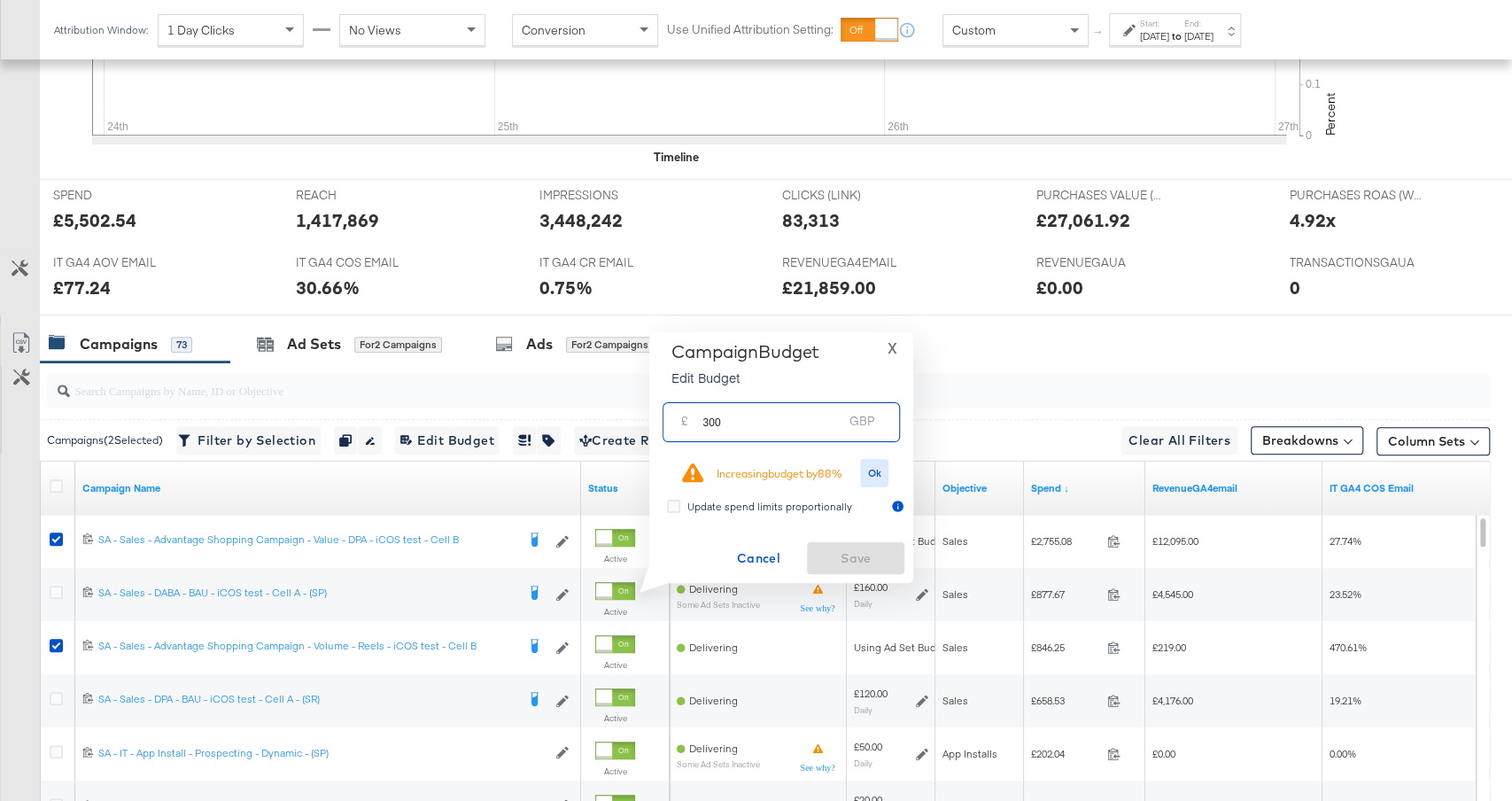
click at [754, 423] on input "300" at bounding box center [772, 414] width 140 height 38
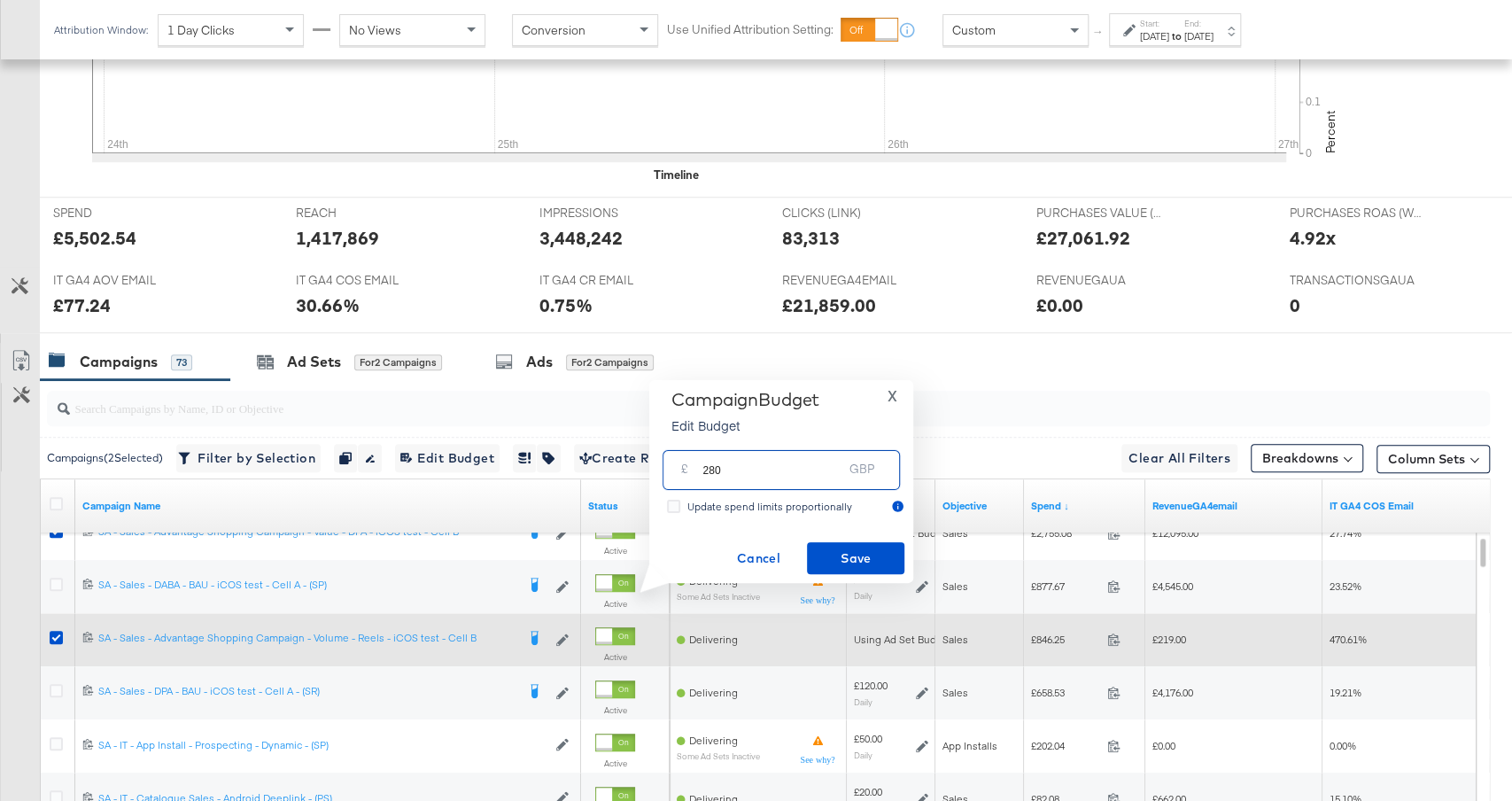
scroll to position [613, 0]
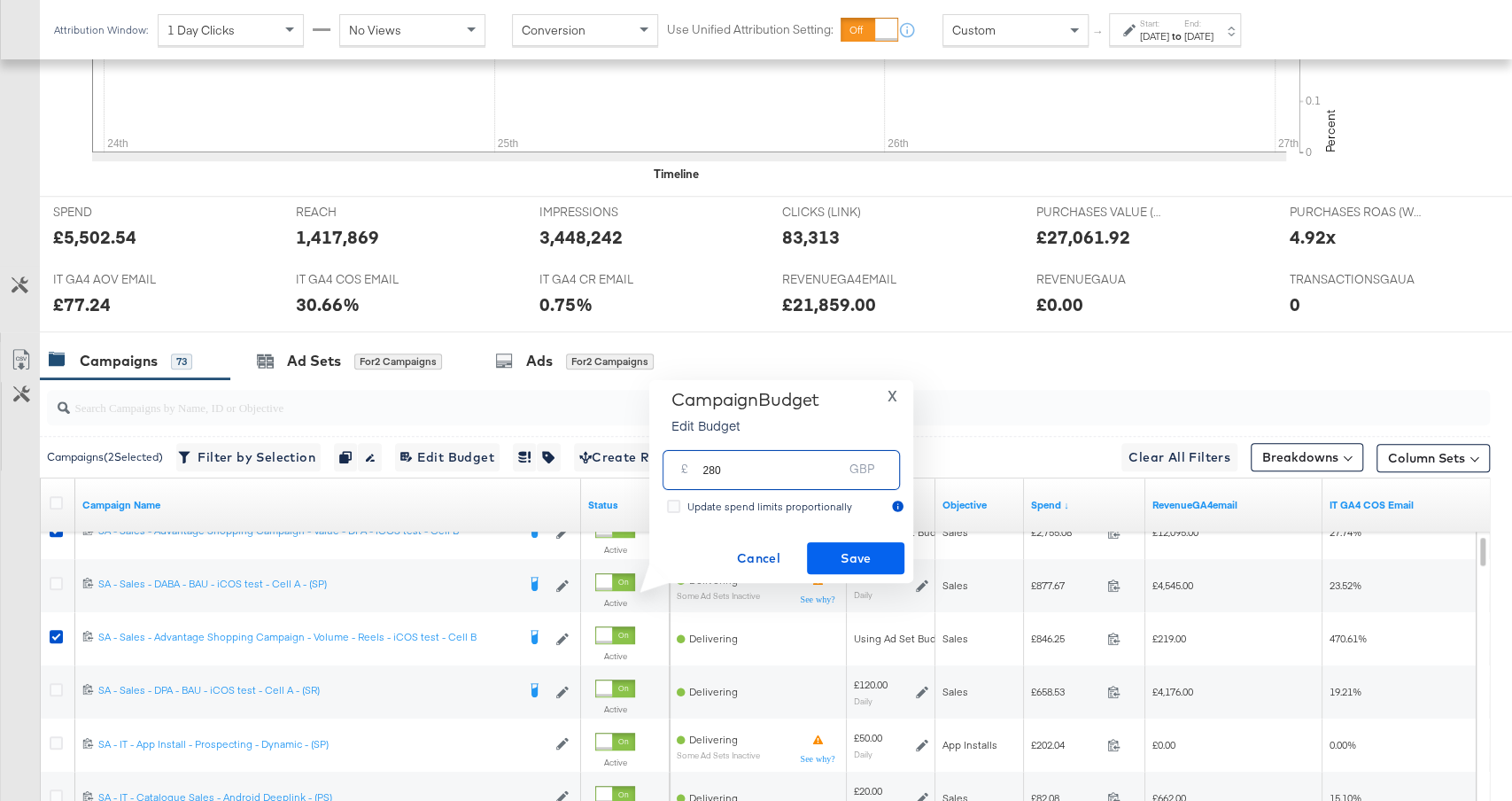
type input "280"
click at [863, 560] on span "Save" at bounding box center [855, 558] width 83 height 22
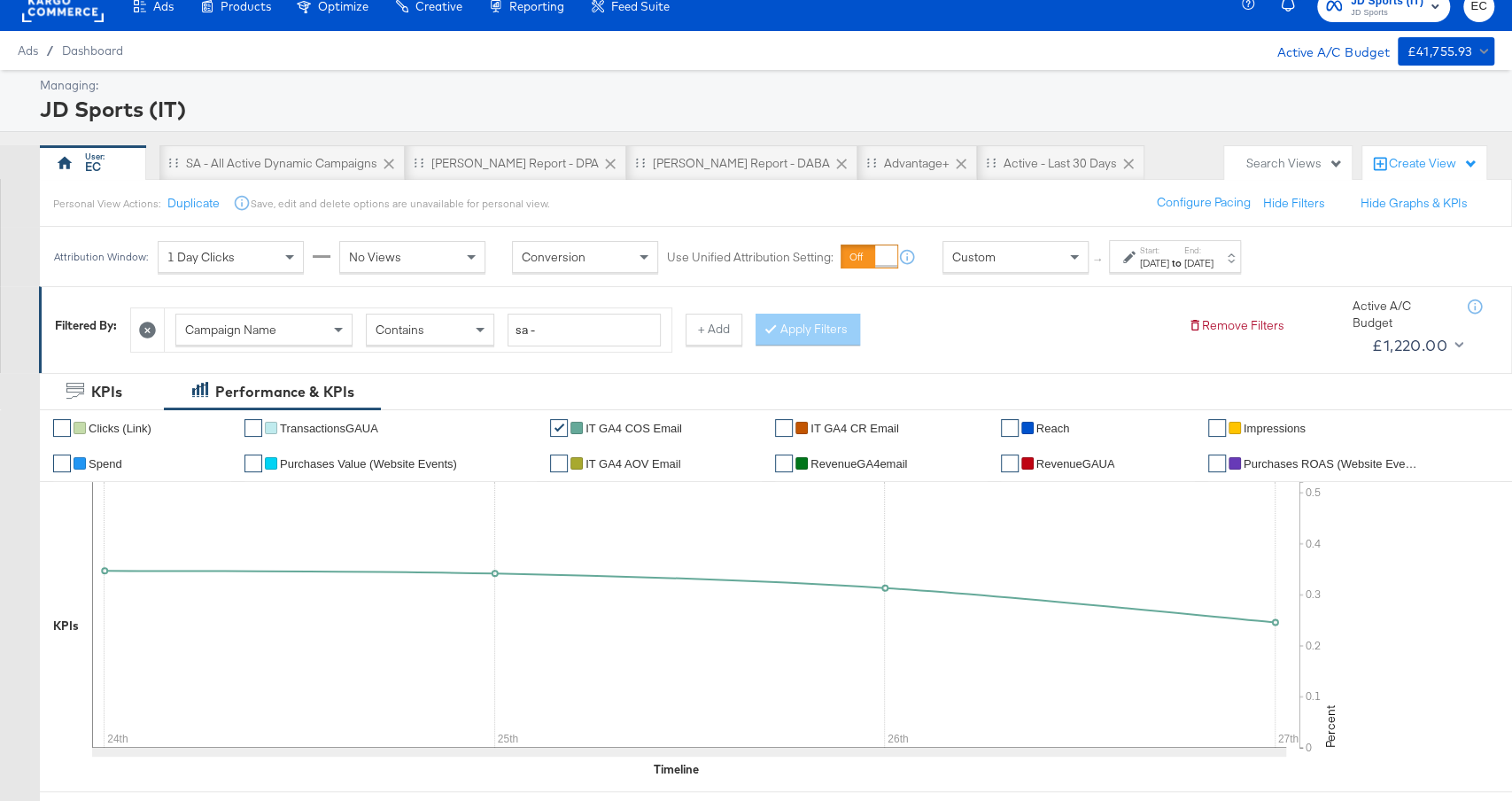
scroll to position [0, 0]
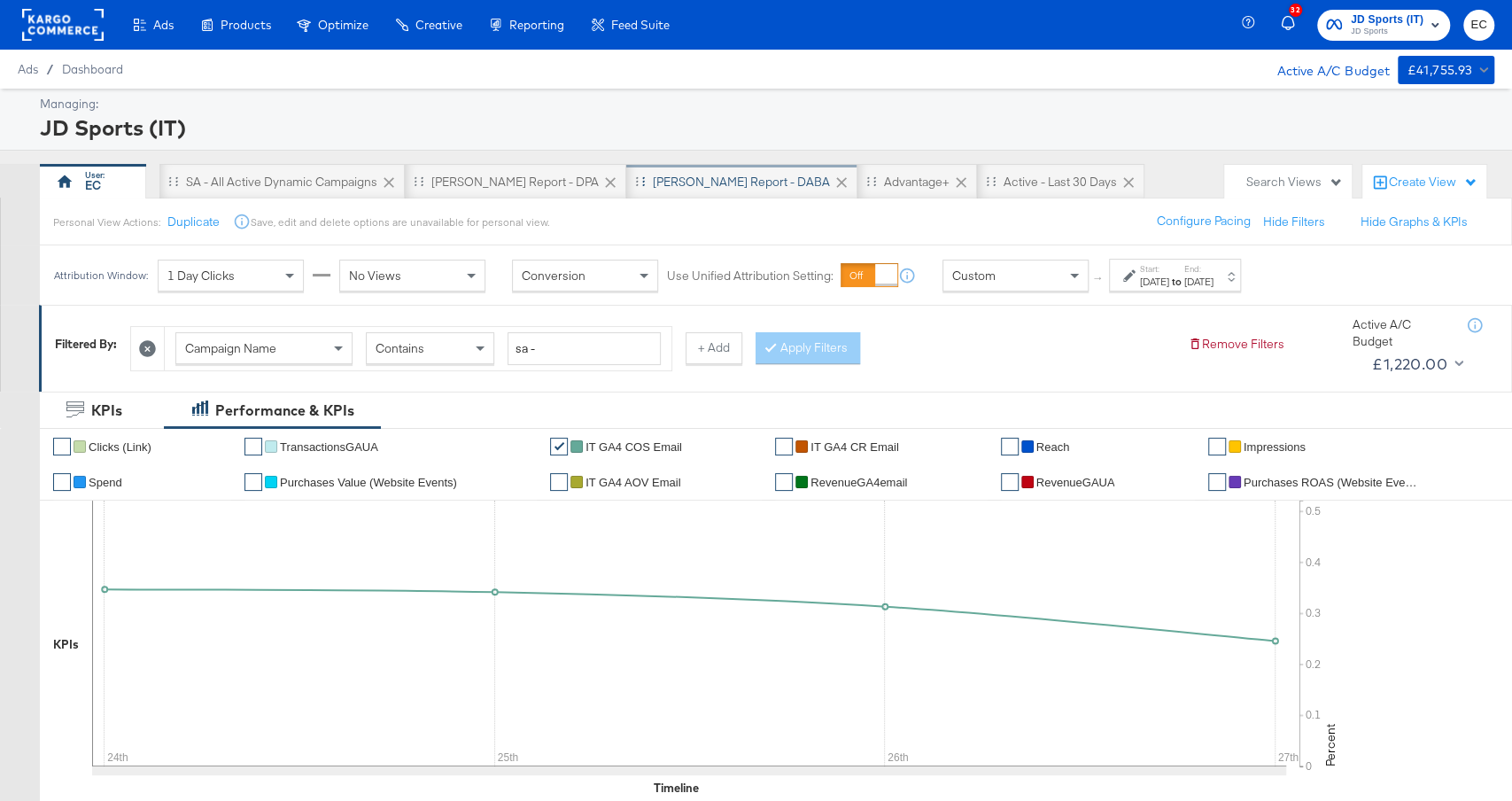
click at [653, 178] on div "[PERSON_NAME] Report - DABA" at bounding box center [741, 182] width 177 height 17
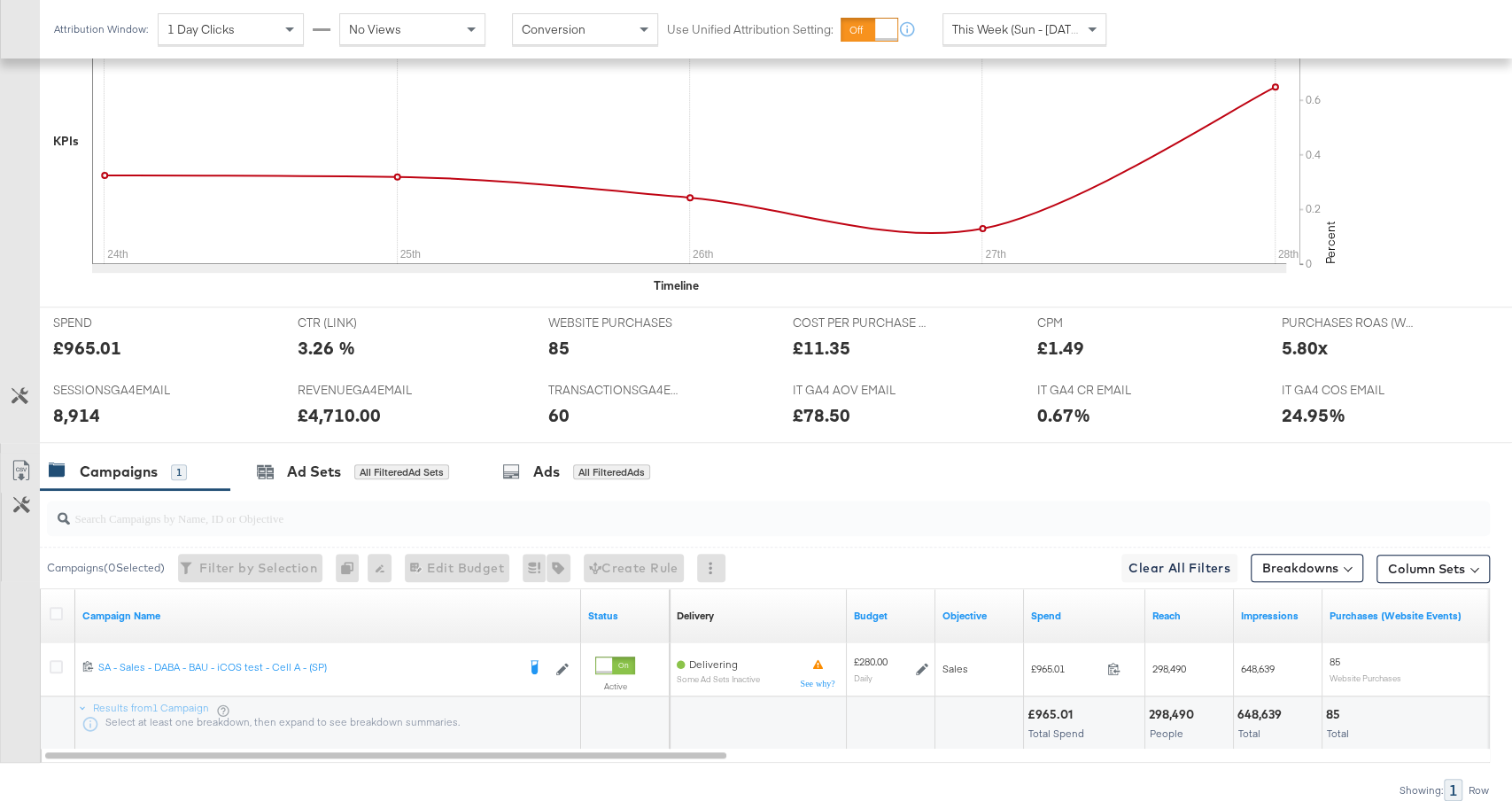
scroll to position [719, 0]
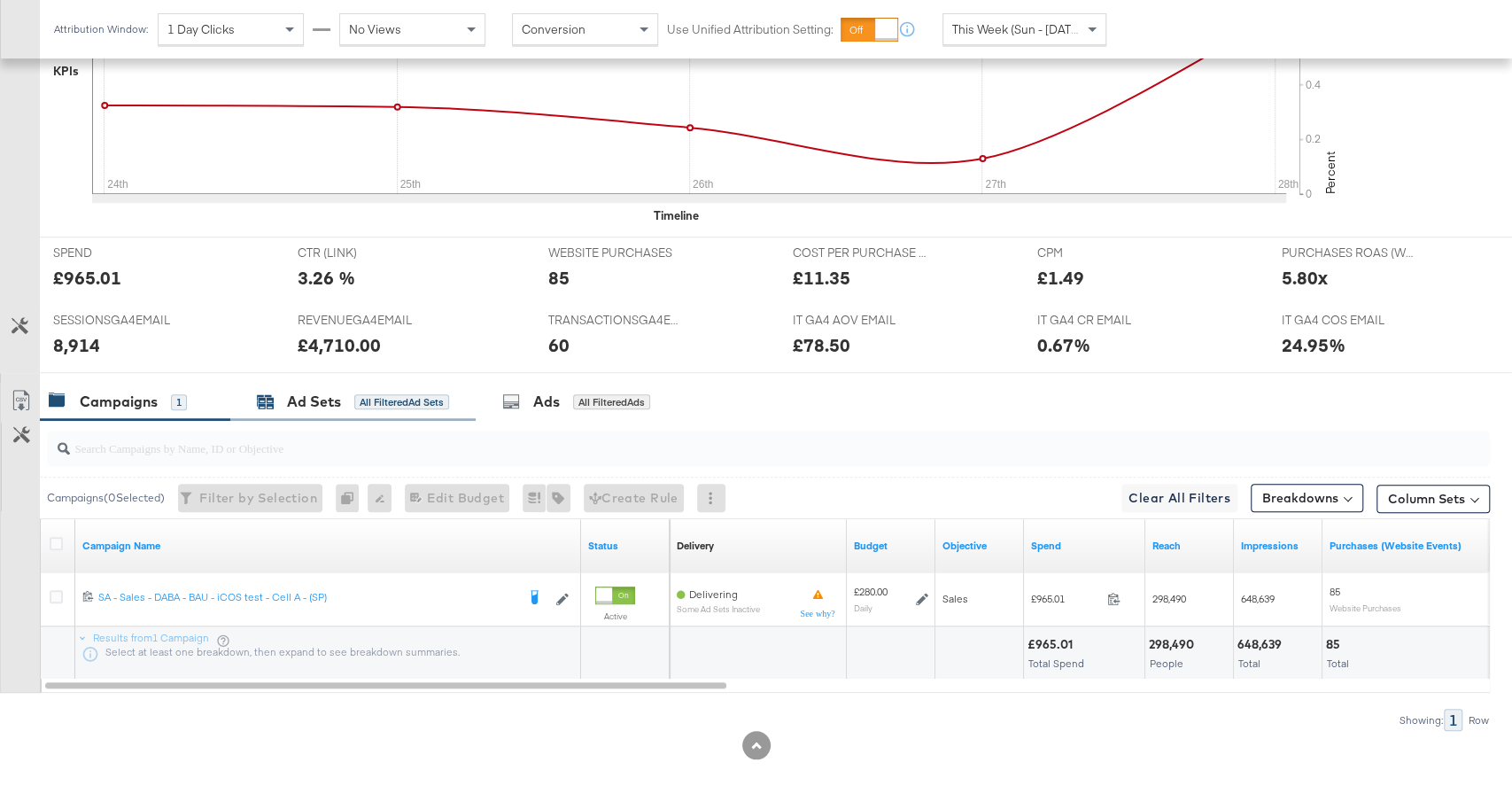
click at [405, 402] on div "Ad Sets All Filtered Ad Sets" at bounding box center [353, 401] width 193 height 21
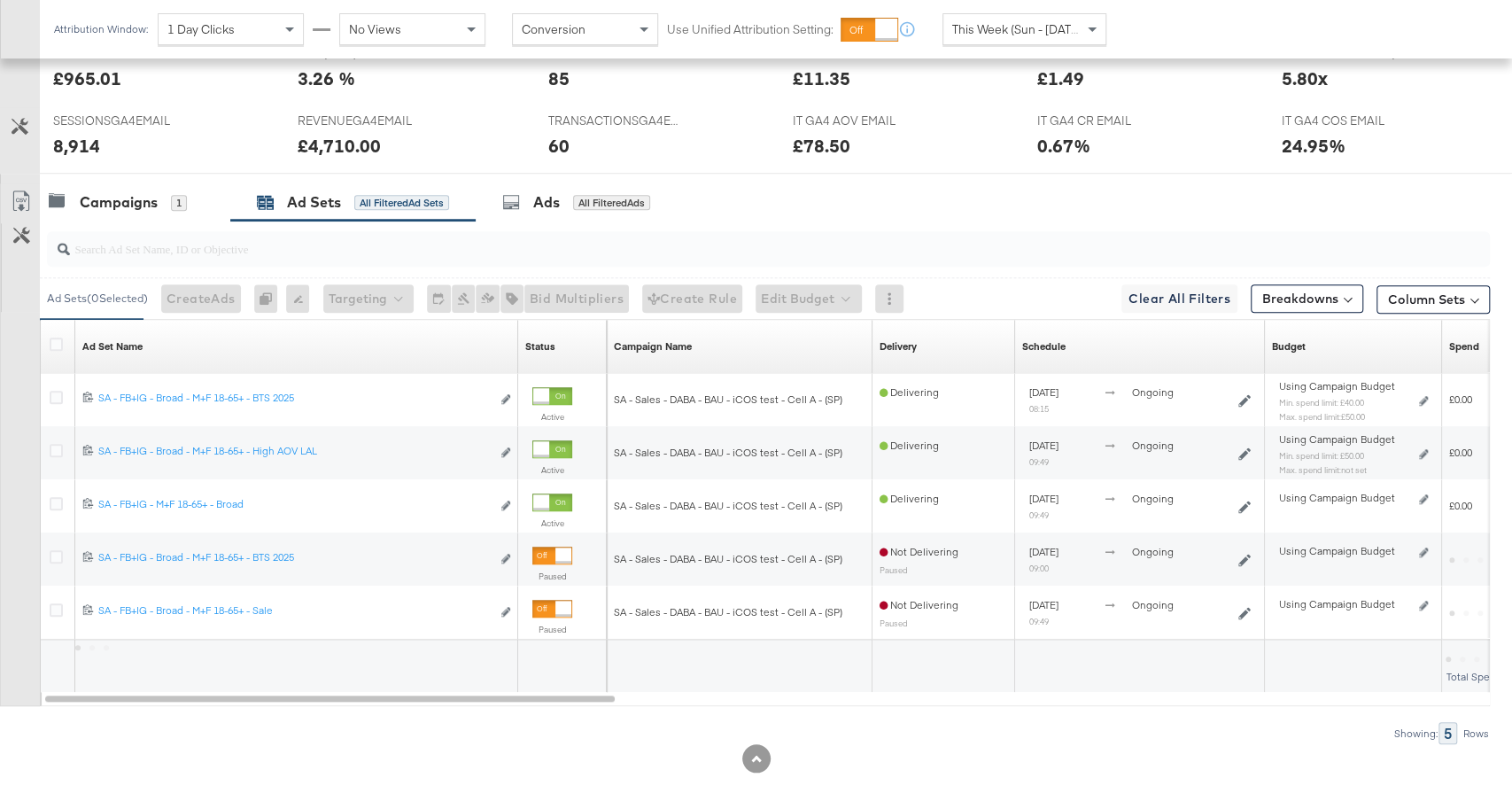
scroll to position [932, 0]
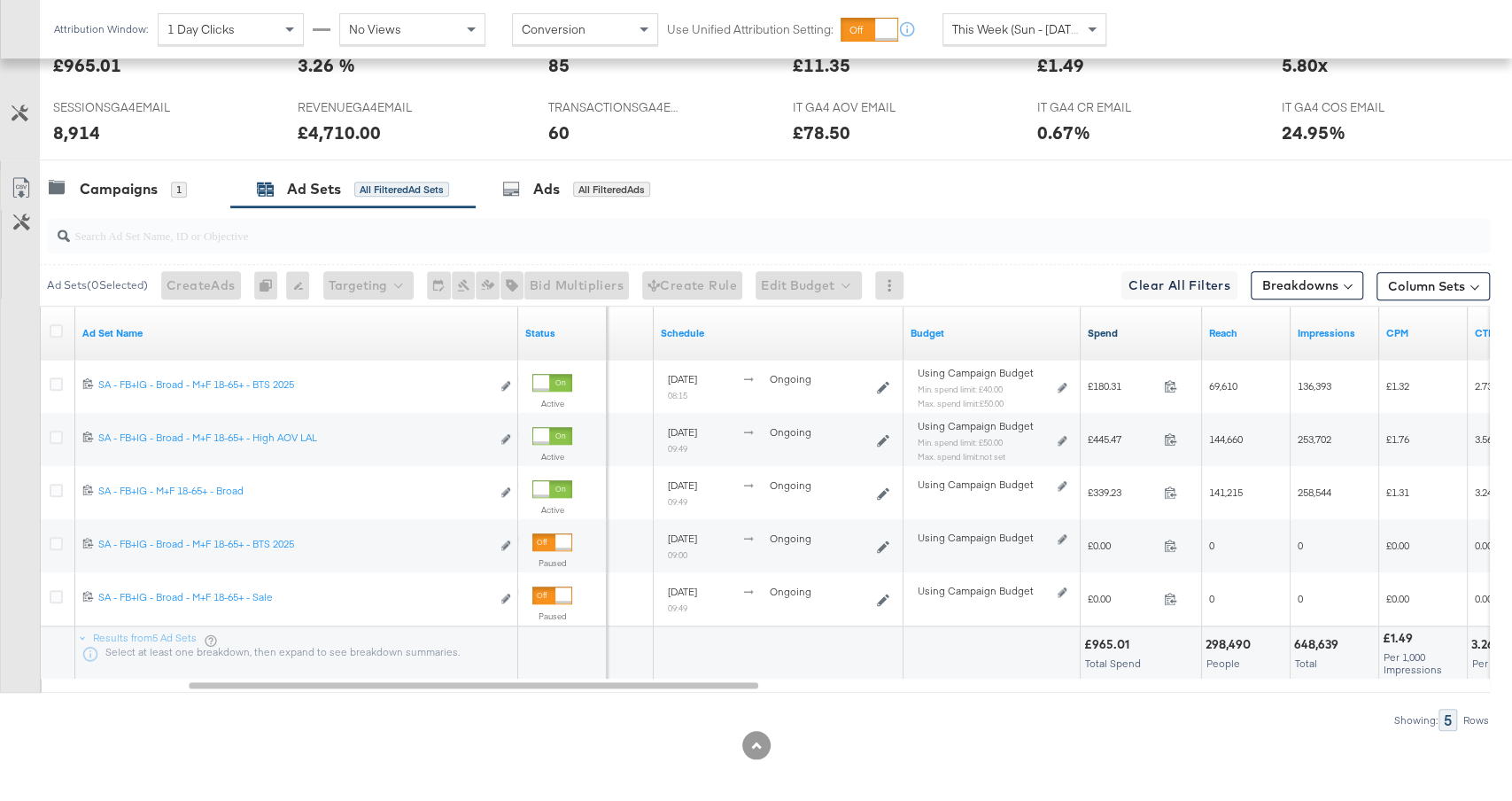
click at [1148, 326] on link "Spend" at bounding box center [1142, 333] width 108 height 15
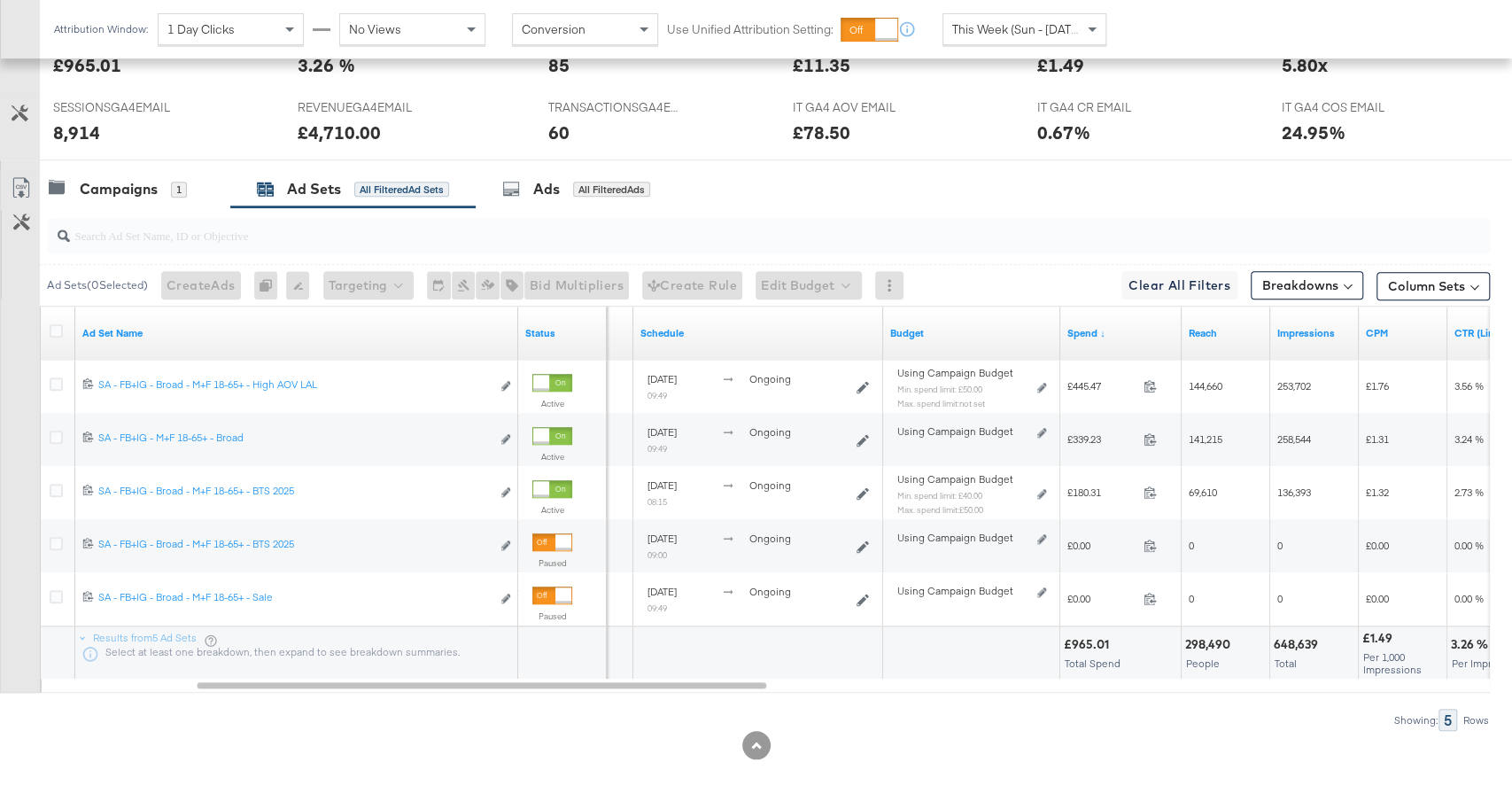
scroll to position [930, 0]
click at [156, 182] on div "Campaigns" at bounding box center [119, 190] width 78 height 21
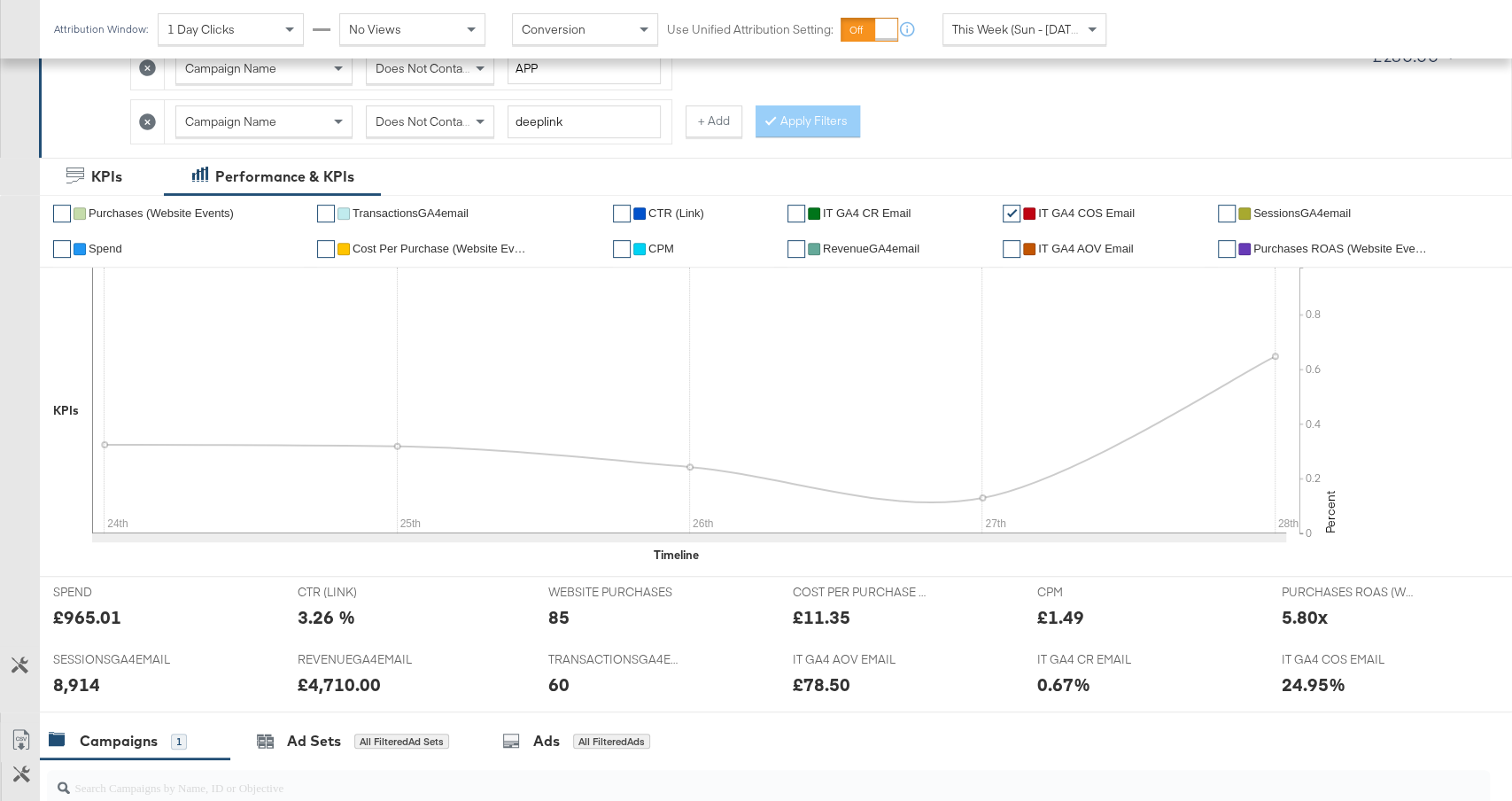
scroll to position [340, 0]
